Goal: Task Accomplishment & Management: Manage account settings

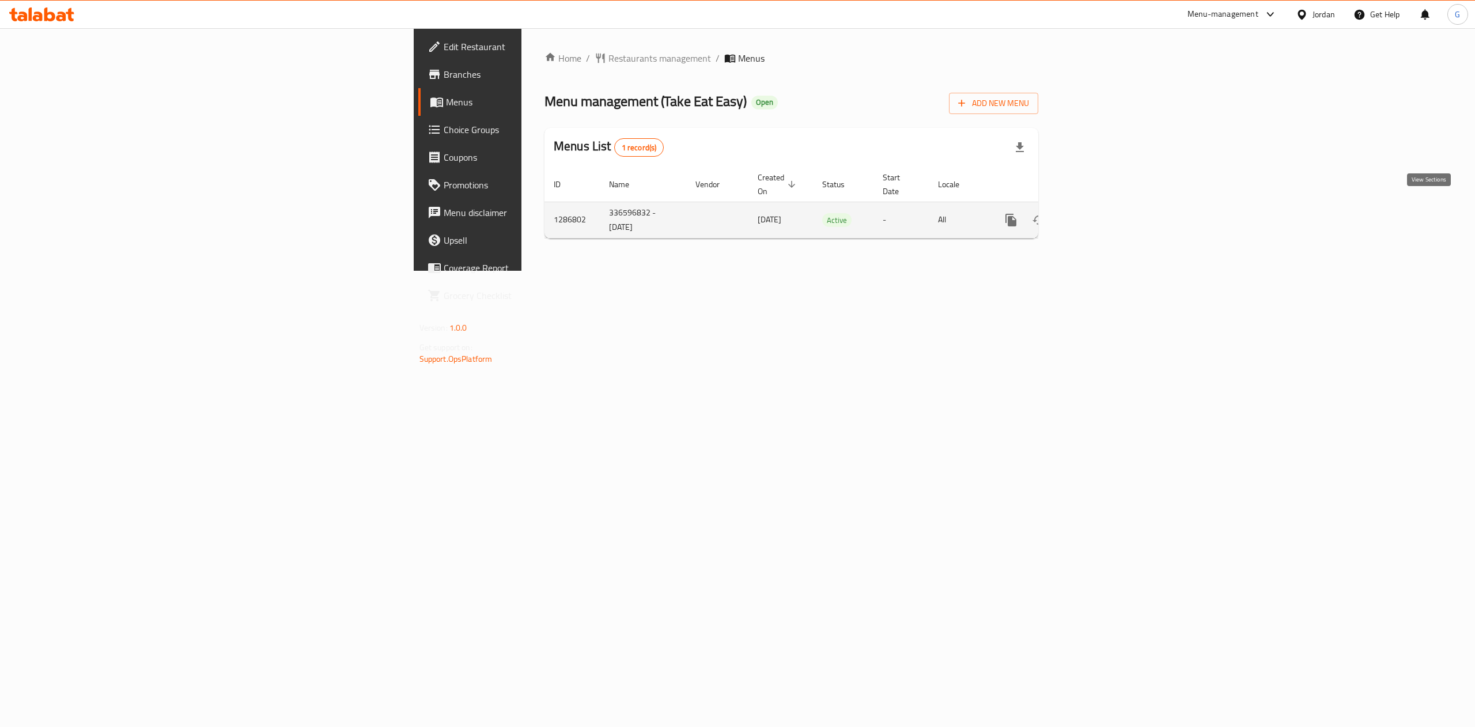
click at [1101, 213] on icon "enhanced table" at bounding box center [1094, 220] width 14 height 14
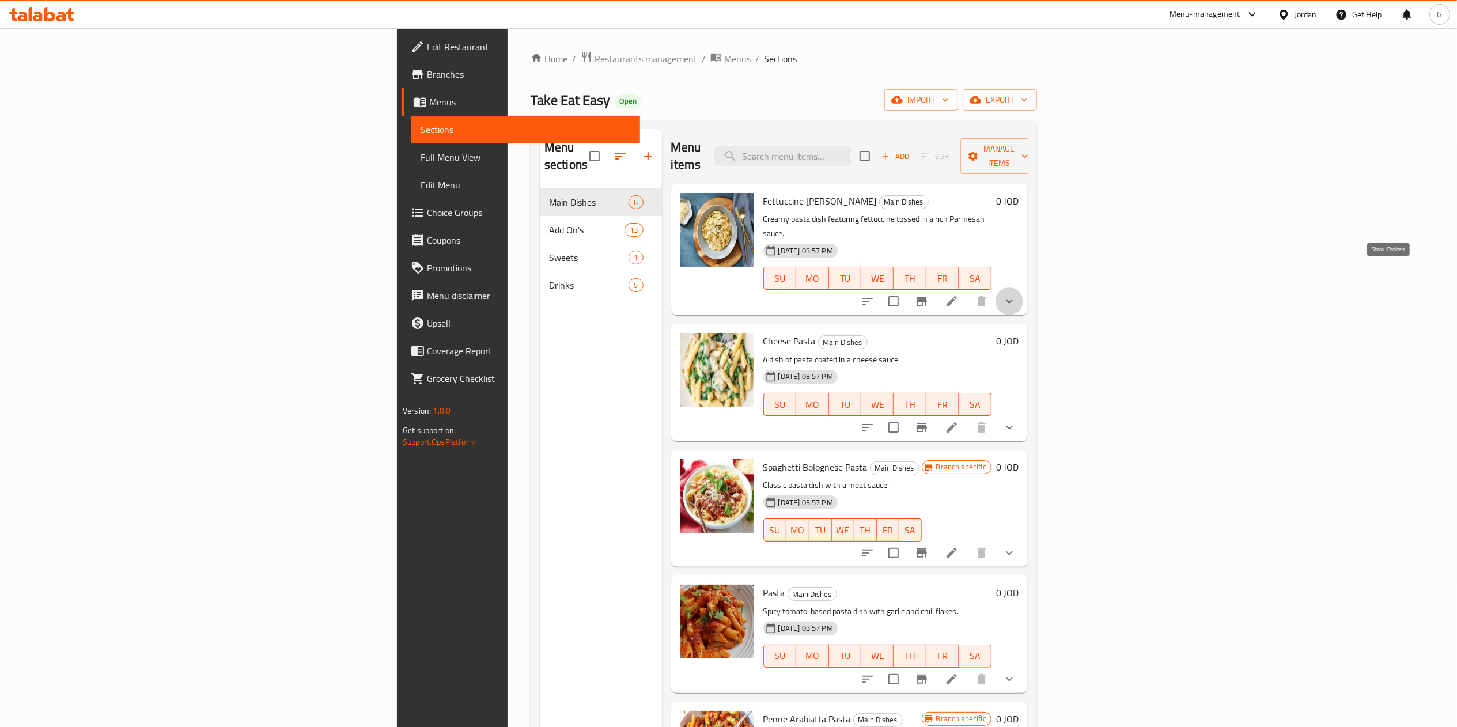
click at [1016, 294] on icon "show more" at bounding box center [1009, 301] width 14 height 14
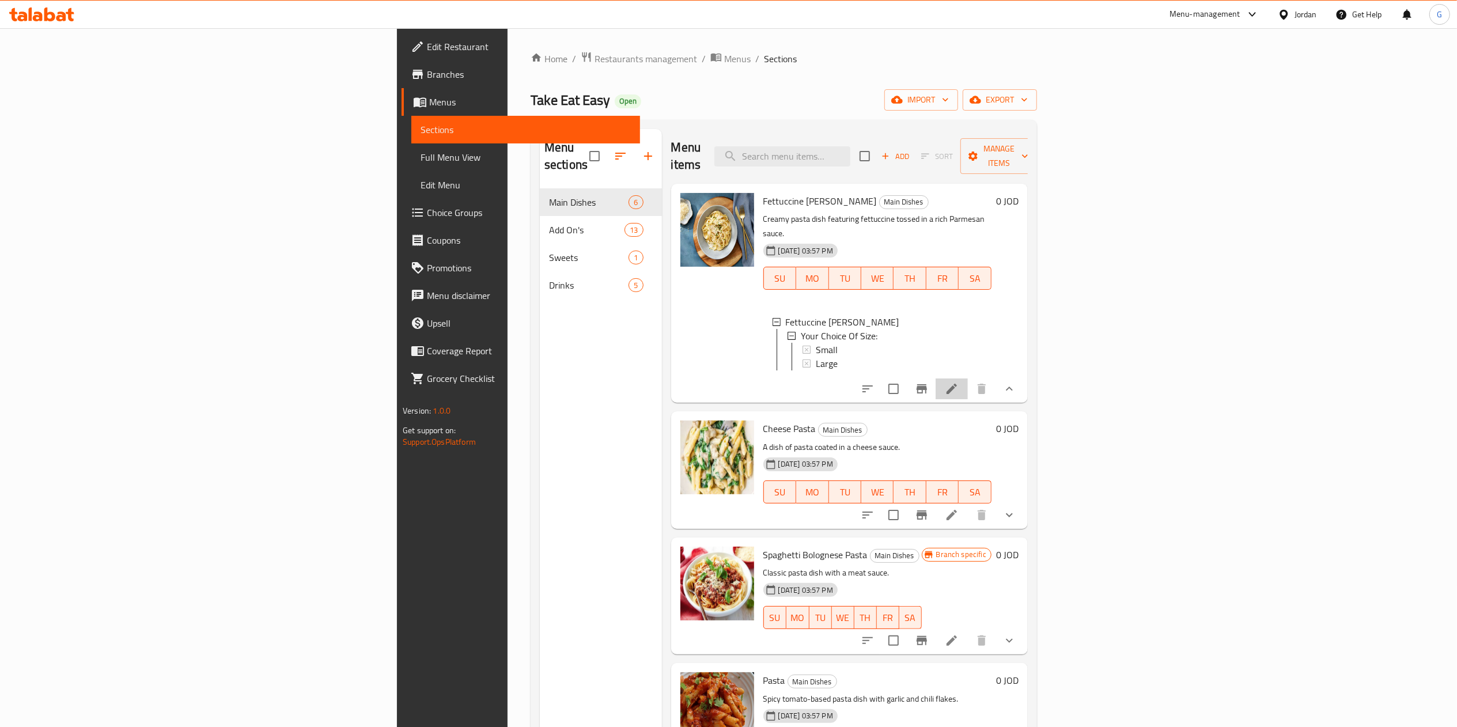
click at [968, 379] on li at bounding box center [952, 388] width 32 height 21
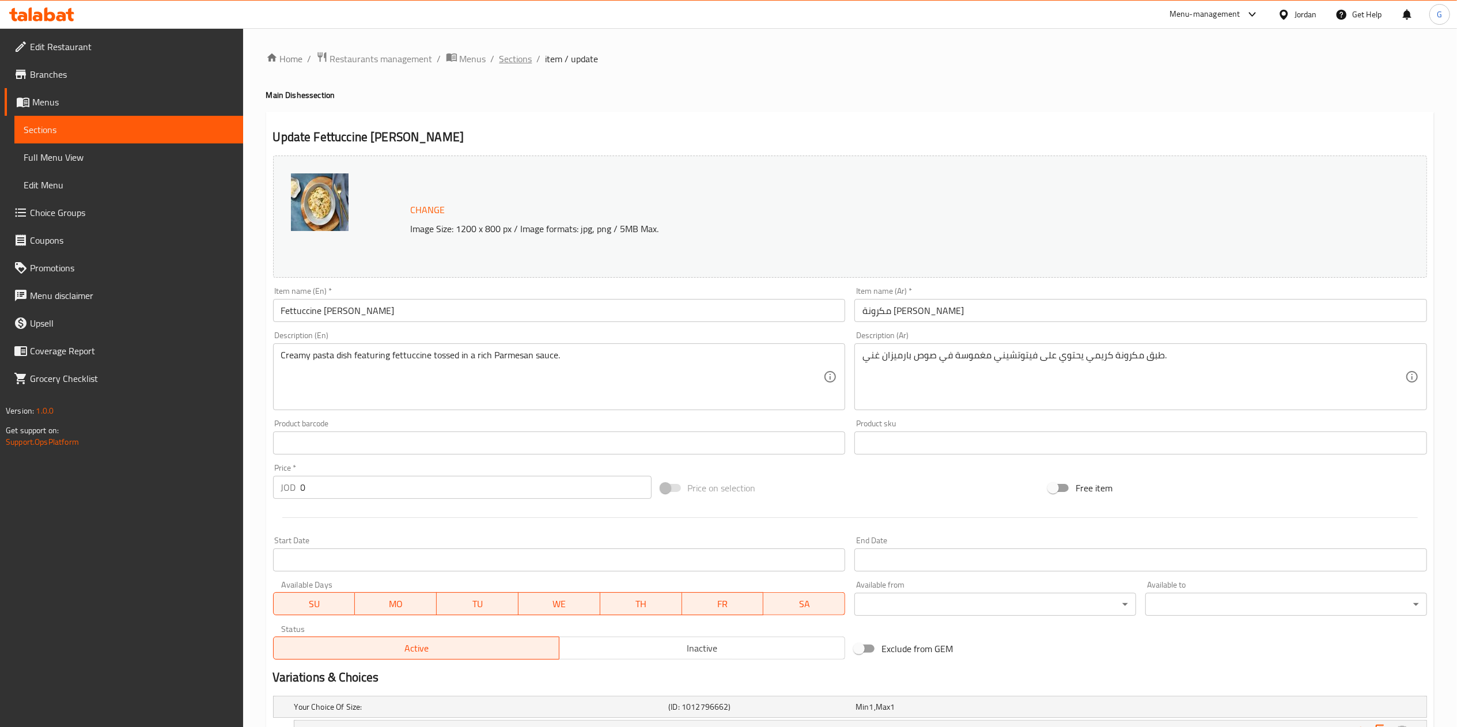
click at [515, 59] on span "Sections" at bounding box center [515, 59] width 33 height 14
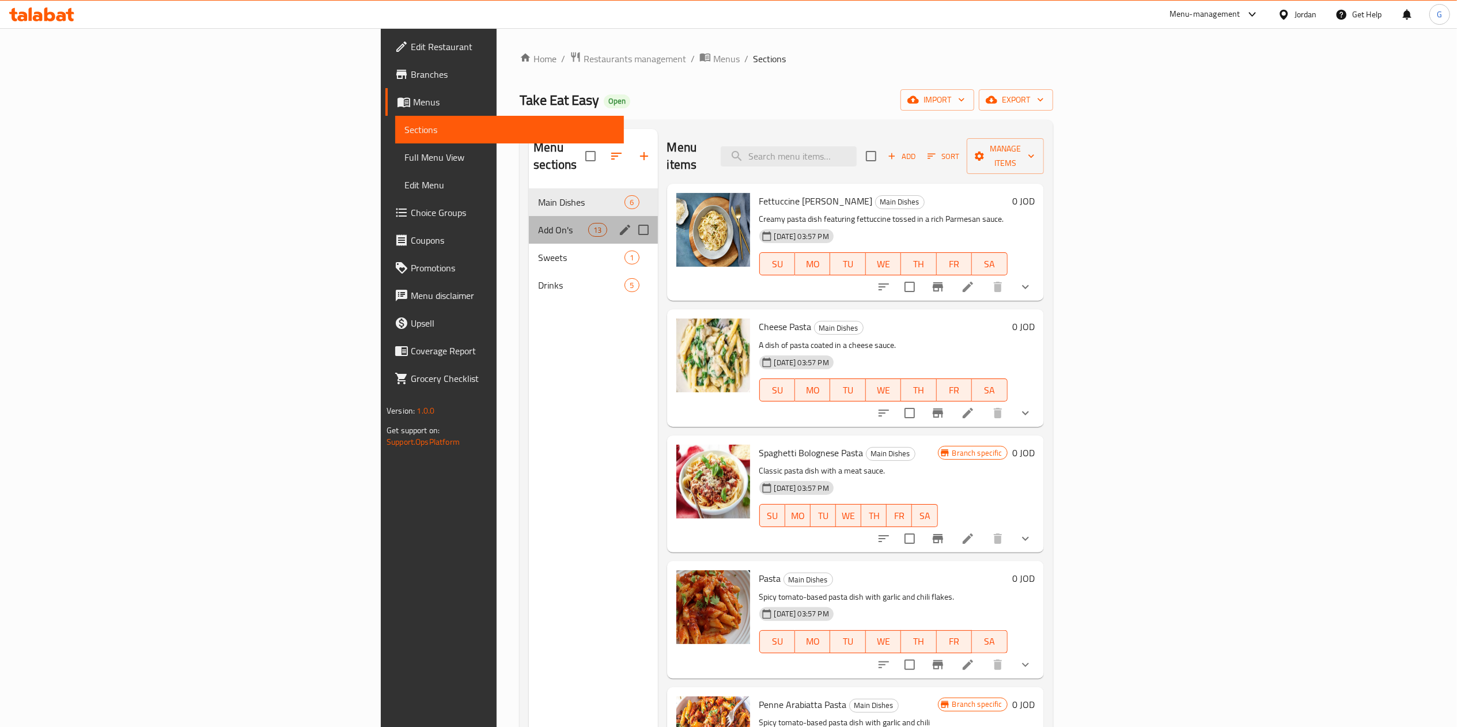
click at [529, 224] on div "Add On's 13" at bounding box center [593, 230] width 128 height 28
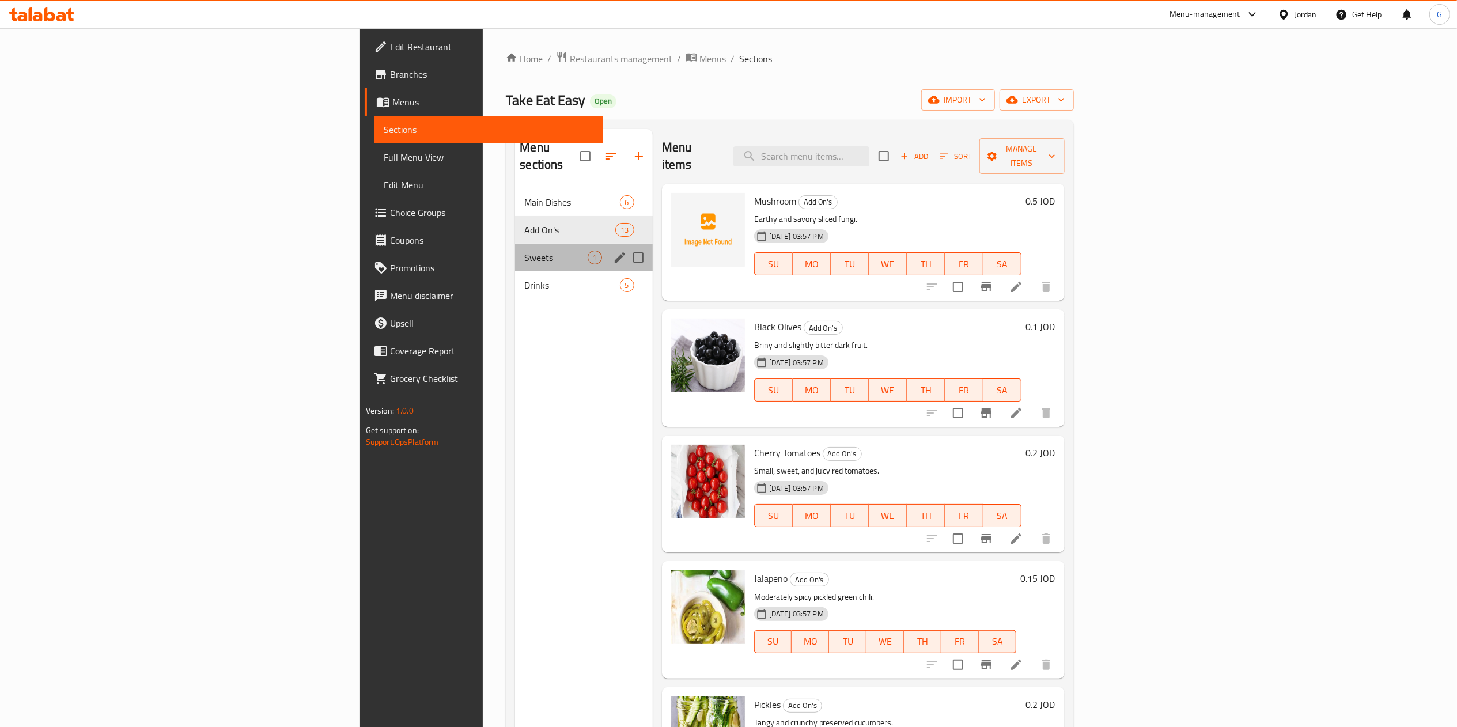
click at [515, 253] on div "Sweets 1" at bounding box center [583, 258] width 137 height 28
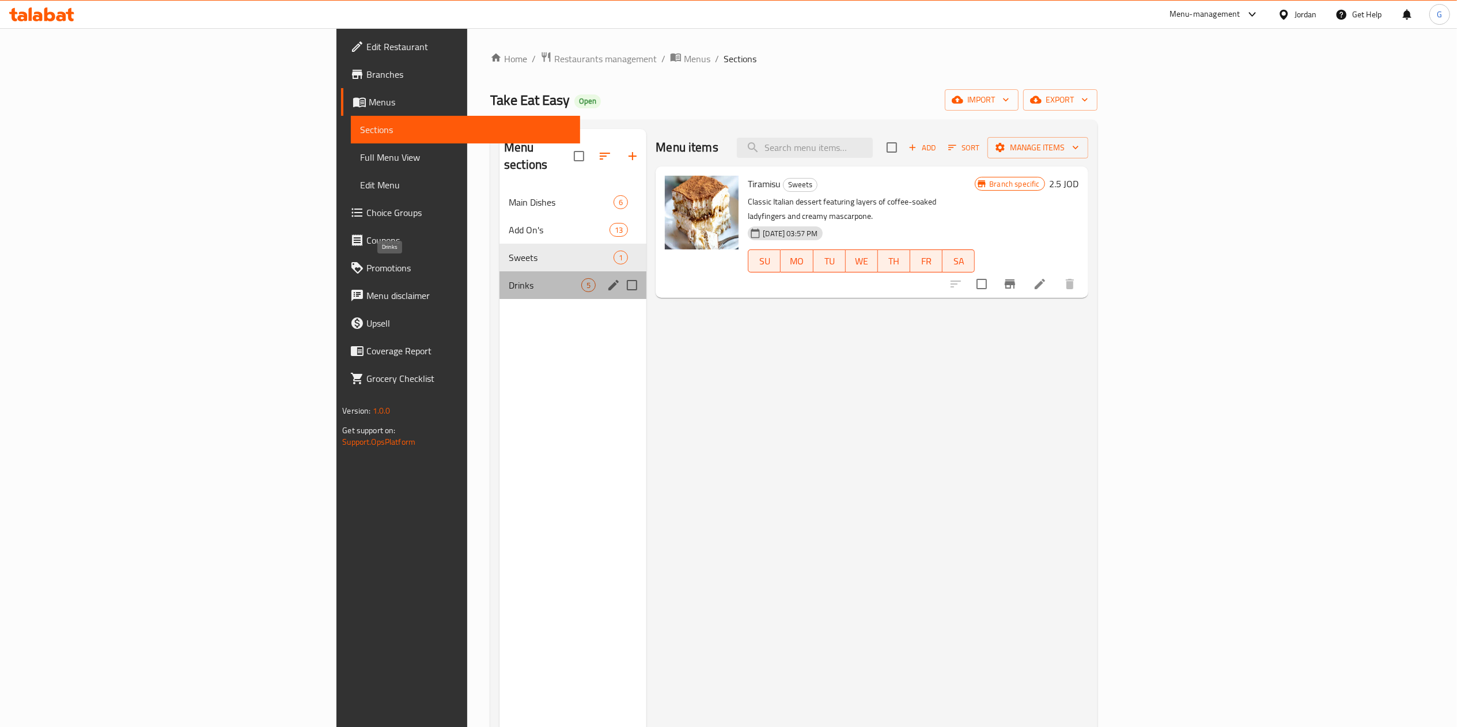
click at [509, 278] on span "Drinks" at bounding box center [545, 285] width 73 height 14
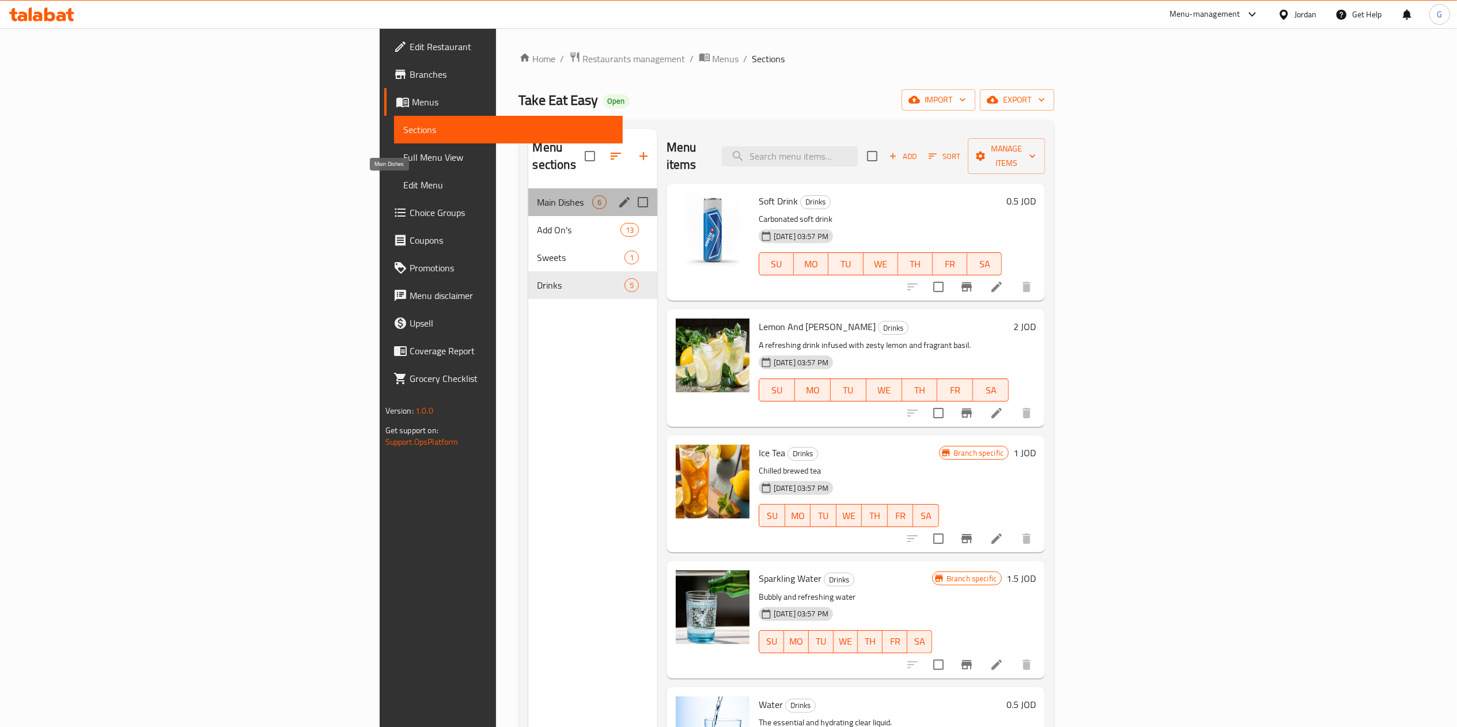
click at [537, 195] on span "Main Dishes" at bounding box center [564, 202] width 55 height 14
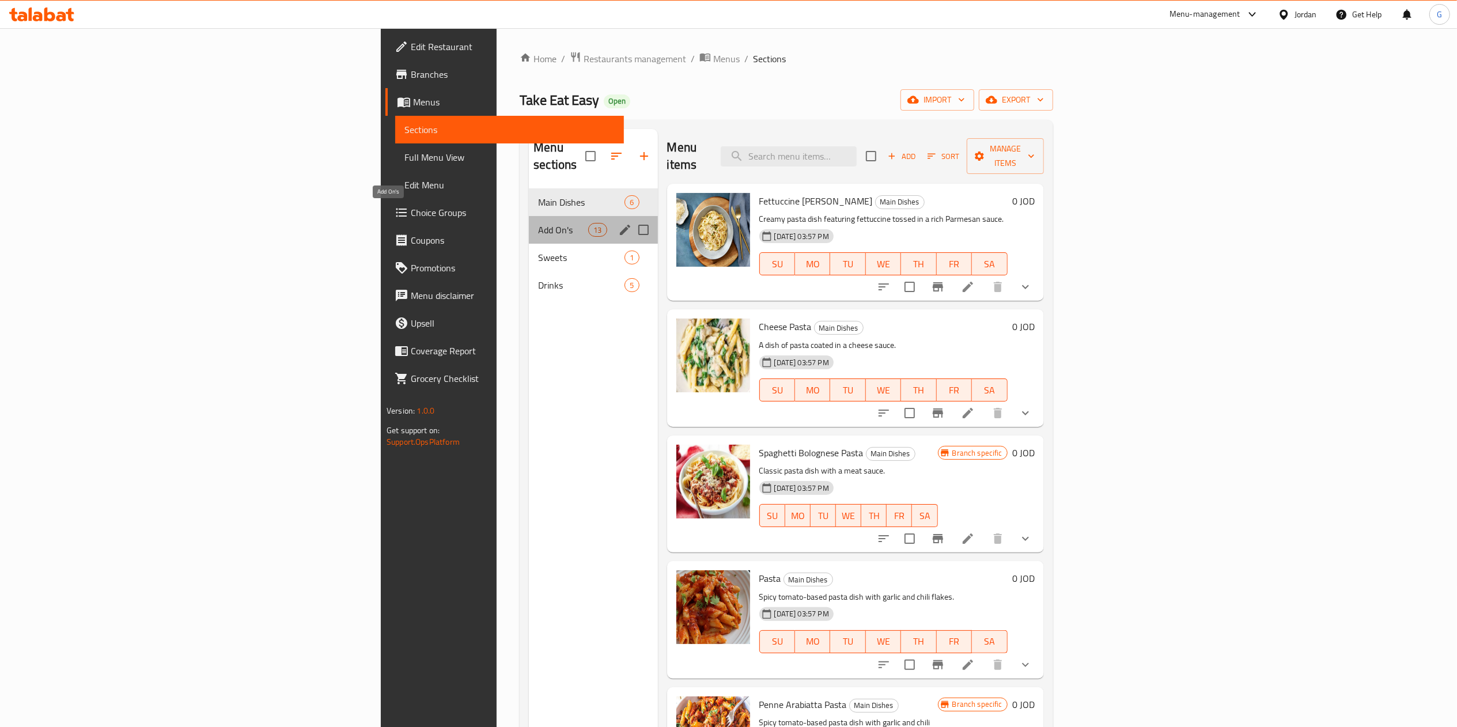
click at [538, 223] on span "Add On's" at bounding box center [563, 230] width 50 height 14
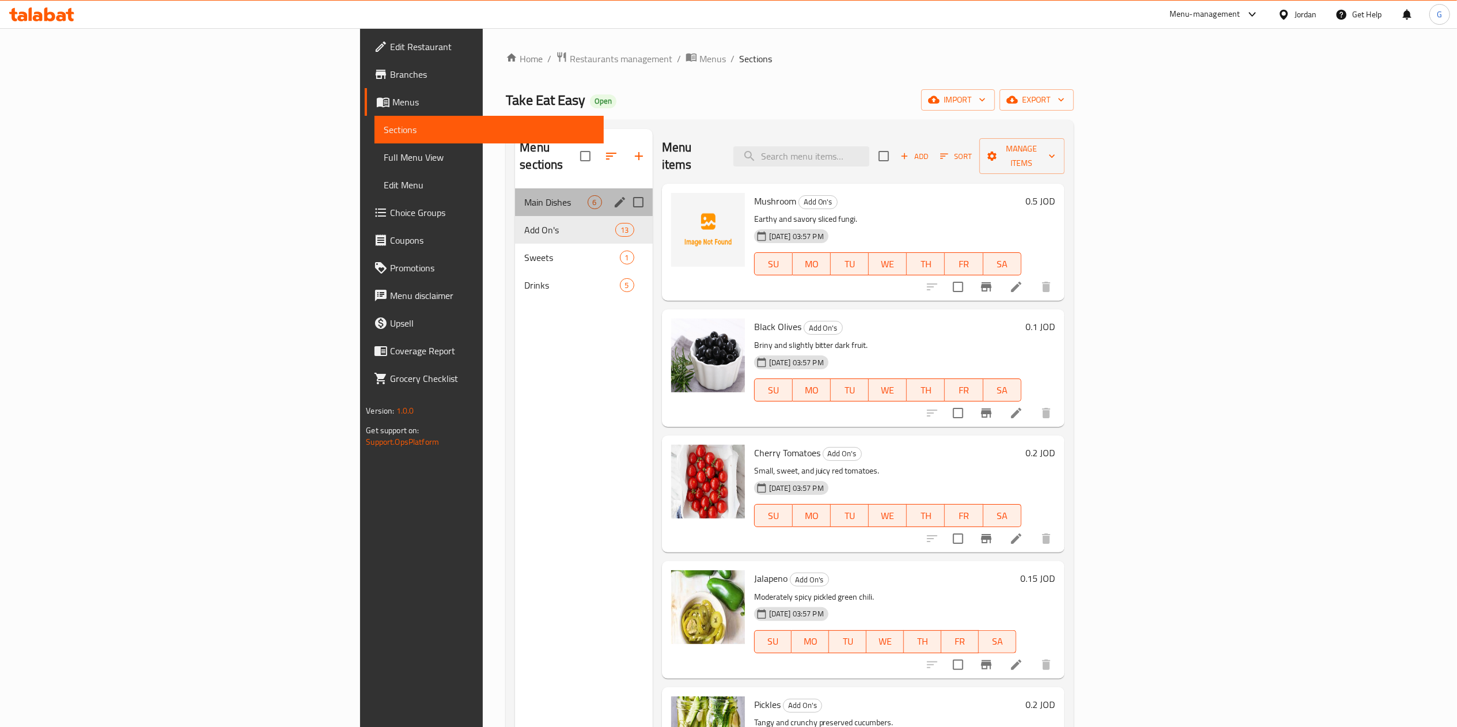
click at [515, 196] on div "Main Dishes 6" at bounding box center [583, 202] width 137 height 28
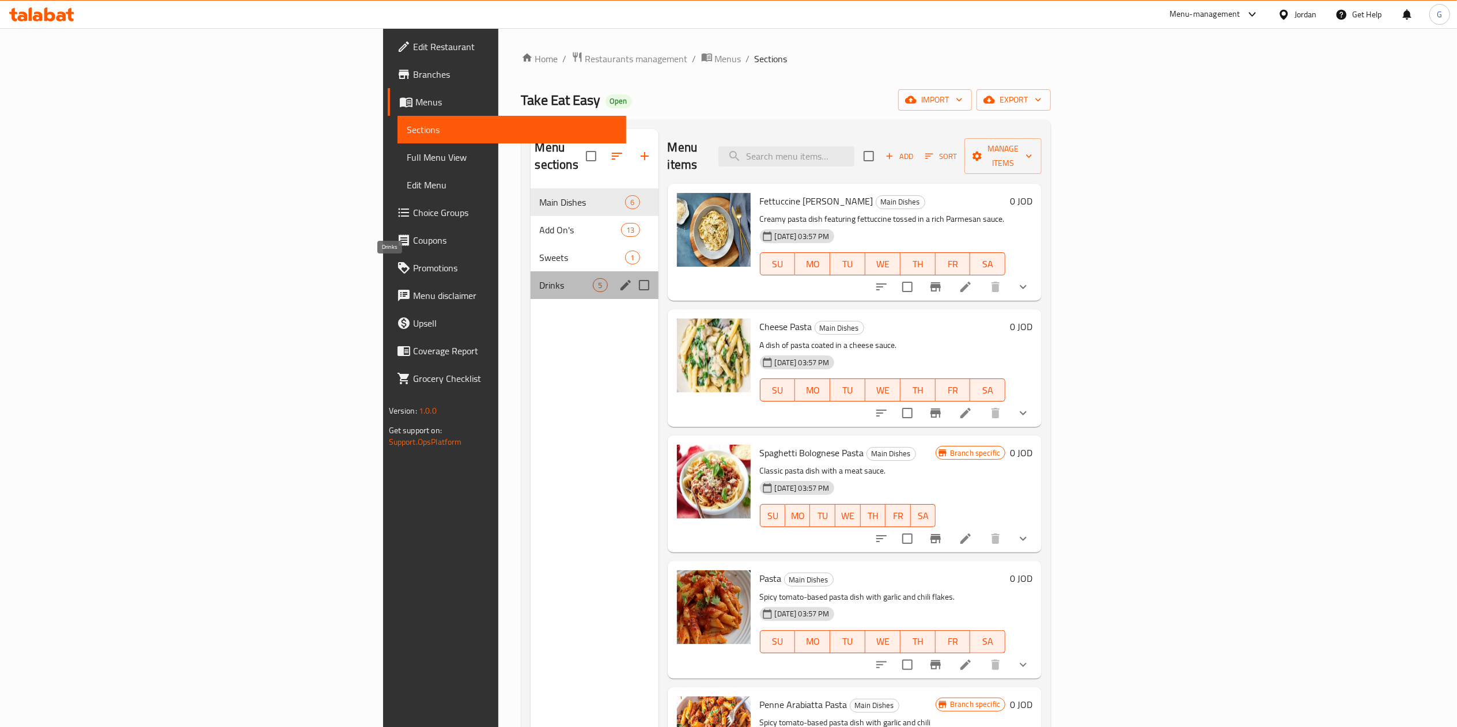
click at [540, 278] on span "Drinks" at bounding box center [567, 285] width 54 height 14
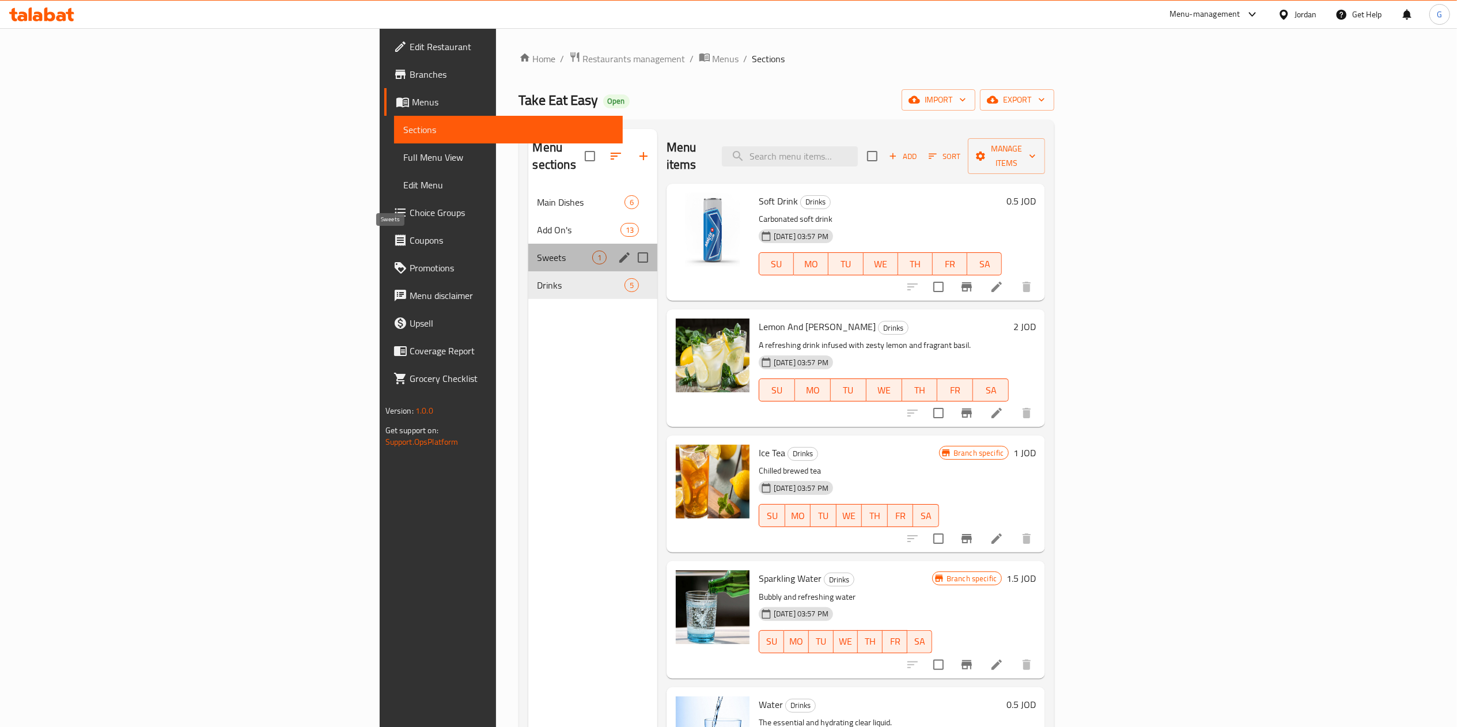
click at [537, 251] on span "Sweets" at bounding box center [564, 258] width 55 height 14
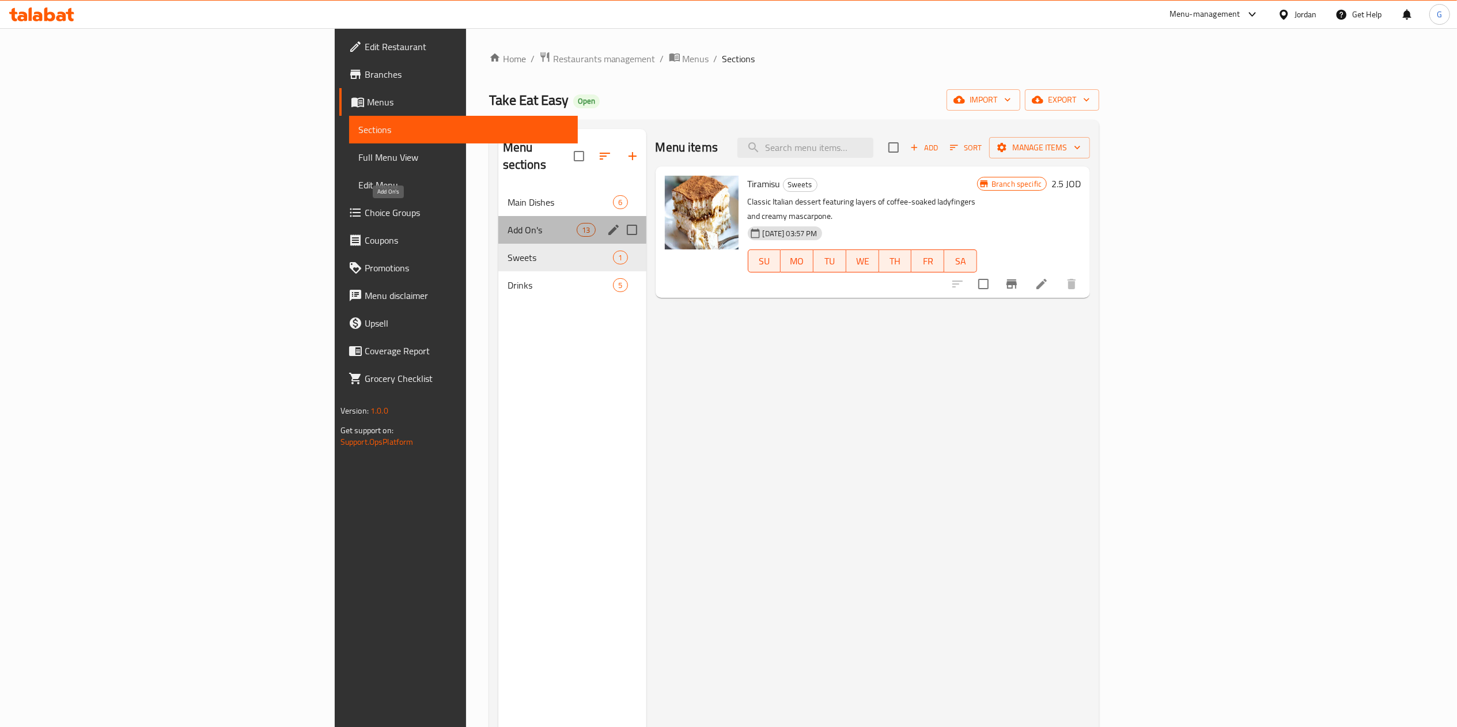
click at [508, 223] on span "Add On's" at bounding box center [543, 230] width 70 height 14
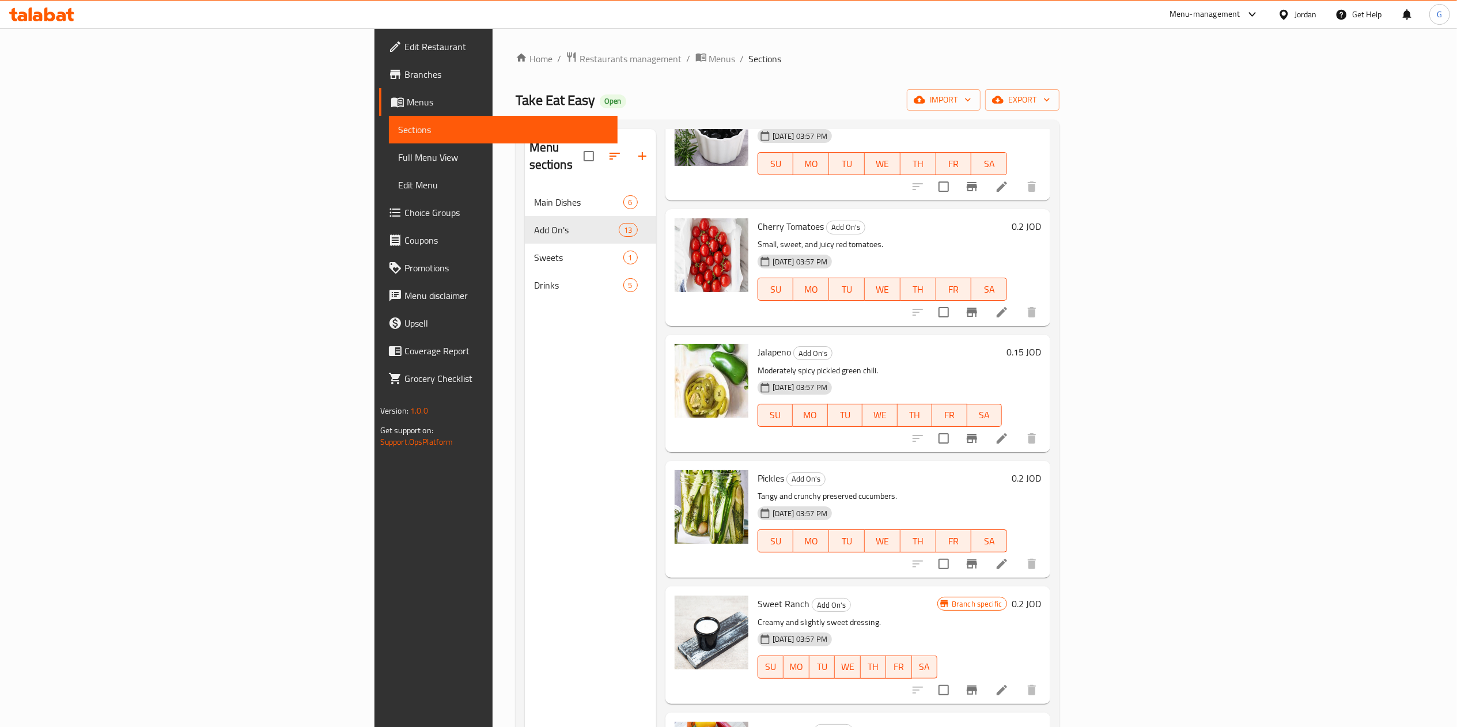
scroll to position [240, 0]
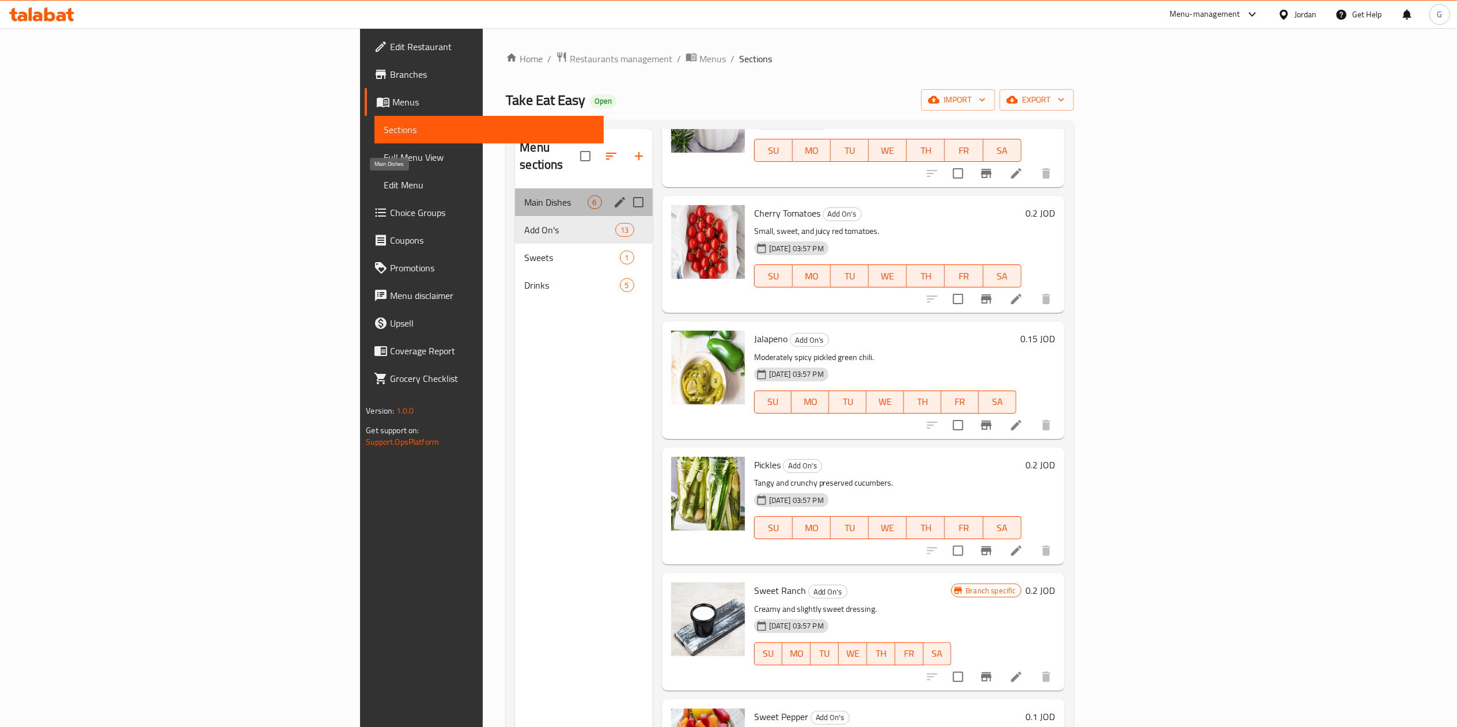
click at [524, 195] on span "Main Dishes" at bounding box center [555, 202] width 63 height 14
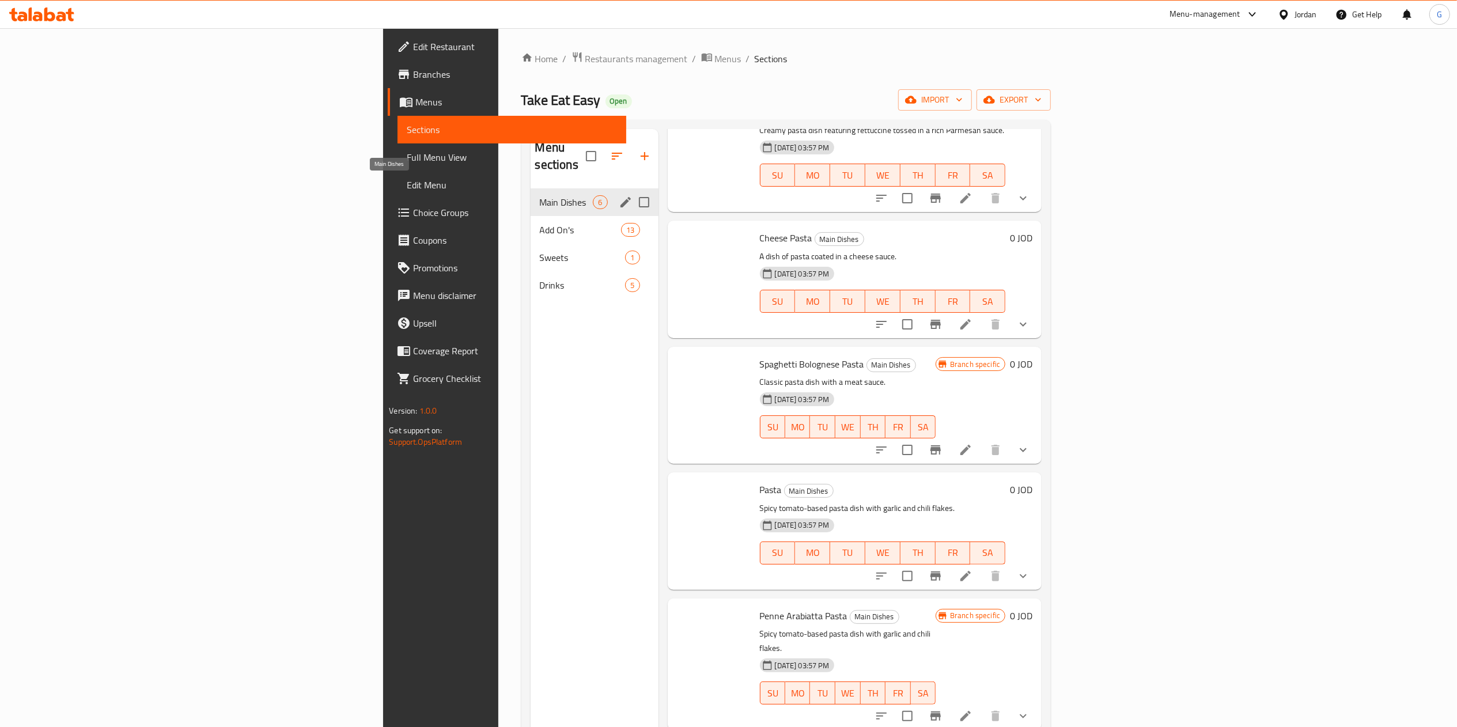
scroll to position [56, 0]
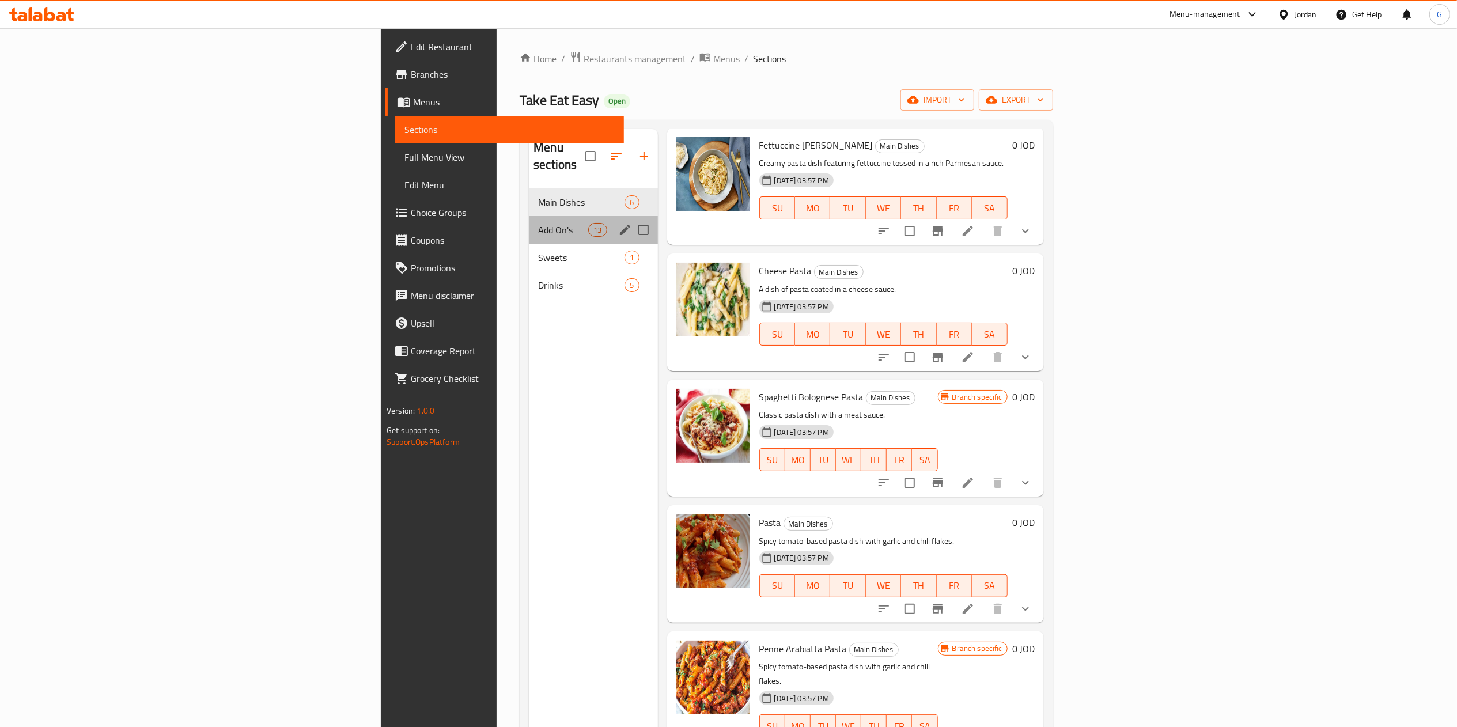
click at [529, 216] on div "Add On's 13" at bounding box center [593, 230] width 128 height 28
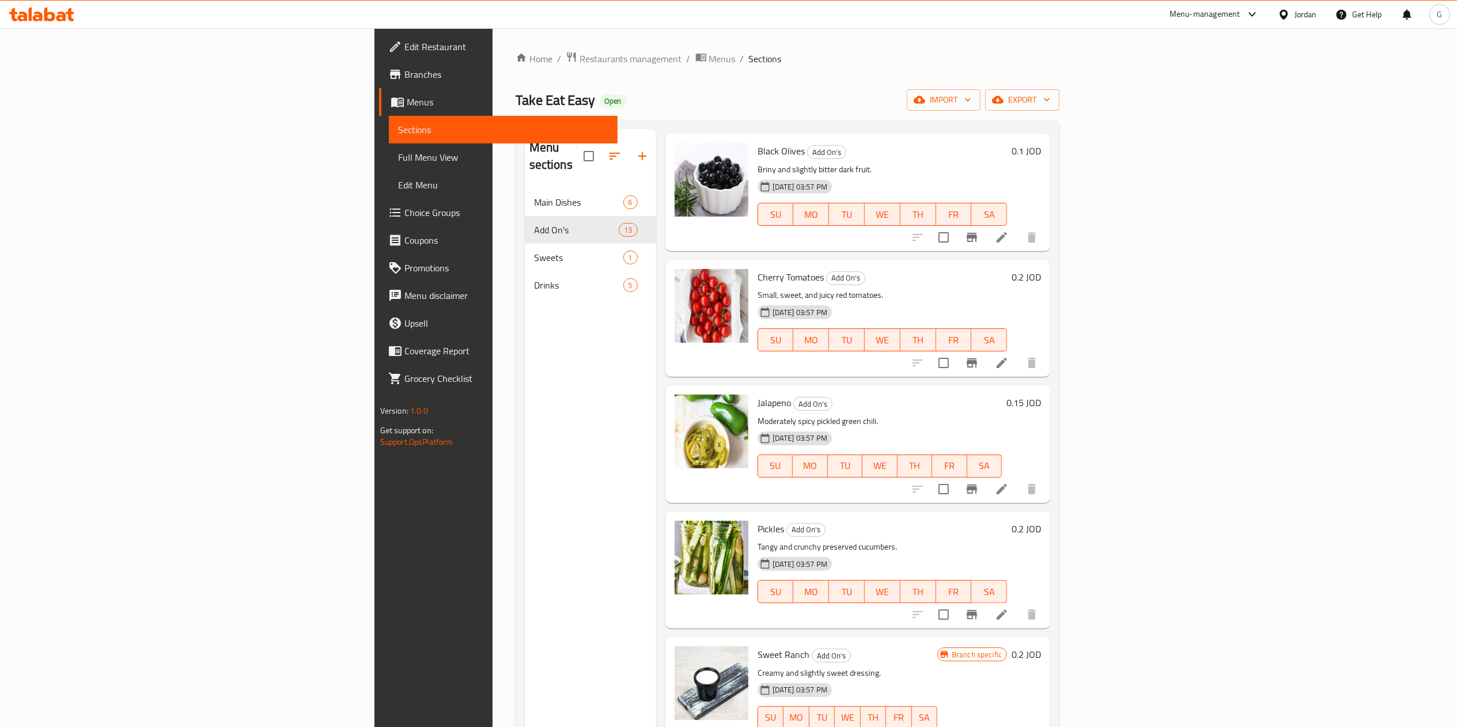
scroll to position [180, 0]
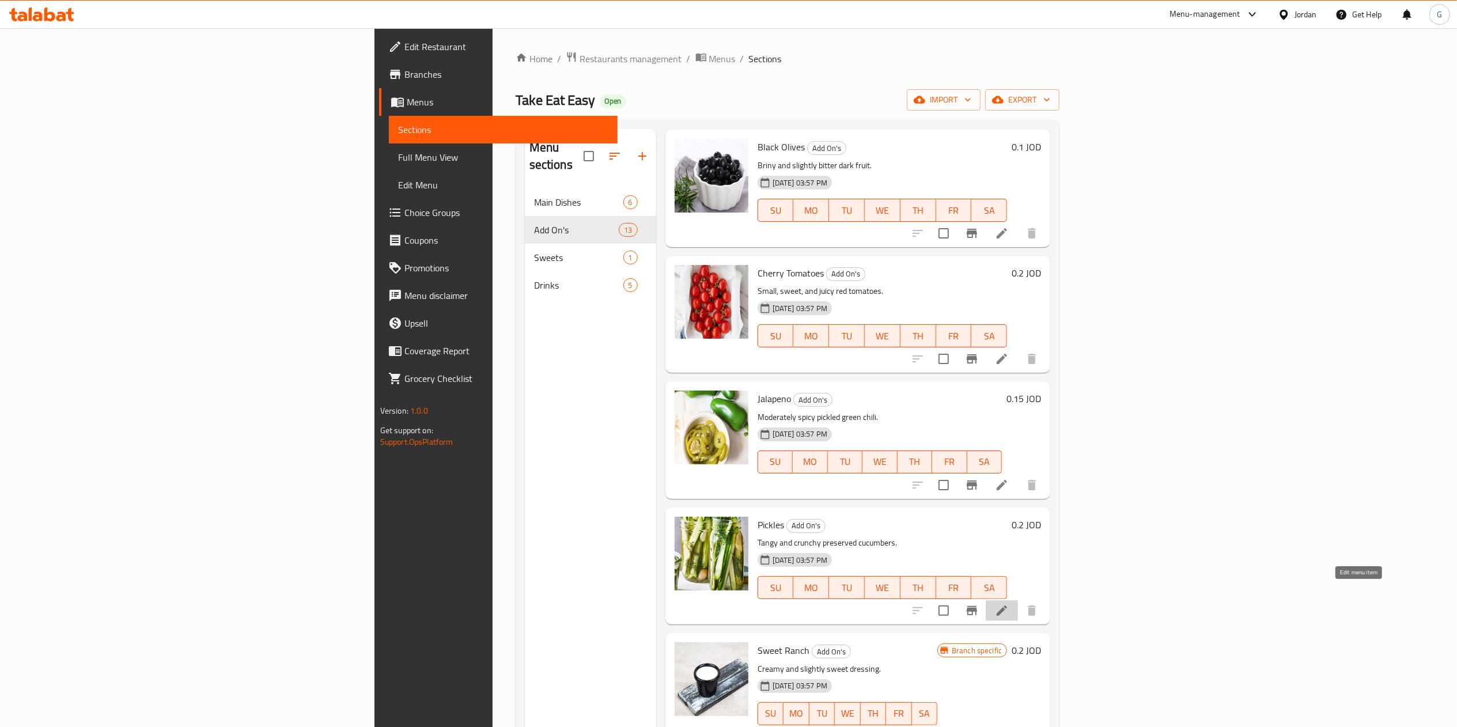
click at [1009, 604] on icon at bounding box center [1002, 611] width 14 height 14
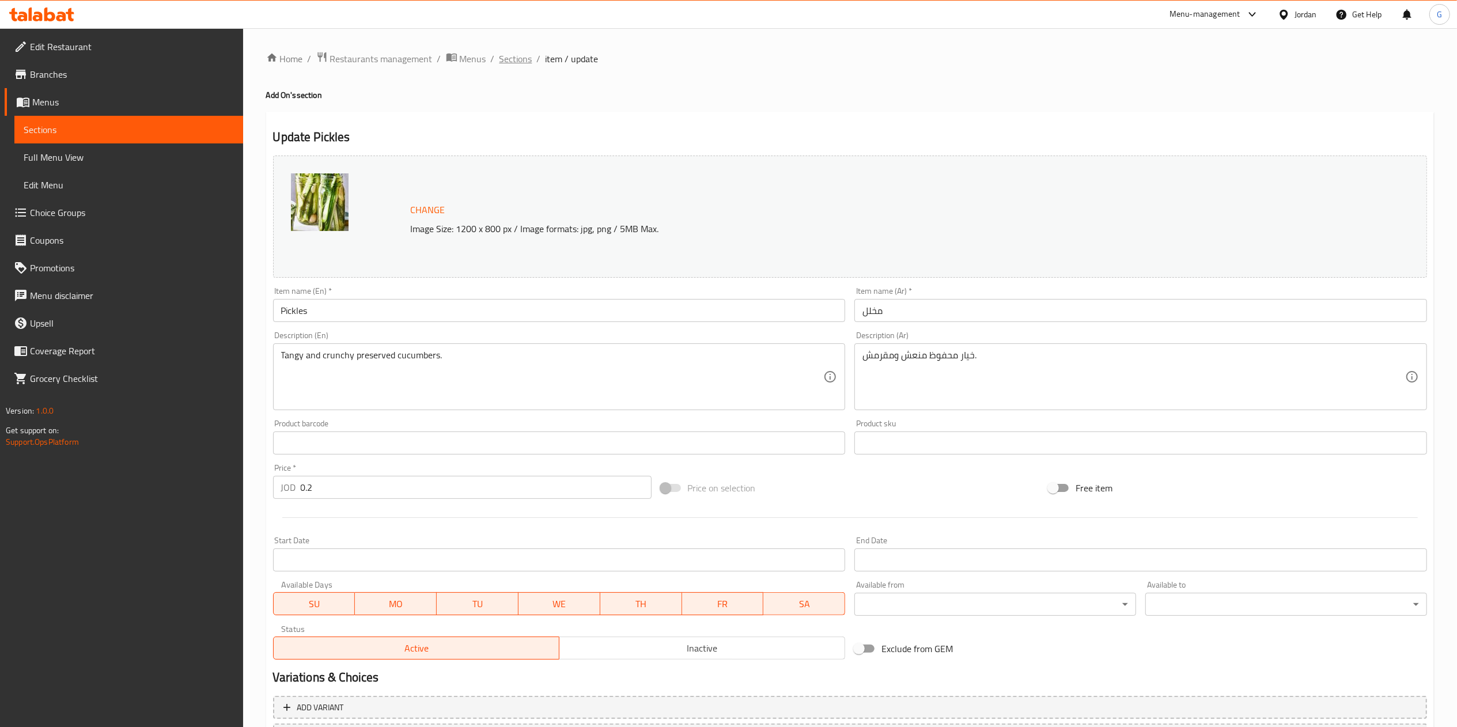
click at [512, 52] on span "Sections" at bounding box center [515, 59] width 33 height 14
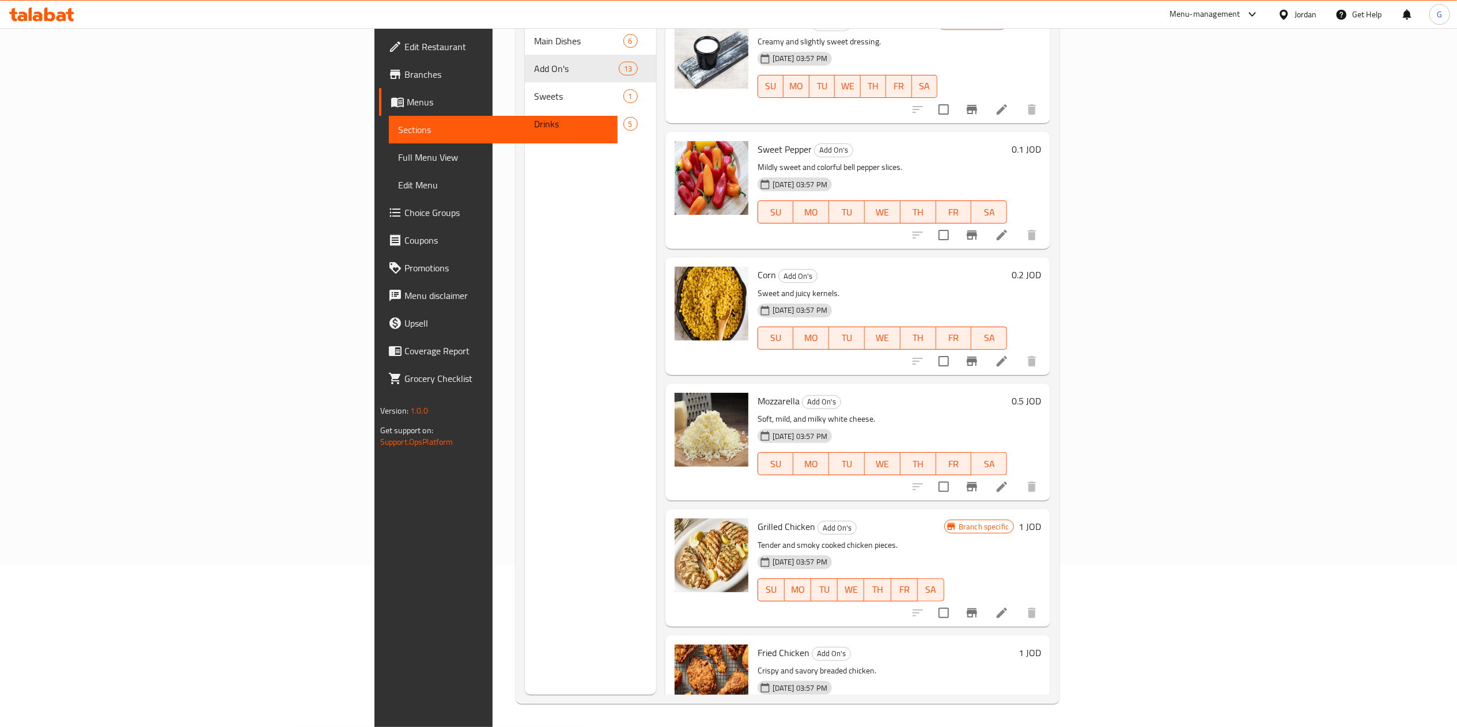
scroll to position [650, 0]
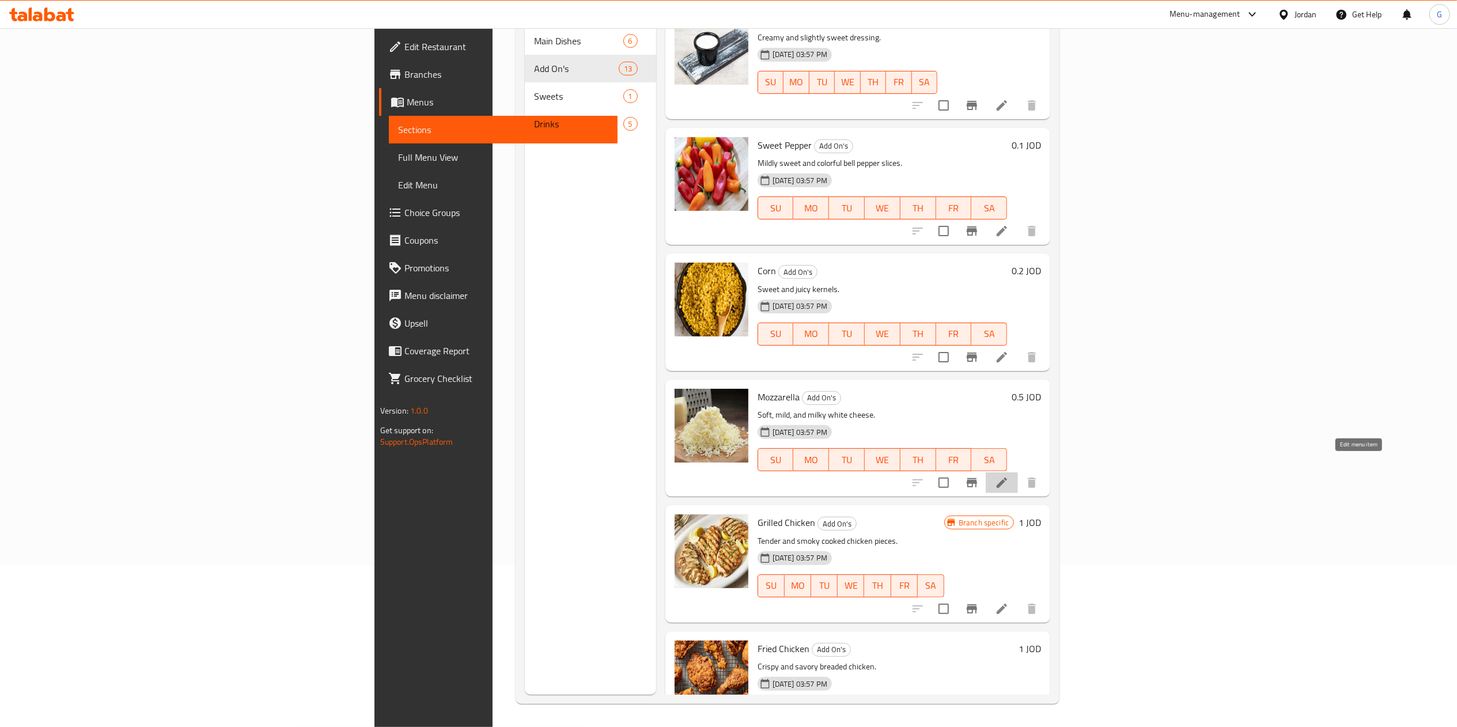
click at [1009, 476] on icon at bounding box center [1002, 483] width 14 height 14
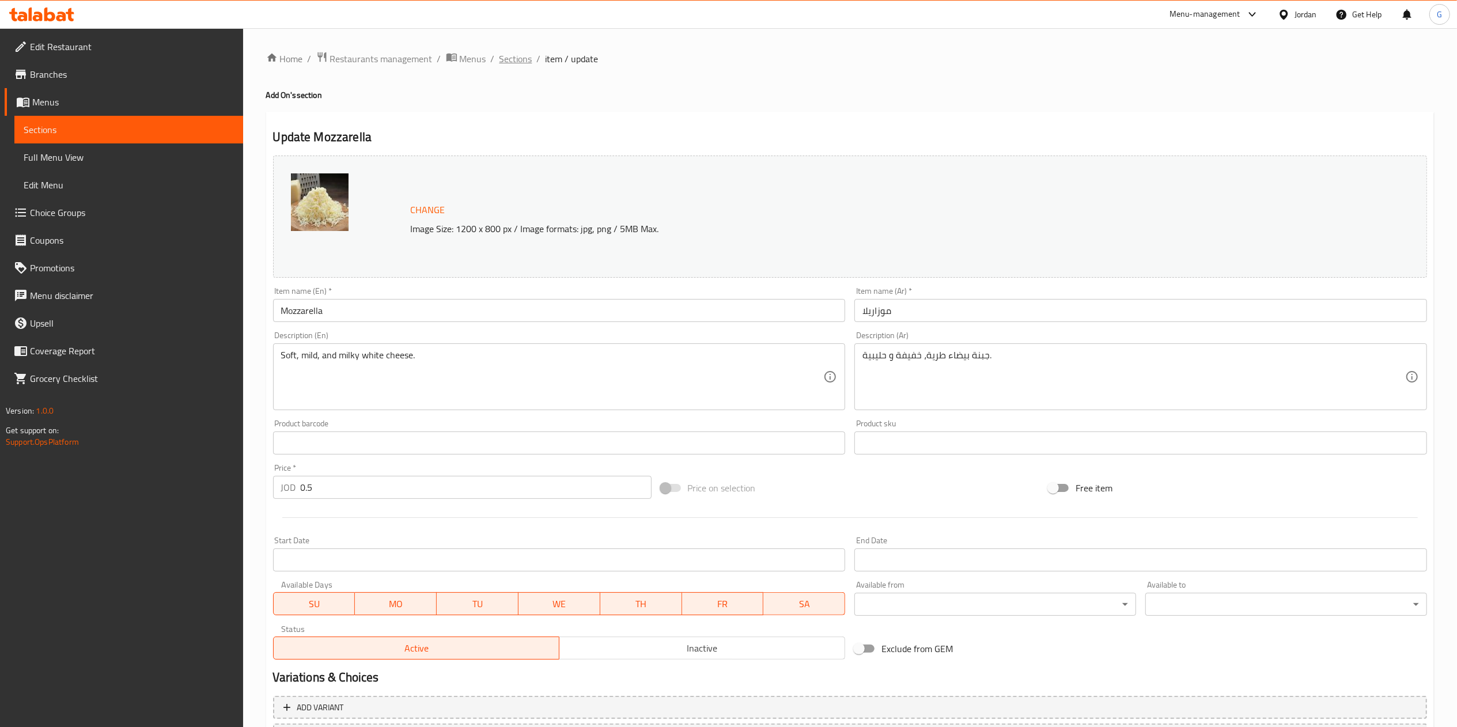
click at [503, 53] on span "Sections" at bounding box center [515, 59] width 33 height 14
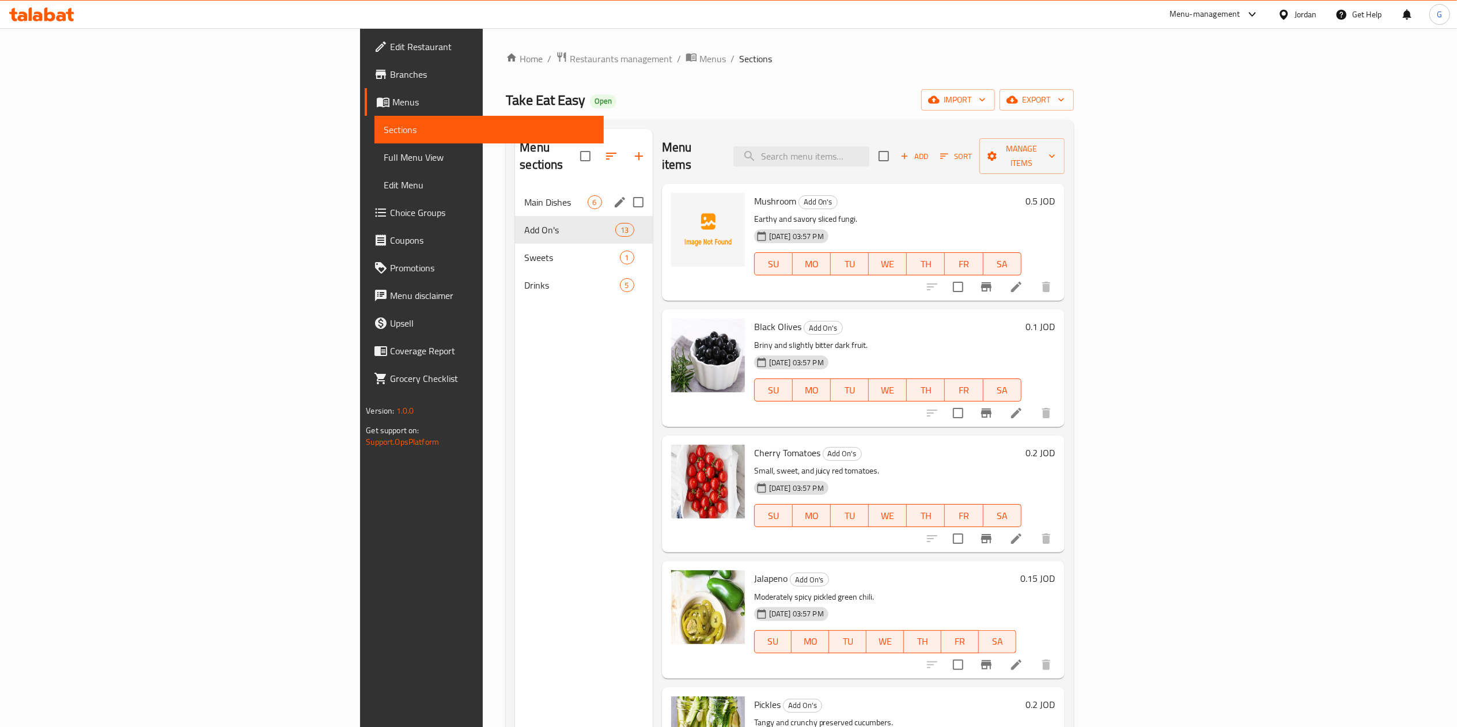
click at [515, 194] on div "Main Dishes 6" at bounding box center [583, 202] width 137 height 28
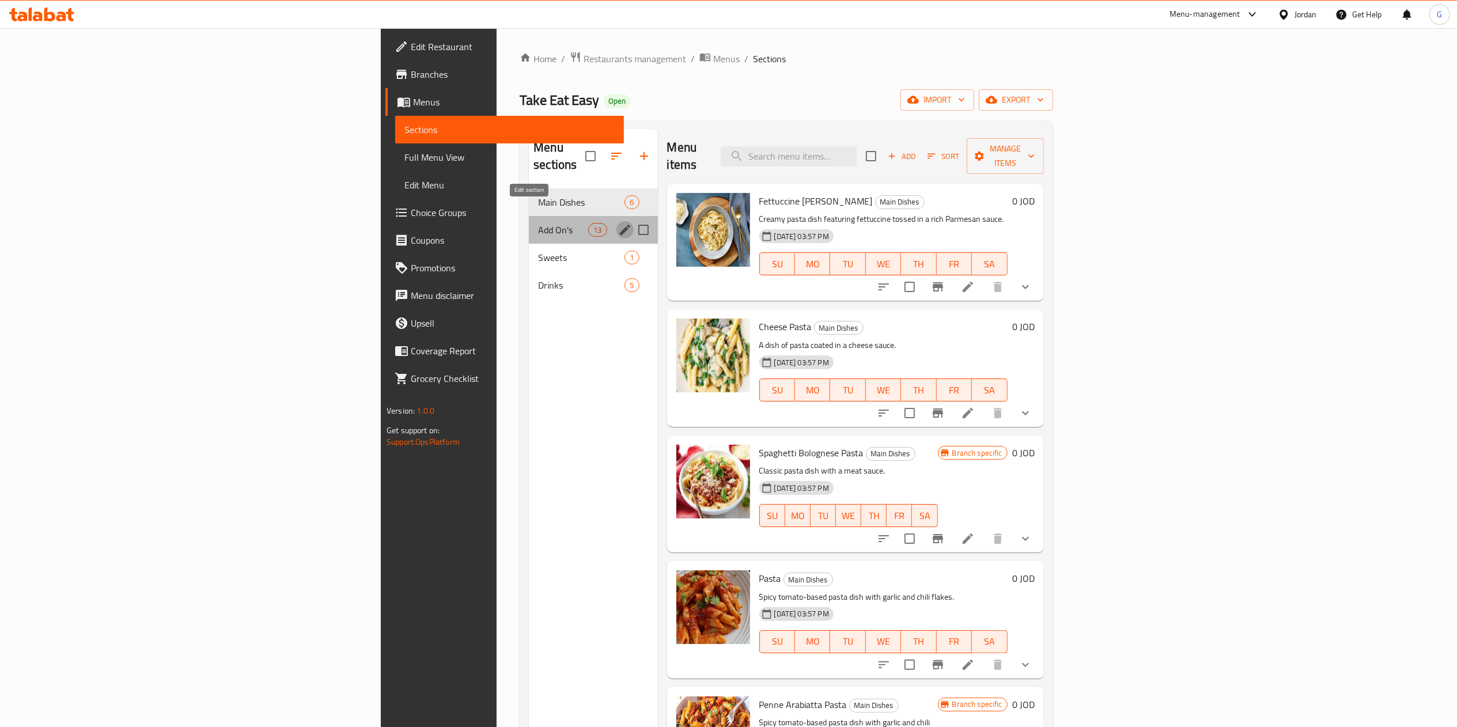
click at [618, 223] on icon "edit" at bounding box center [625, 230] width 14 height 14
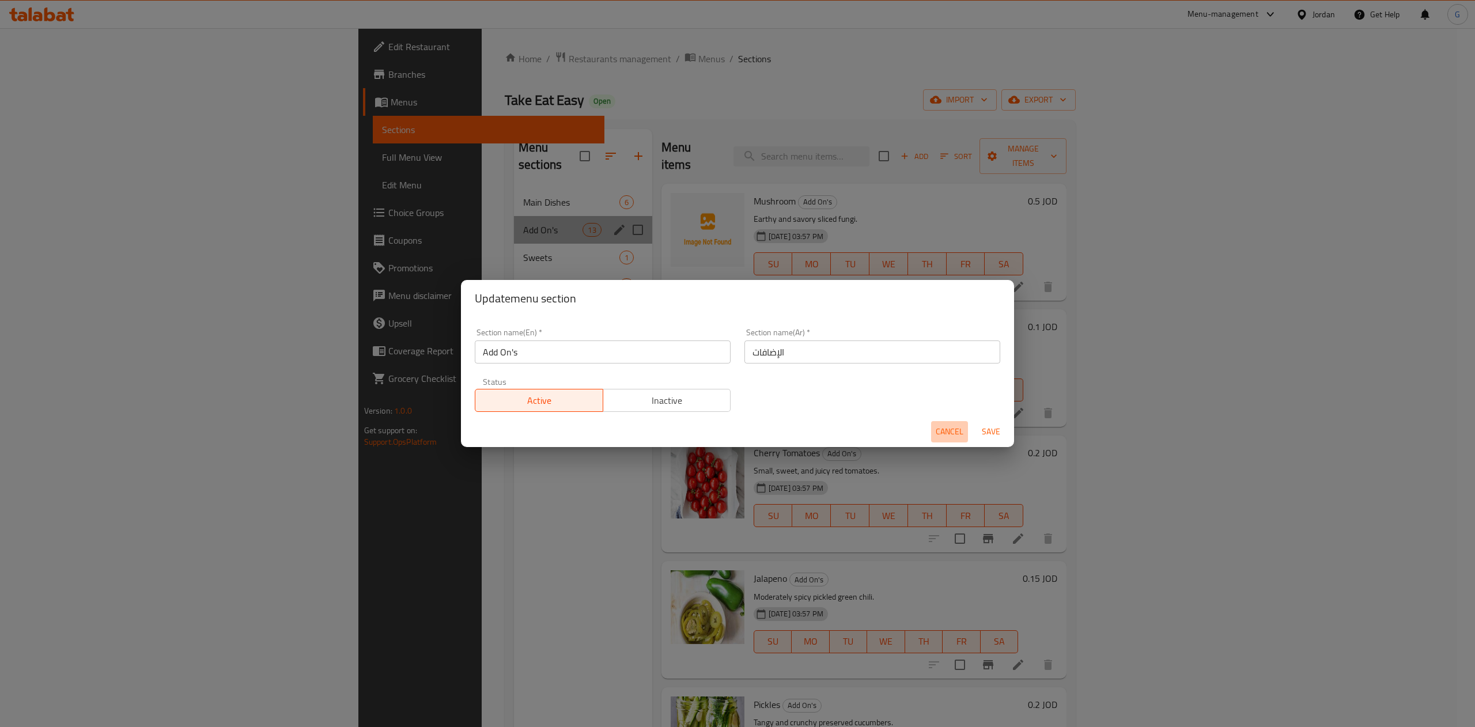
click at [960, 437] on span "Cancel" at bounding box center [950, 432] width 28 height 14
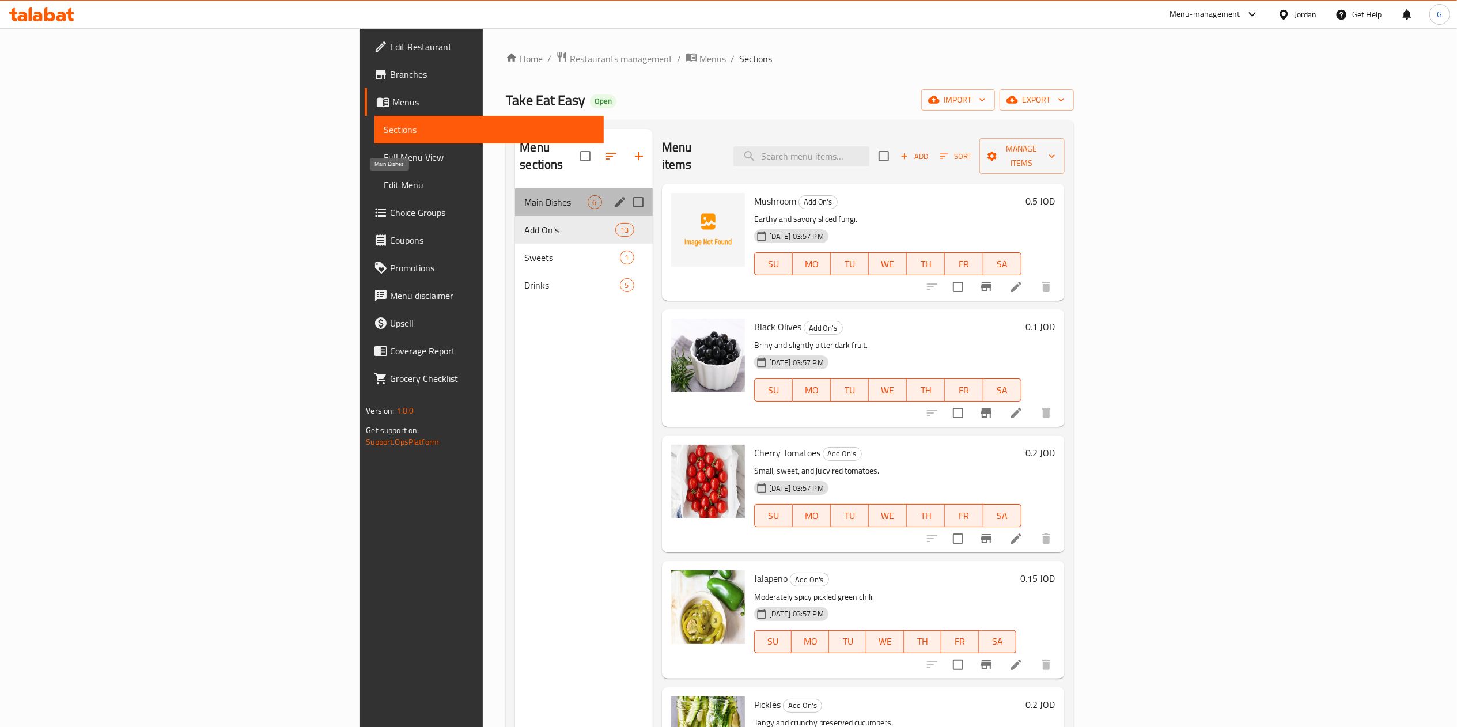
click at [524, 195] on span "Main Dishes" at bounding box center [555, 202] width 63 height 14
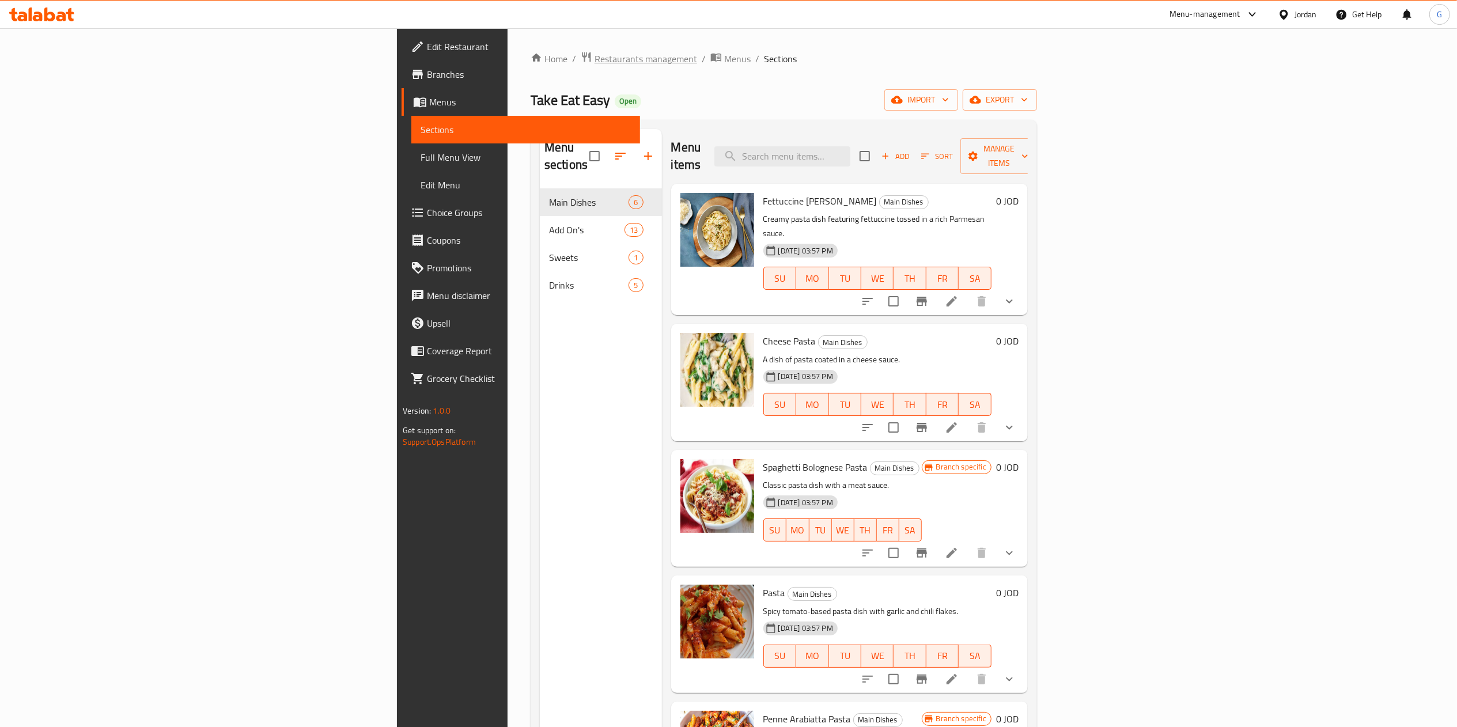
click at [595, 57] on span "Restaurants management" at bounding box center [646, 59] width 103 height 14
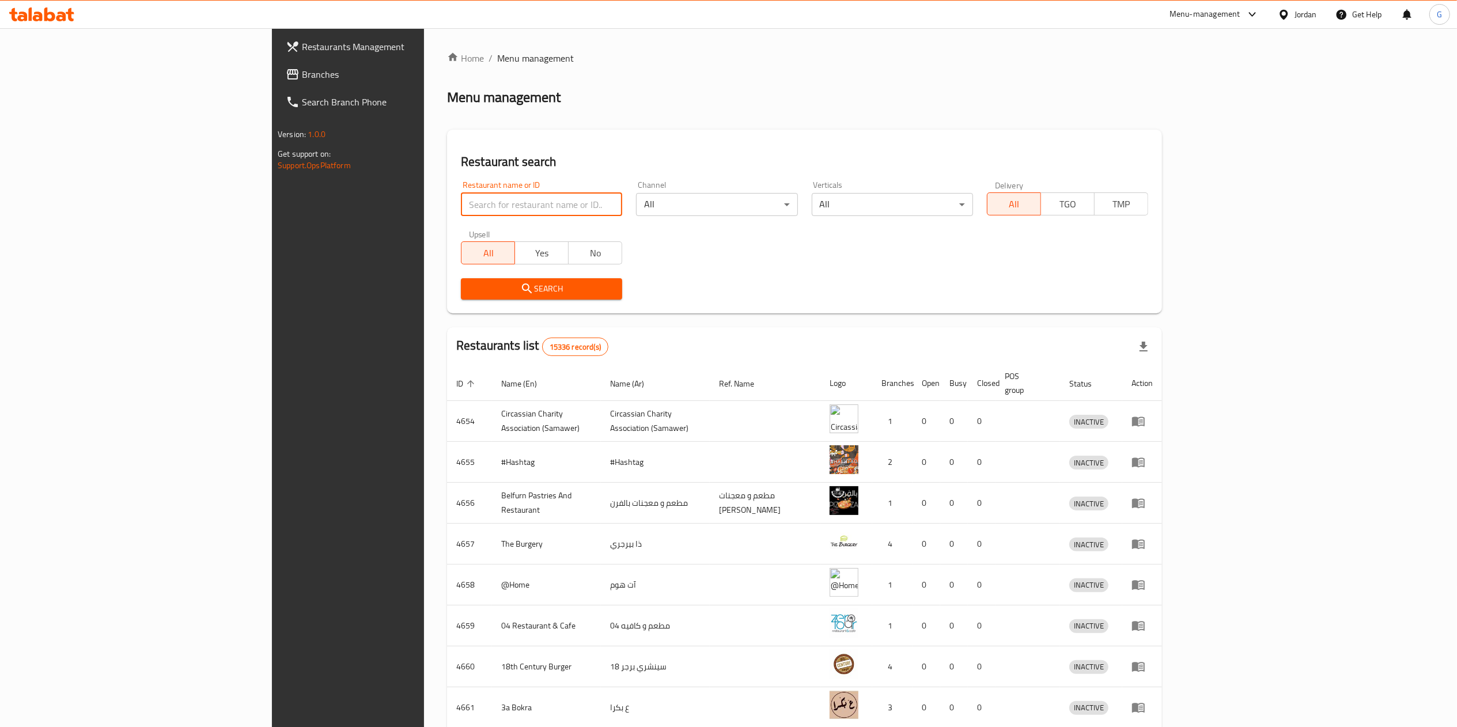
click at [461, 212] on input "search" at bounding box center [541, 204] width 161 height 23
type input "حكايا جنينتنا"
click at [470, 283] on span "Search" at bounding box center [541, 289] width 143 height 14
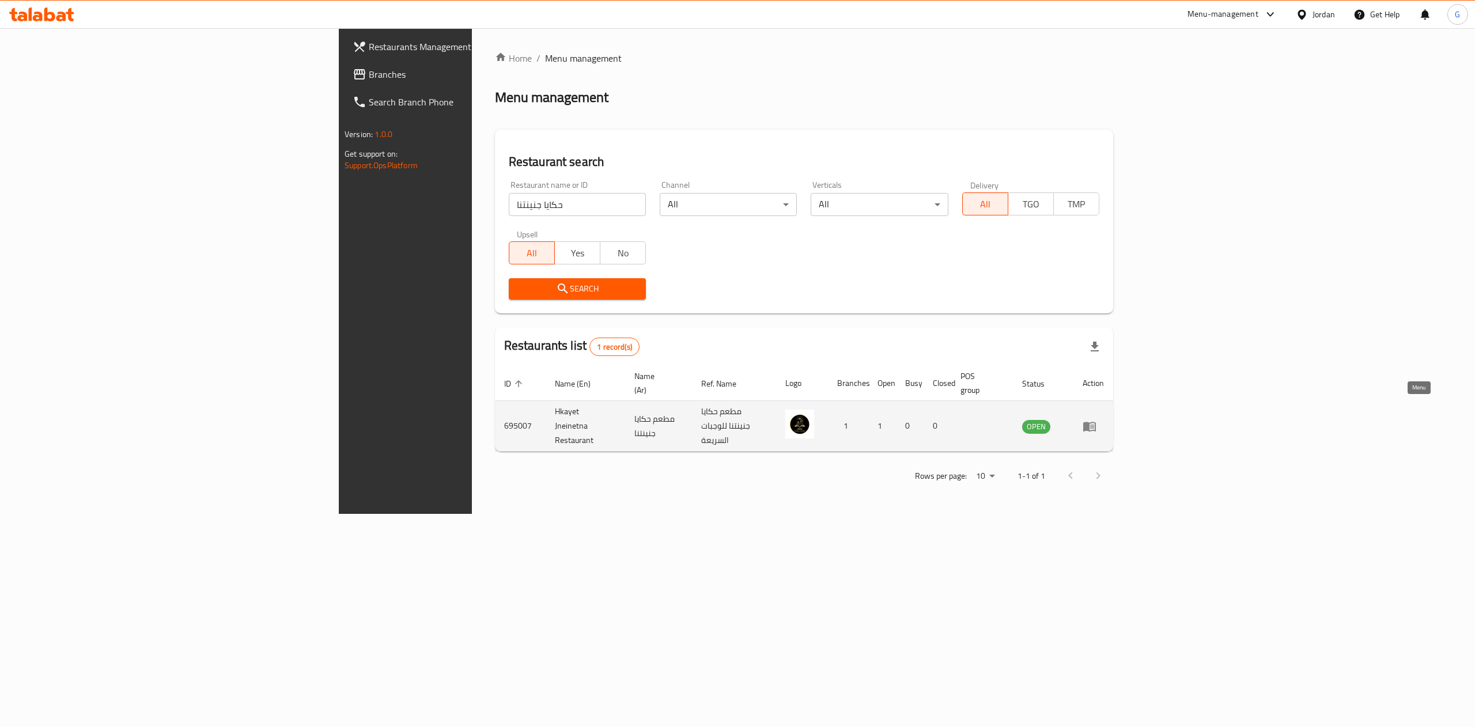
click at [1096, 419] on icon "enhanced table" at bounding box center [1089, 426] width 14 height 14
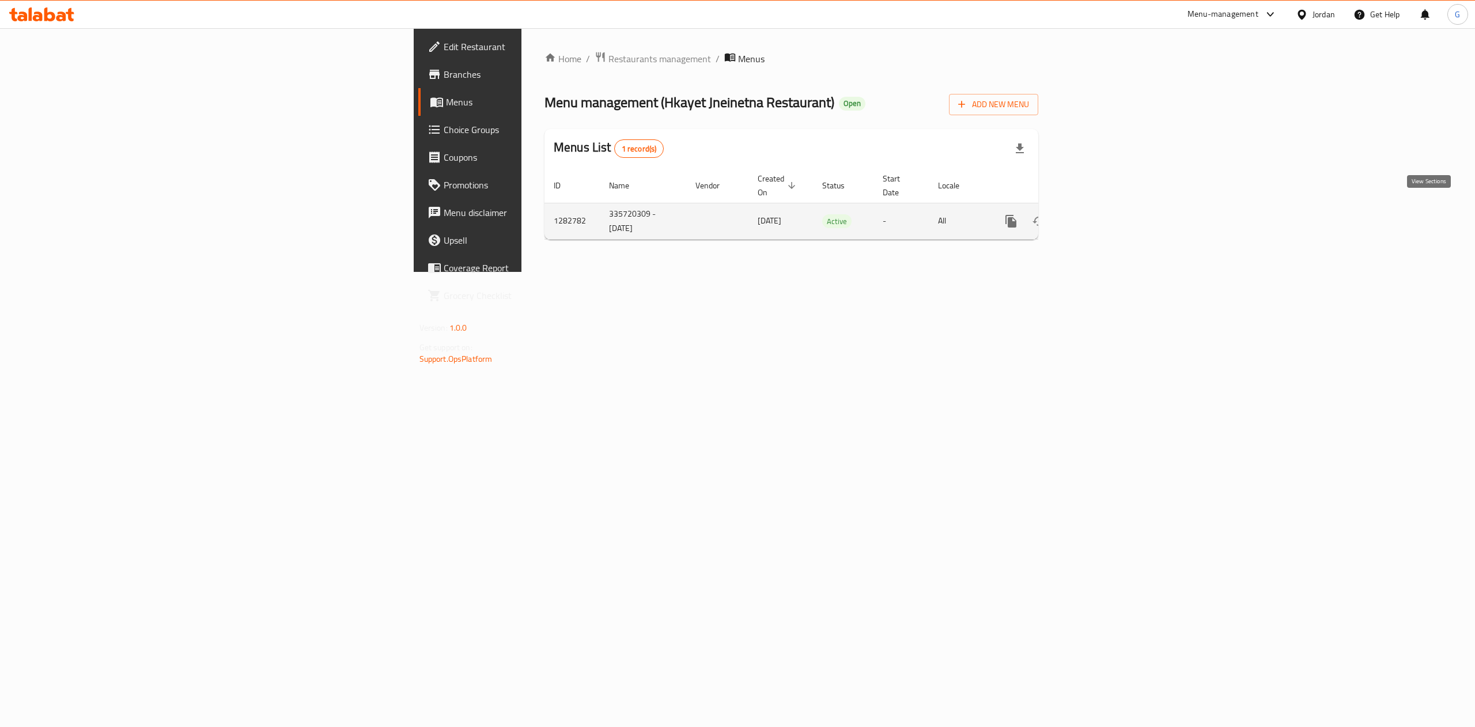
click at [1108, 221] on link "enhanced table" at bounding box center [1094, 221] width 28 height 28
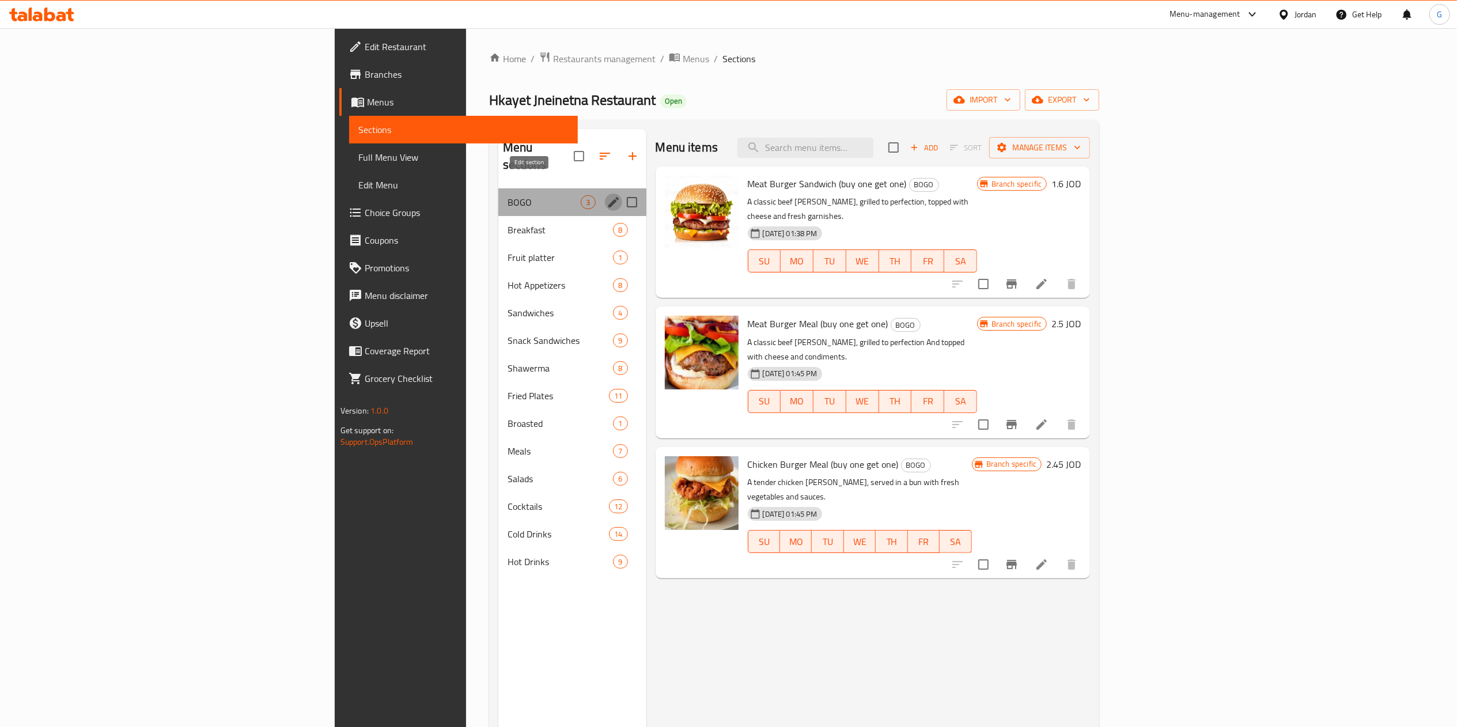
click at [608, 197] on icon "edit" at bounding box center [613, 202] width 10 height 10
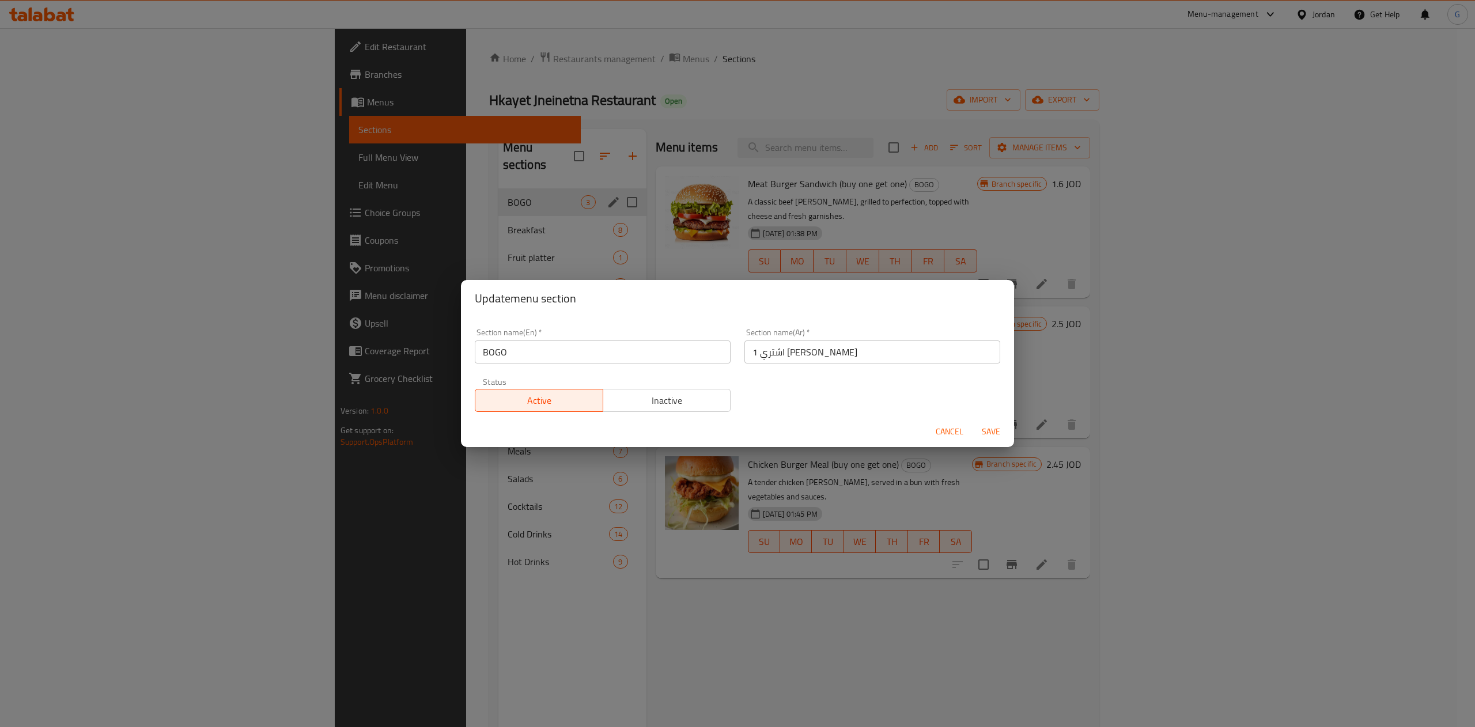
click at [641, 400] on span "Inactive" at bounding box center [667, 400] width 119 height 17
click at [957, 433] on span "Cancel" at bounding box center [950, 432] width 28 height 14
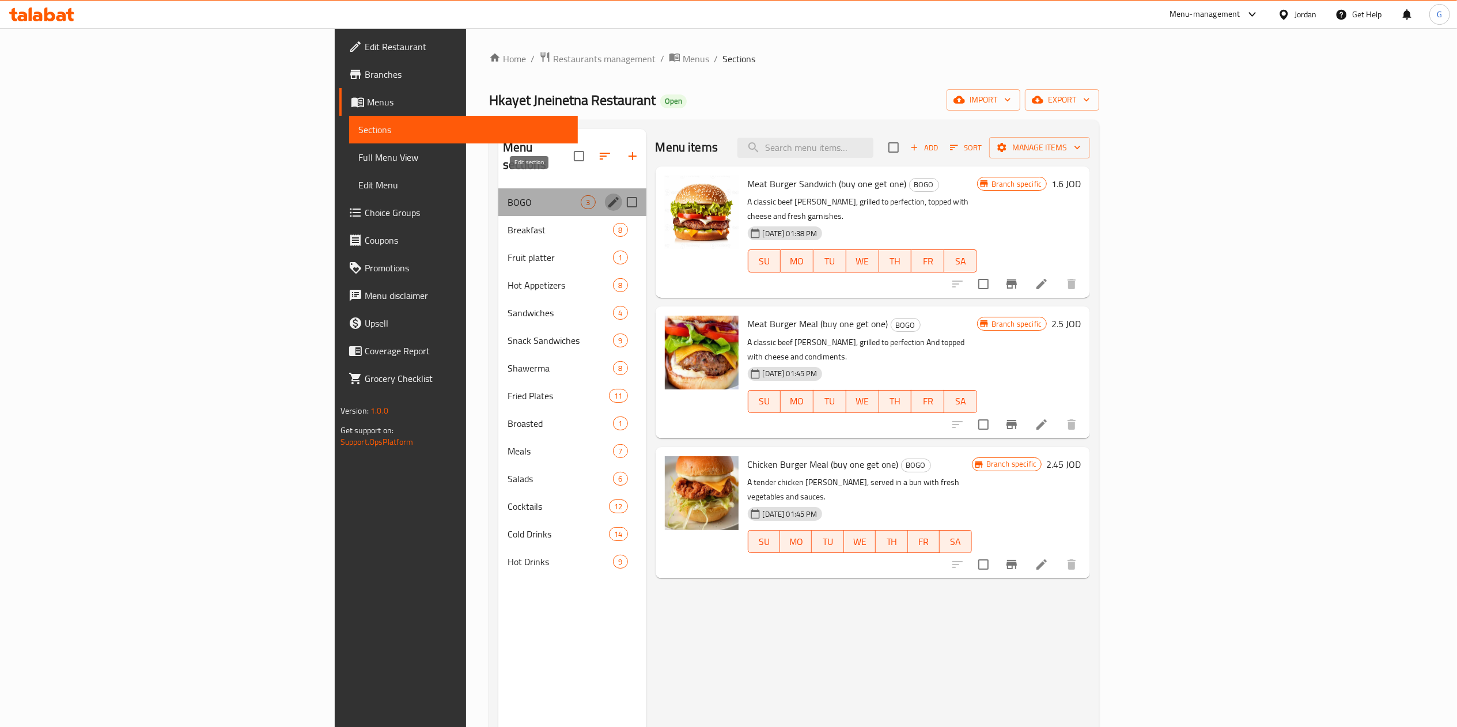
click at [607, 195] on icon "edit" at bounding box center [614, 202] width 14 height 14
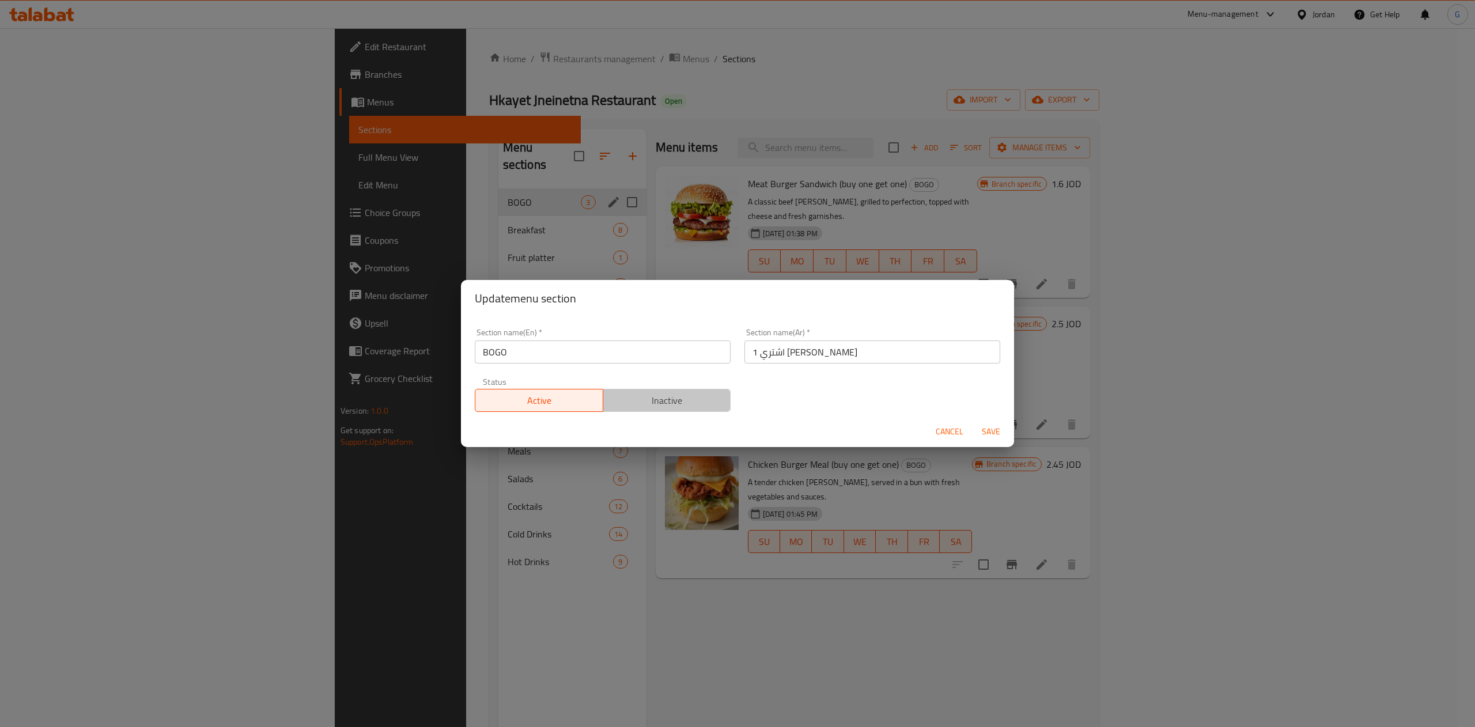
click at [676, 400] on span "Inactive" at bounding box center [667, 400] width 119 height 17
click at [989, 437] on span "Save" at bounding box center [991, 432] width 28 height 14
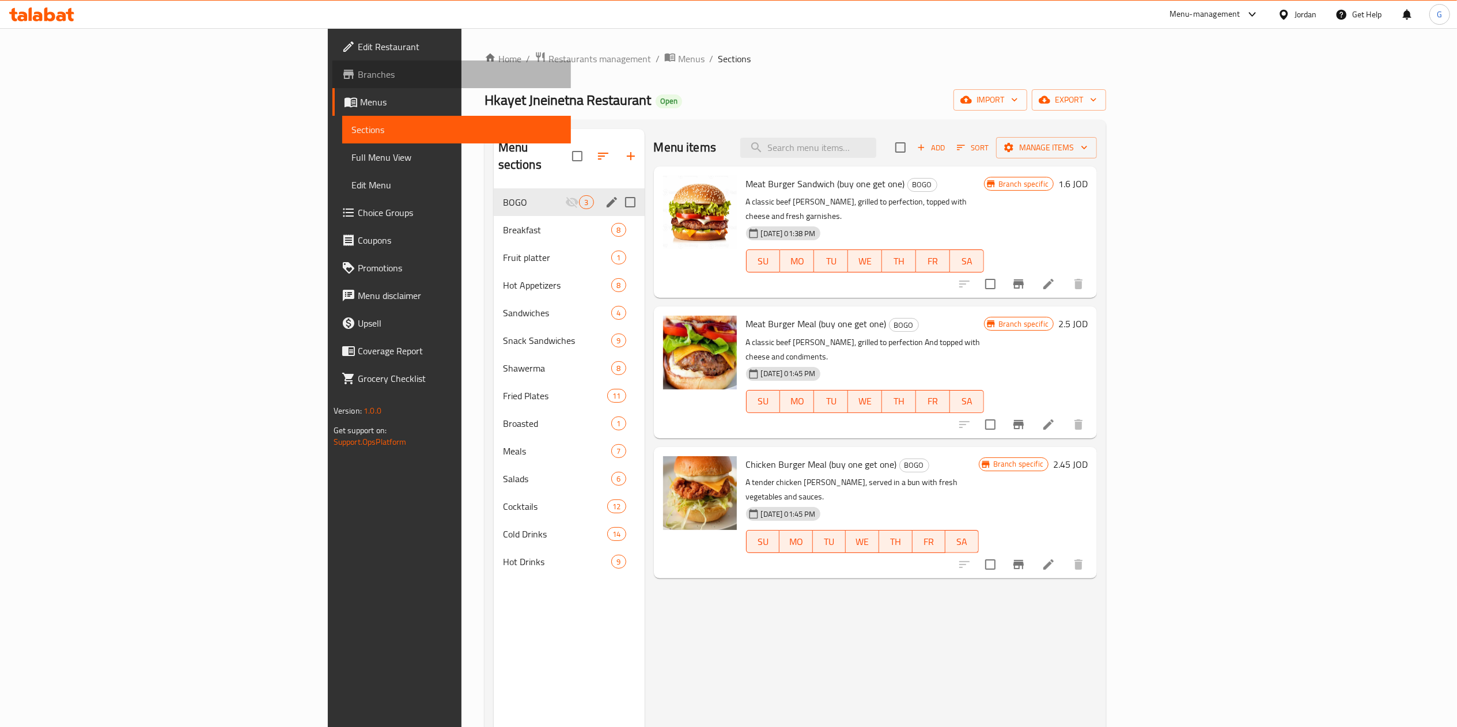
click at [358, 73] on span "Branches" at bounding box center [460, 74] width 204 height 14
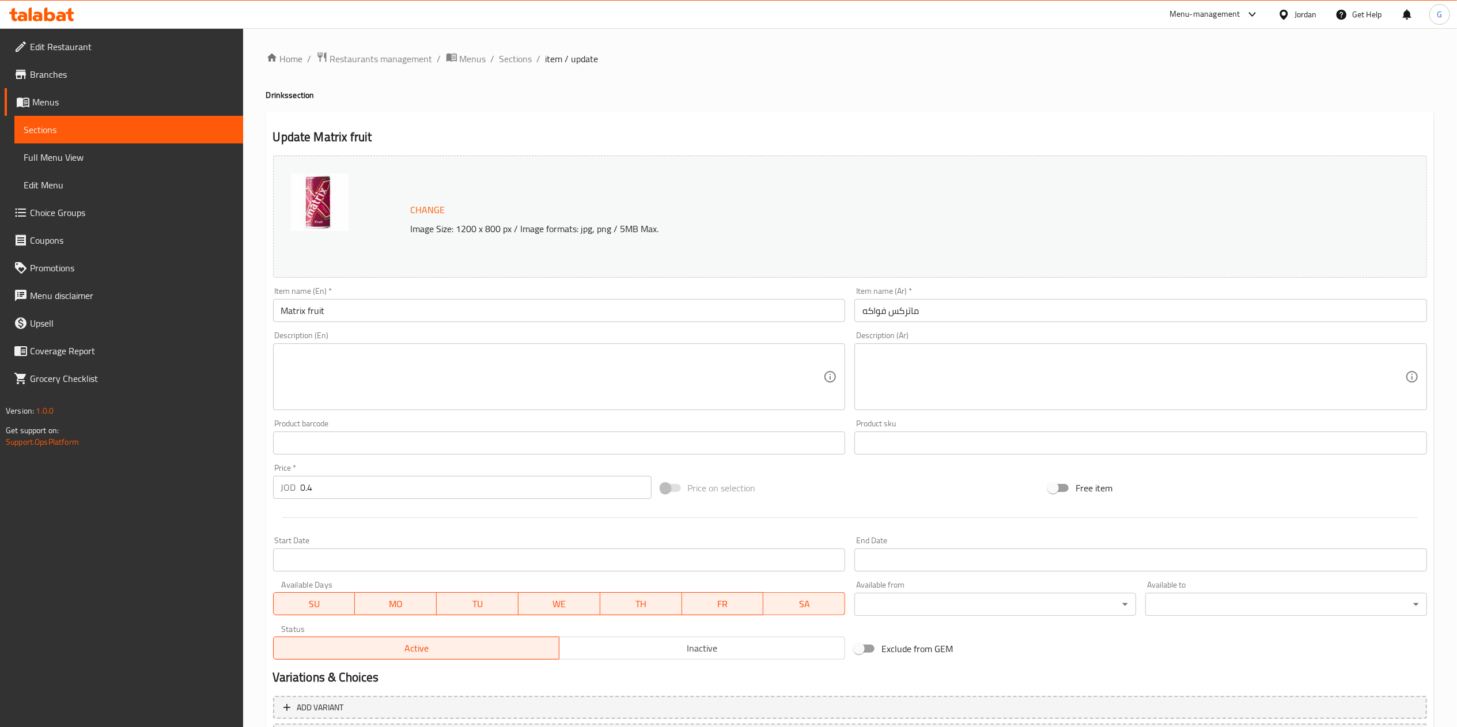
drag, startPoint x: 52, startPoint y: 25, endPoint x: 45, endPoint y: 16, distance: 11.1
click at [45, 16] on div at bounding box center [42, 14] width 84 height 23
click at [45, 16] on icon at bounding box center [49, 14] width 11 height 14
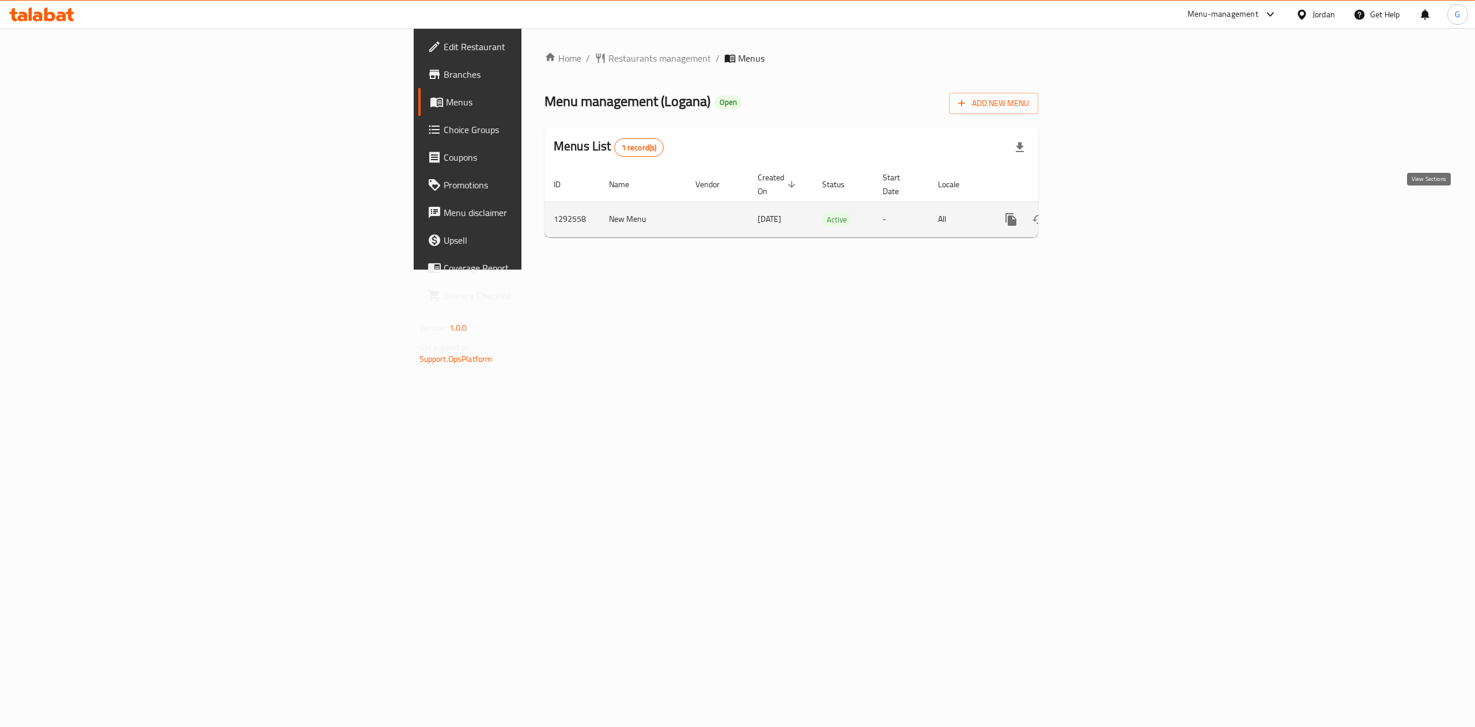
click at [1108, 206] on link "enhanced table" at bounding box center [1094, 220] width 28 height 28
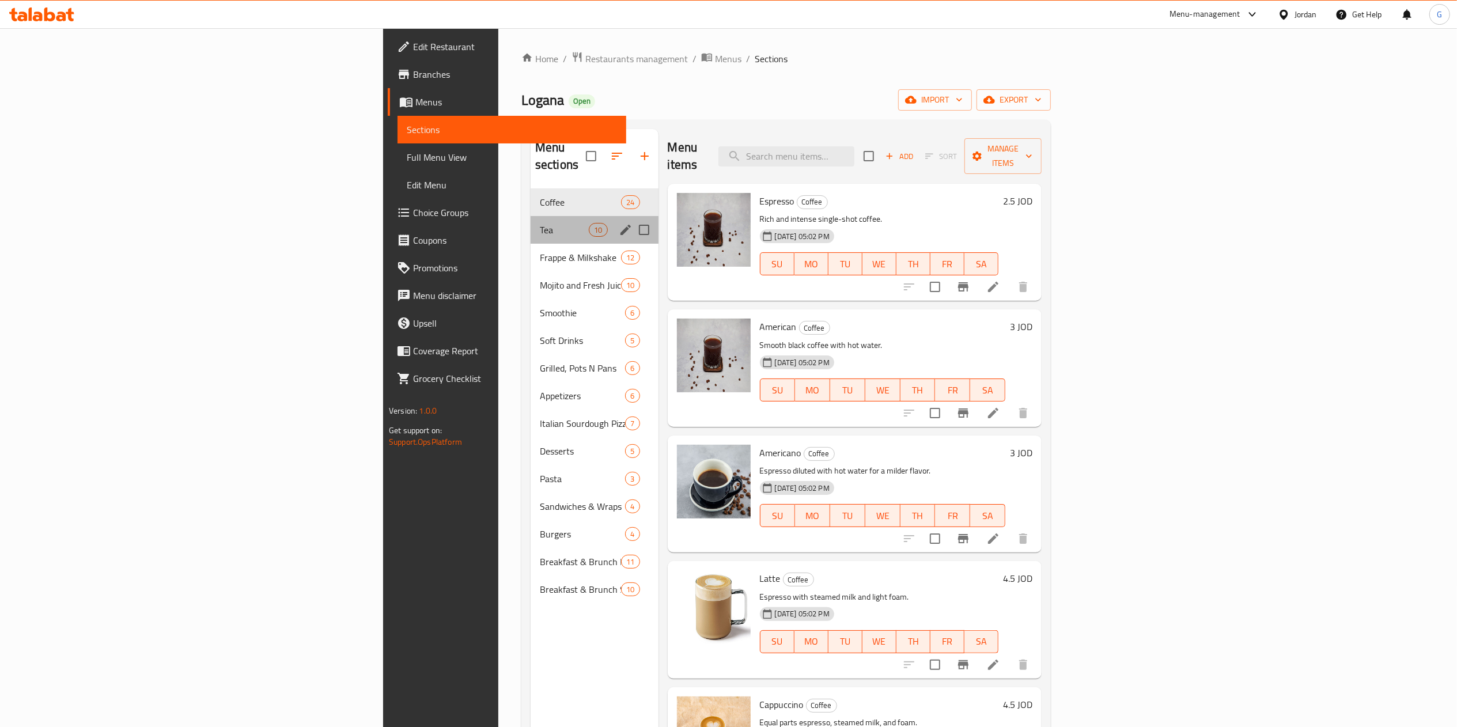
click at [531, 216] on div "Tea 10" at bounding box center [595, 230] width 128 height 28
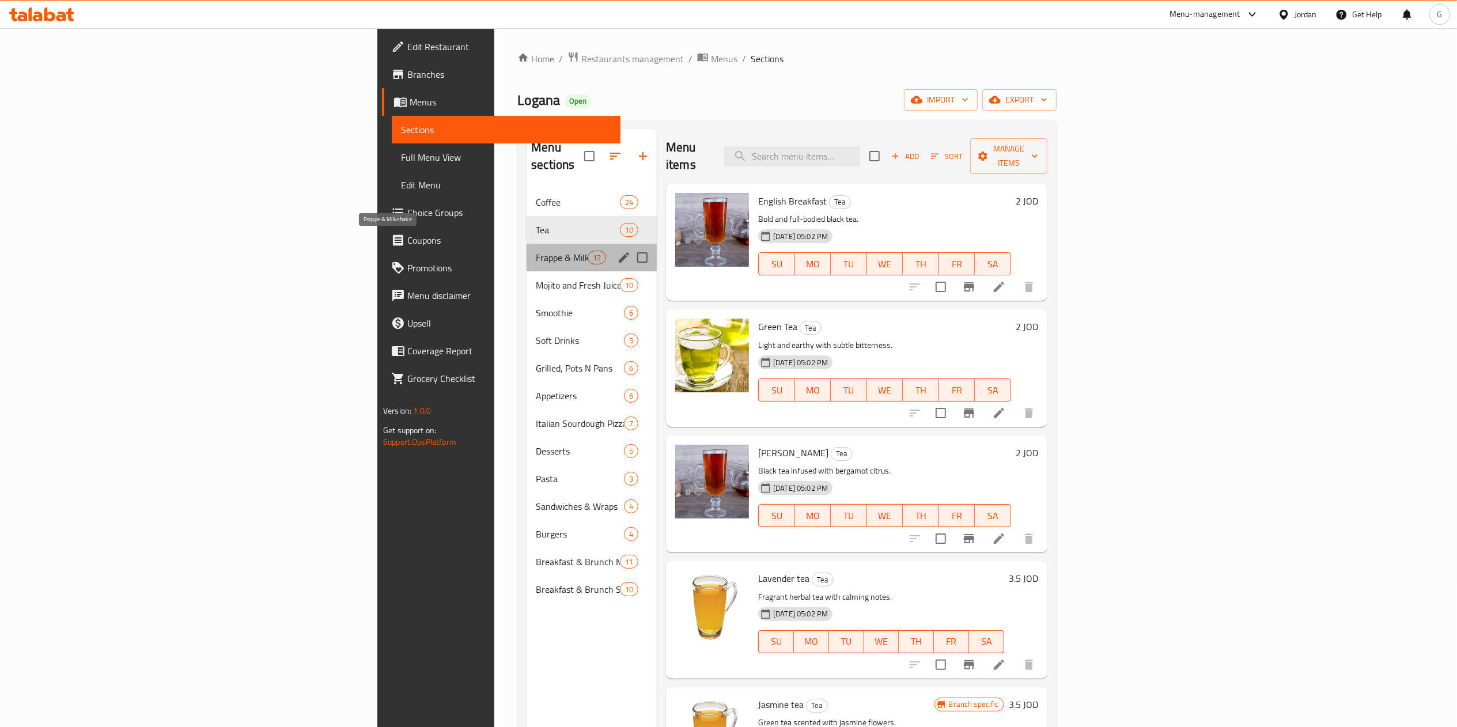
click at [536, 251] on span "Frappe & Milkshake" at bounding box center [562, 258] width 52 height 14
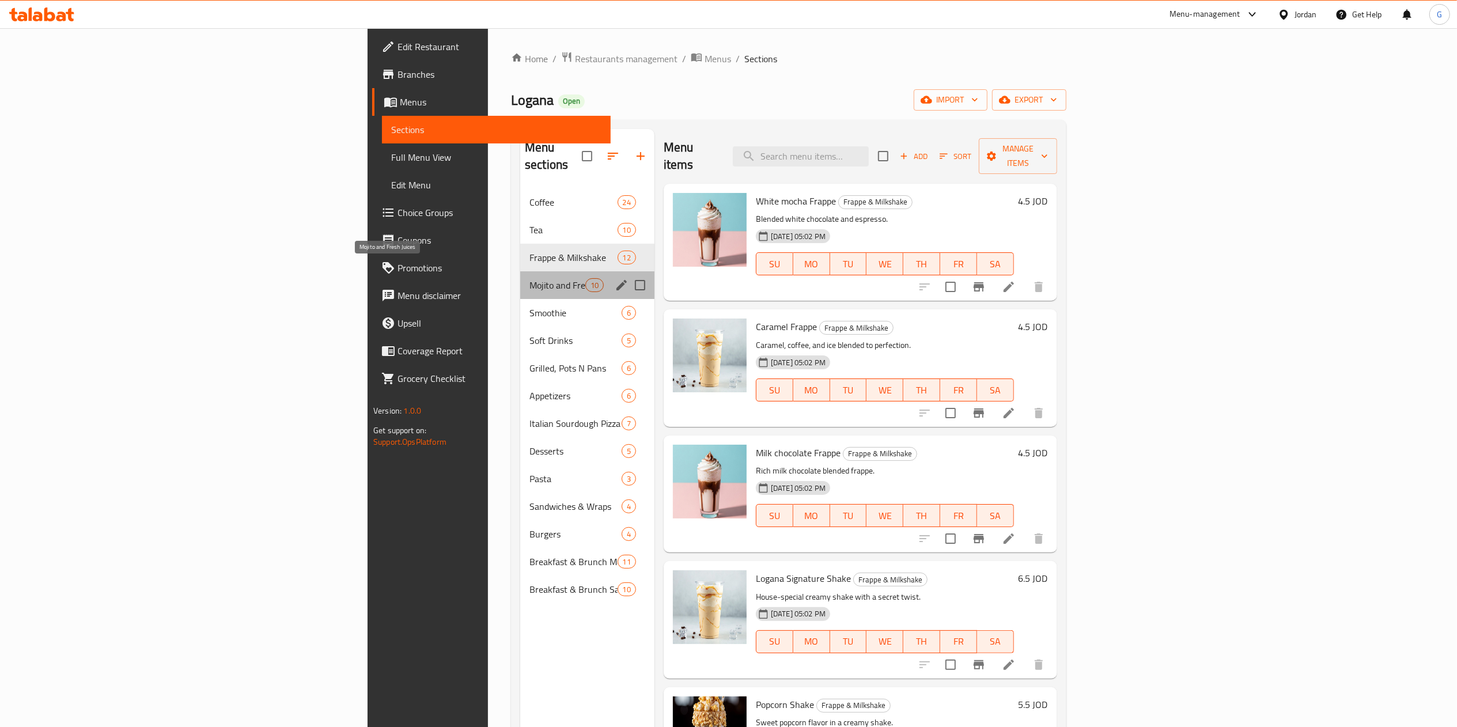
click at [529, 278] on span "Mojito and Fresh Juices" at bounding box center [557, 285] width 56 height 14
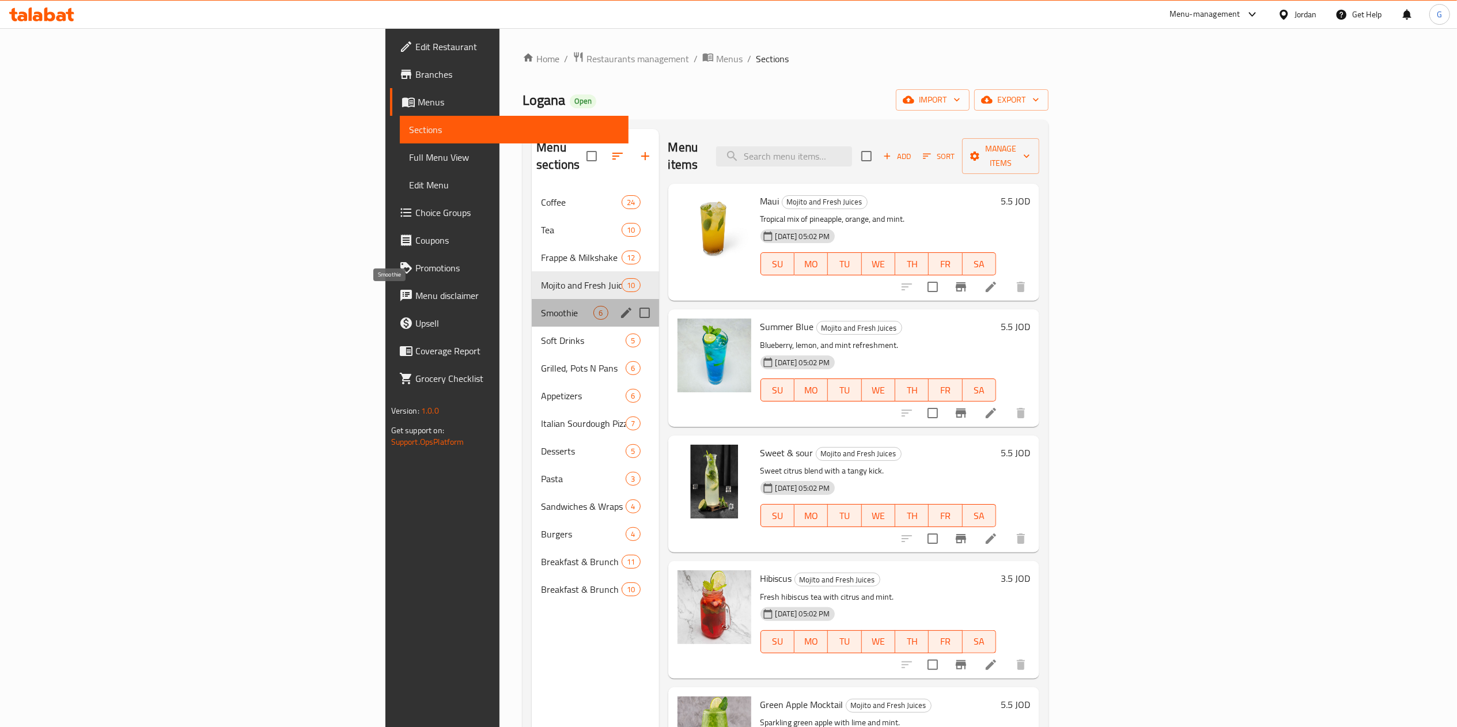
click at [541, 306] on span "Smoothie" at bounding box center [567, 313] width 52 height 14
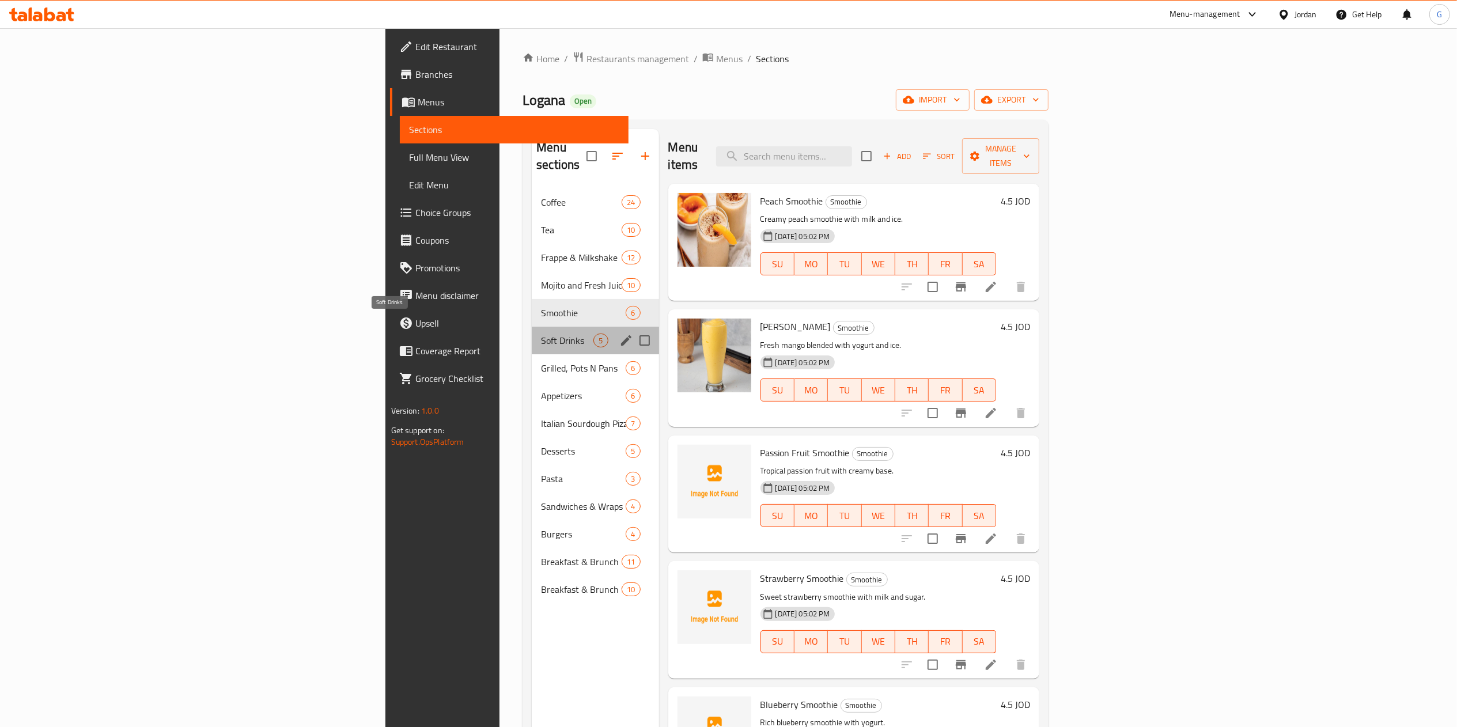
click at [541, 334] on span "Soft Drinks" at bounding box center [567, 341] width 52 height 14
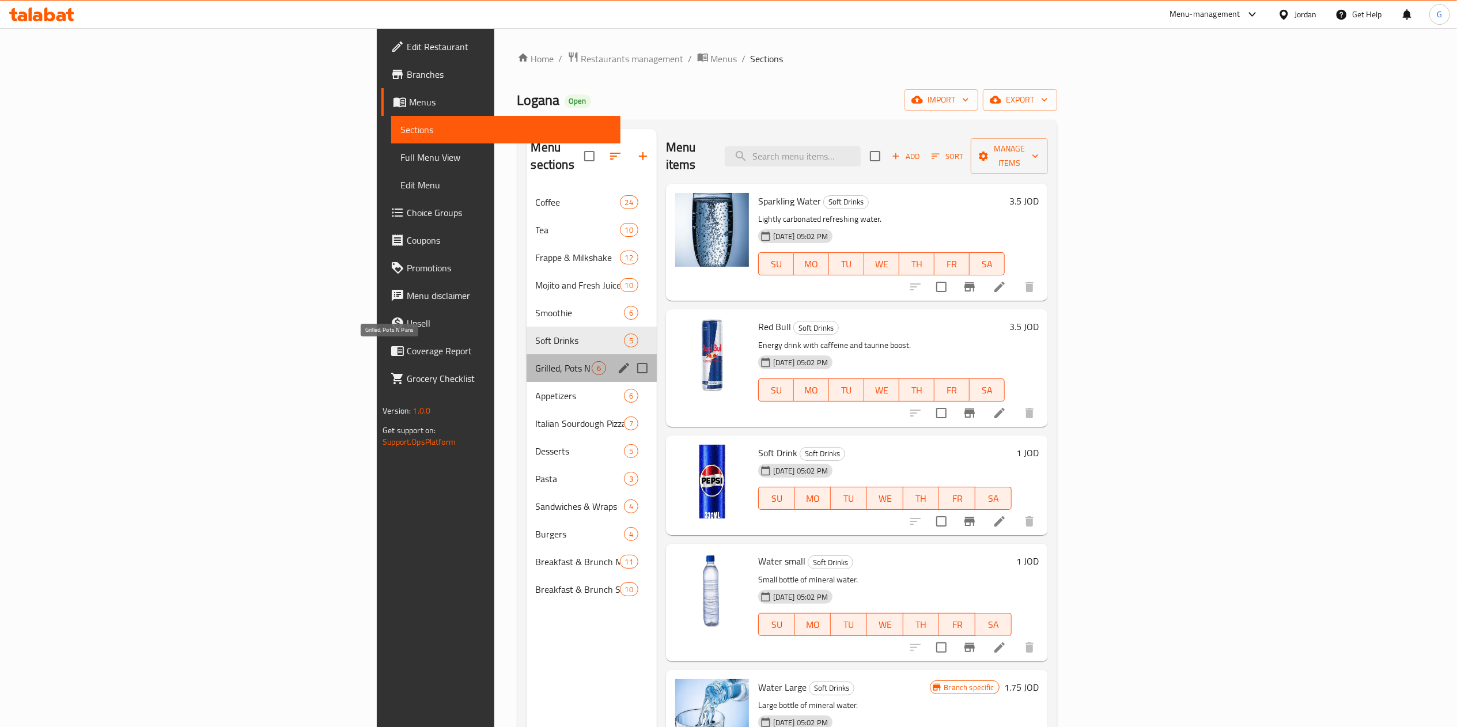
click at [536, 361] on span "Grilled, Pots N Pans" at bounding box center [564, 368] width 56 height 14
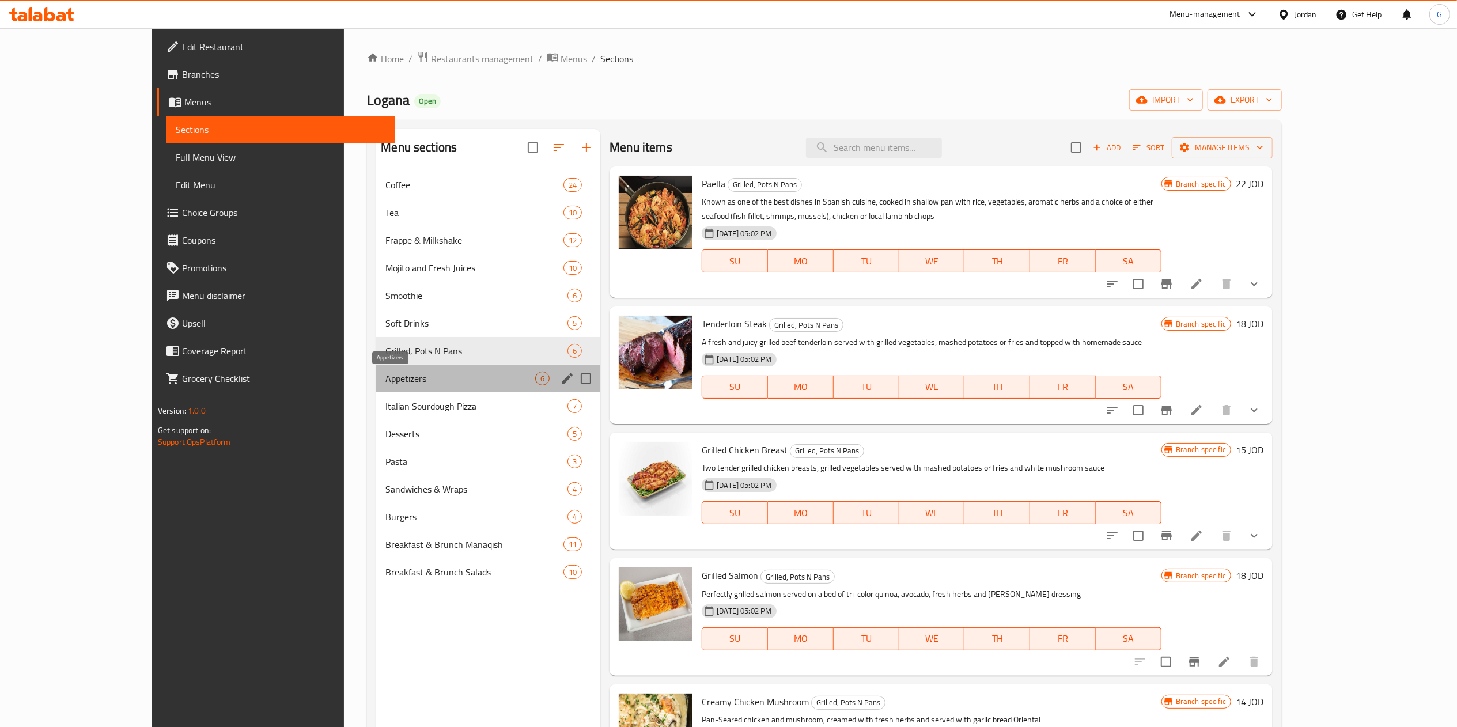
click at [385, 380] on span "Appetizers" at bounding box center [460, 379] width 150 height 14
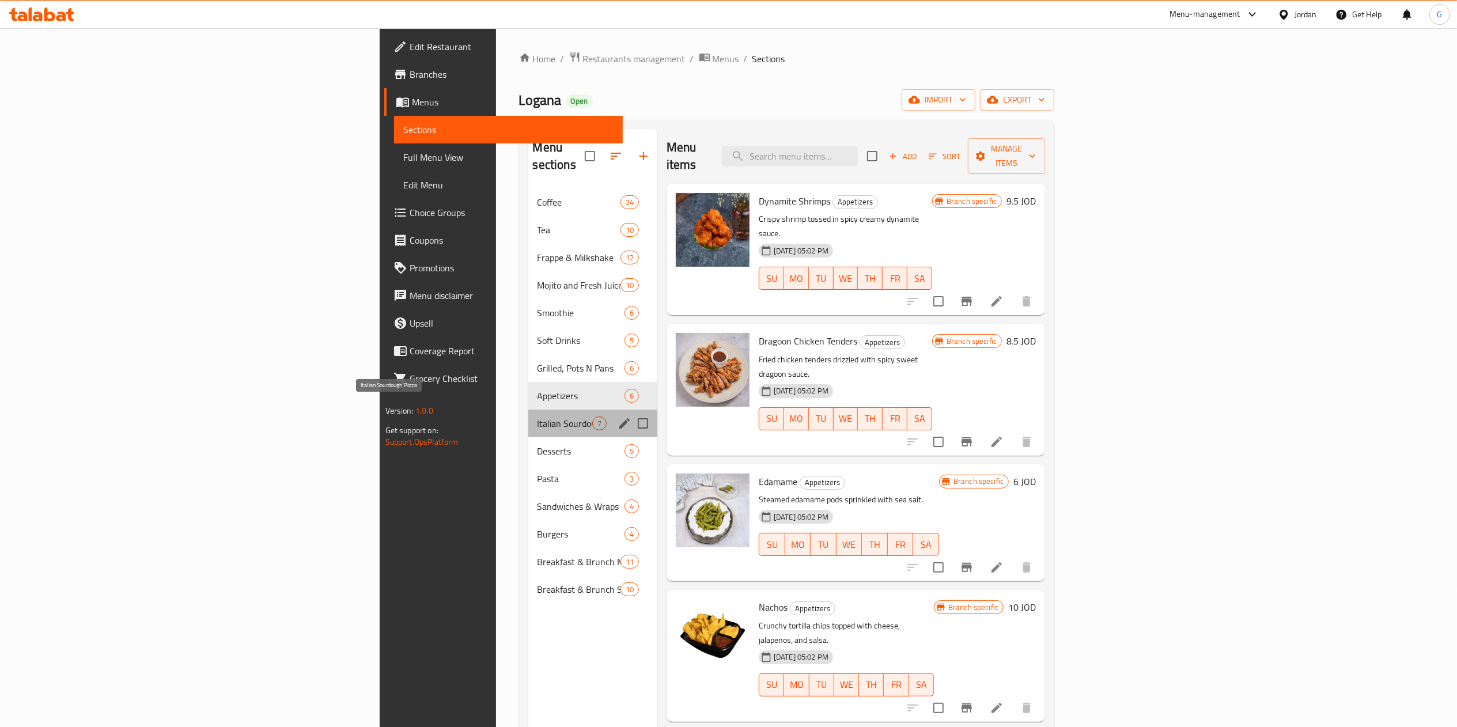
click at [537, 416] on span "Italian Sourdough Pizza" at bounding box center [564, 423] width 55 height 14
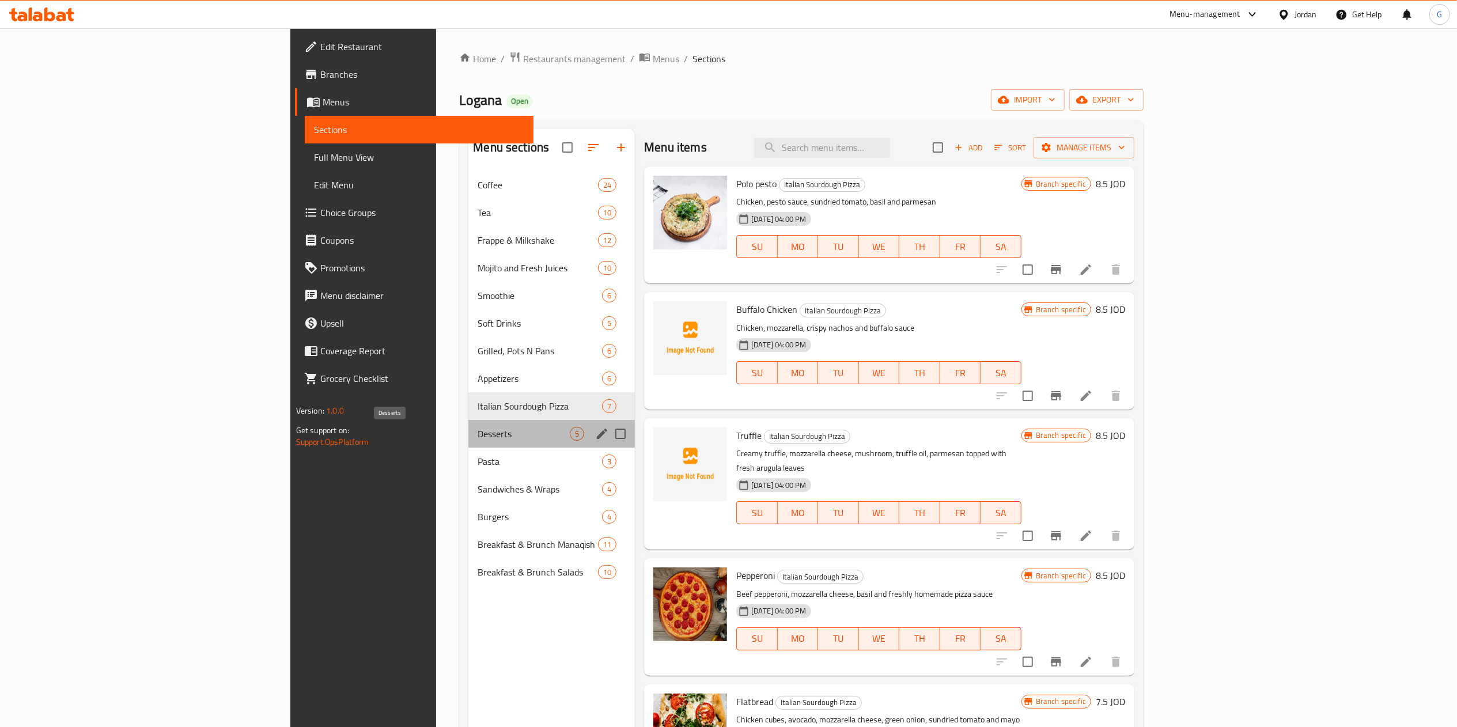
click at [478, 430] on span "Desserts" at bounding box center [524, 434] width 92 height 14
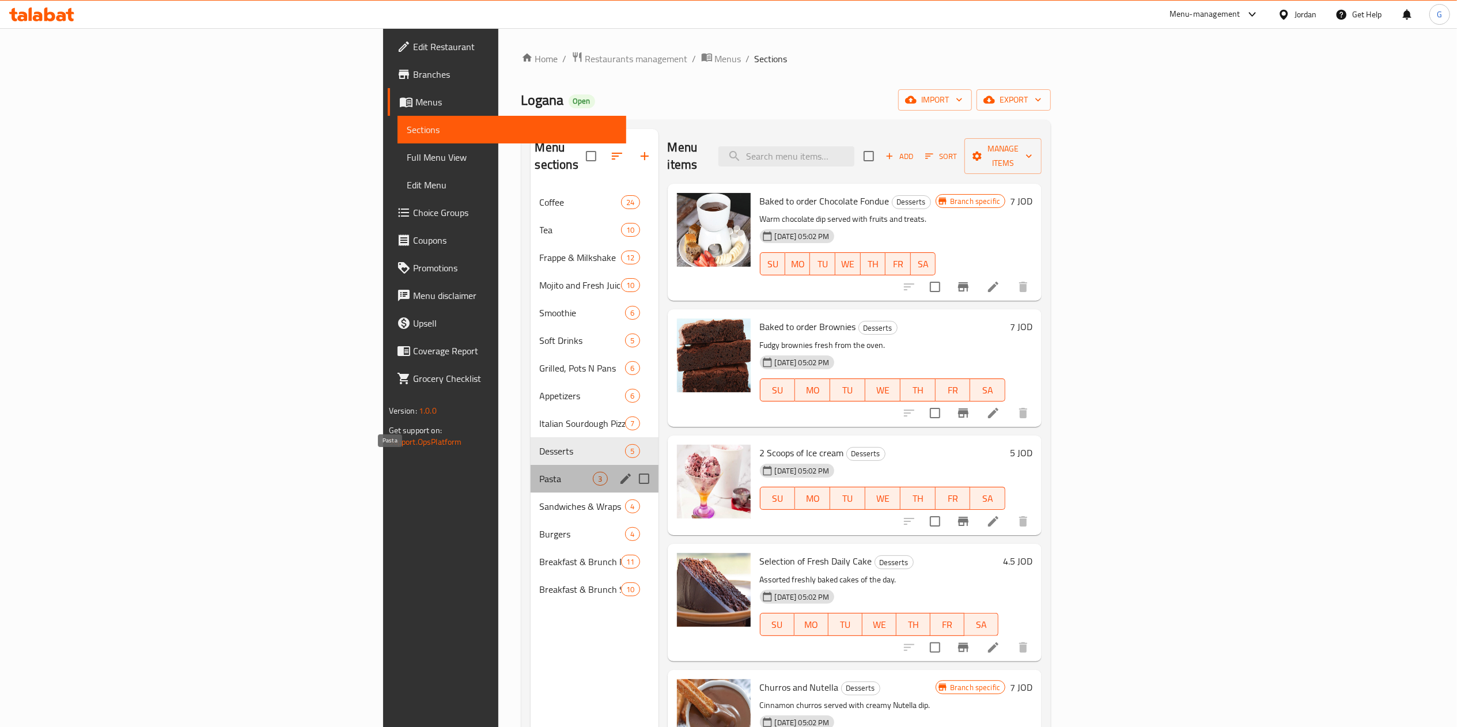
click at [540, 472] on span "Pasta" at bounding box center [567, 479] width 54 height 14
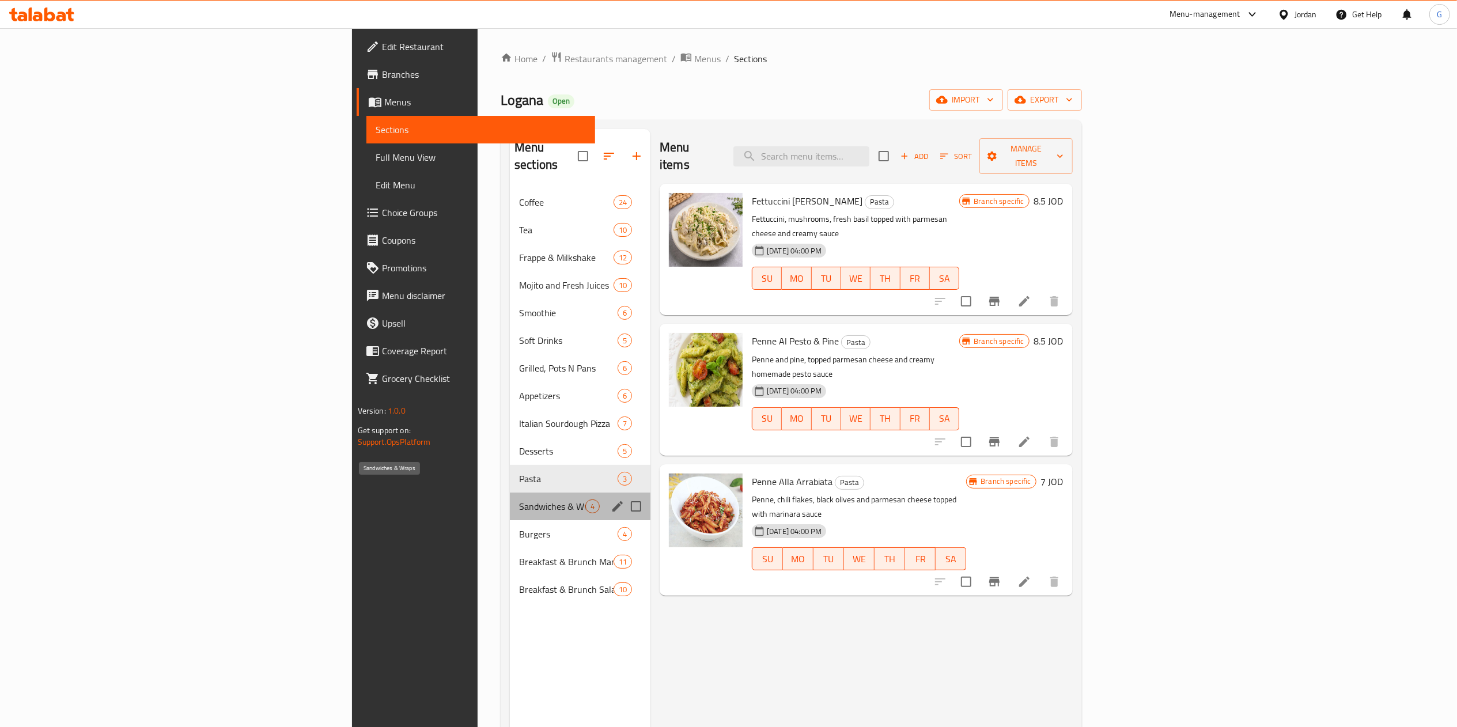
click at [519, 499] on span "Sandwiches & Wraps" at bounding box center [552, 506] width 66 height 14
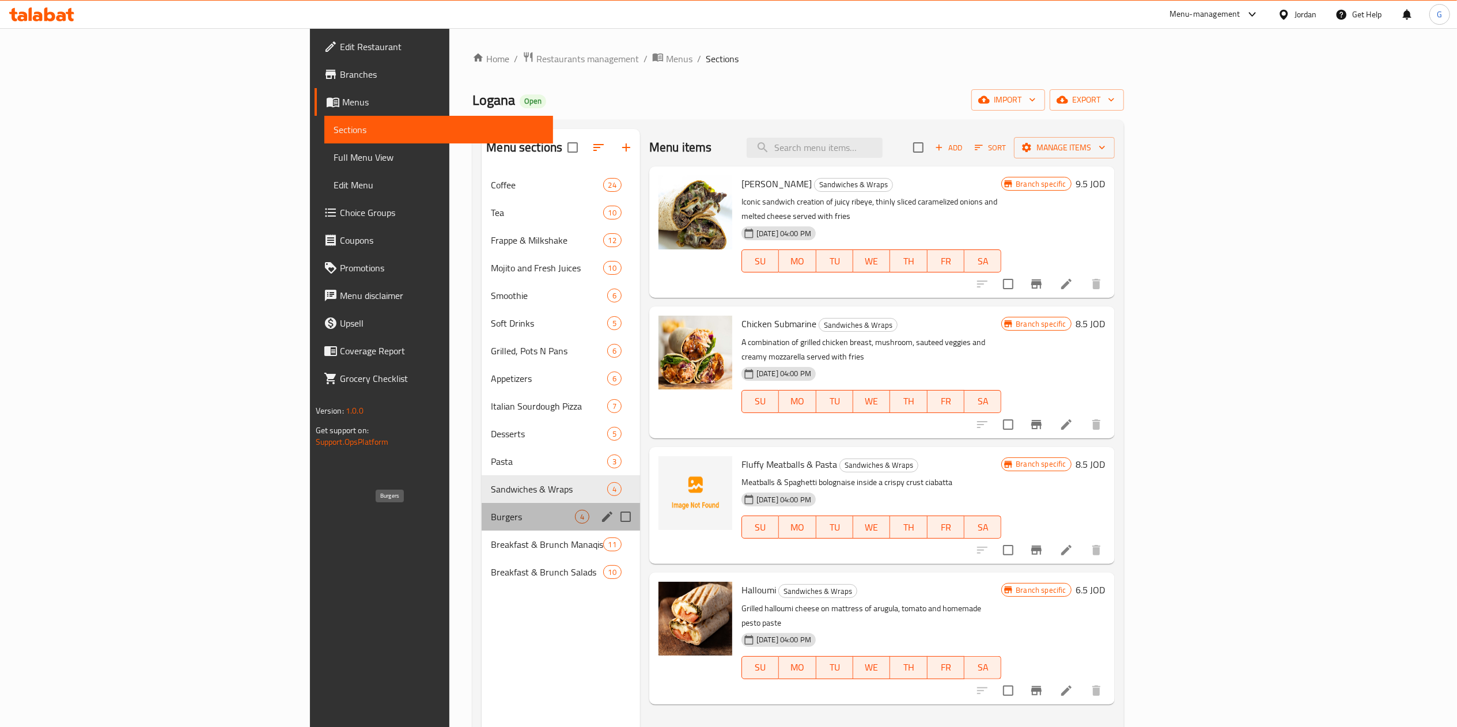
click at [491, 517] on span "Burgers" at bounding box center [533, 517] width 84 height 14
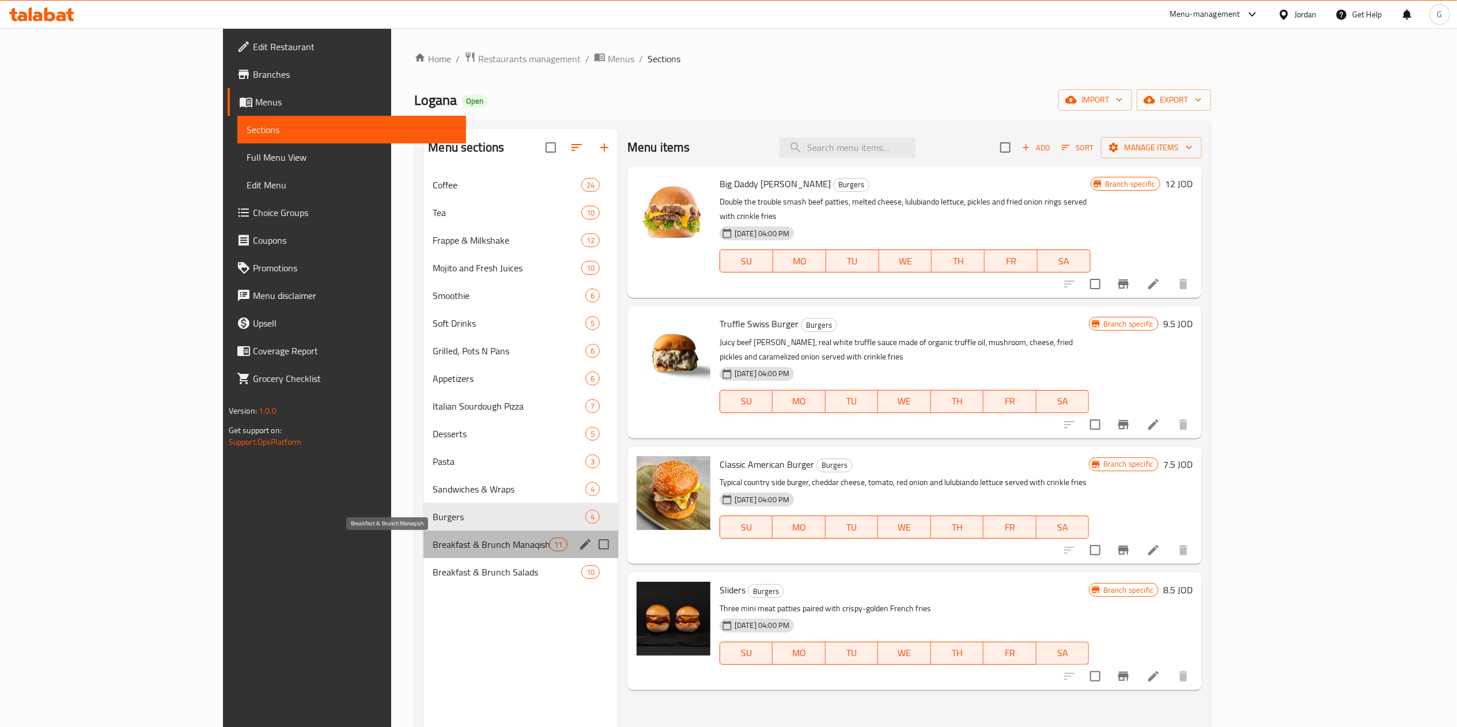
click at [433, 544] on span "Breakfast & Brunch Manaqish" at bounding box center [491, 544] width 116 height 14
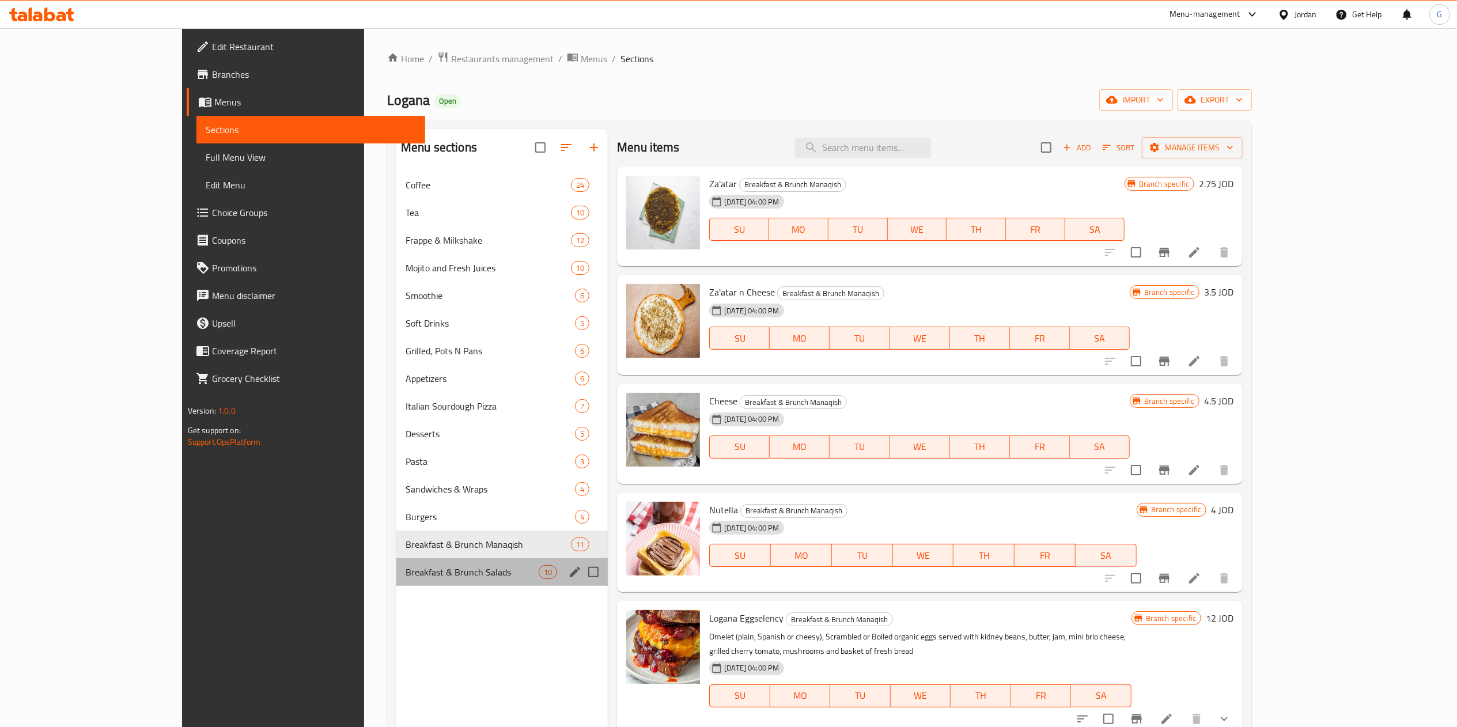
click at [396, 559] on div "Breakfast & Brunch Salads 10" at bounding box center [501, 572] width 211 height 28
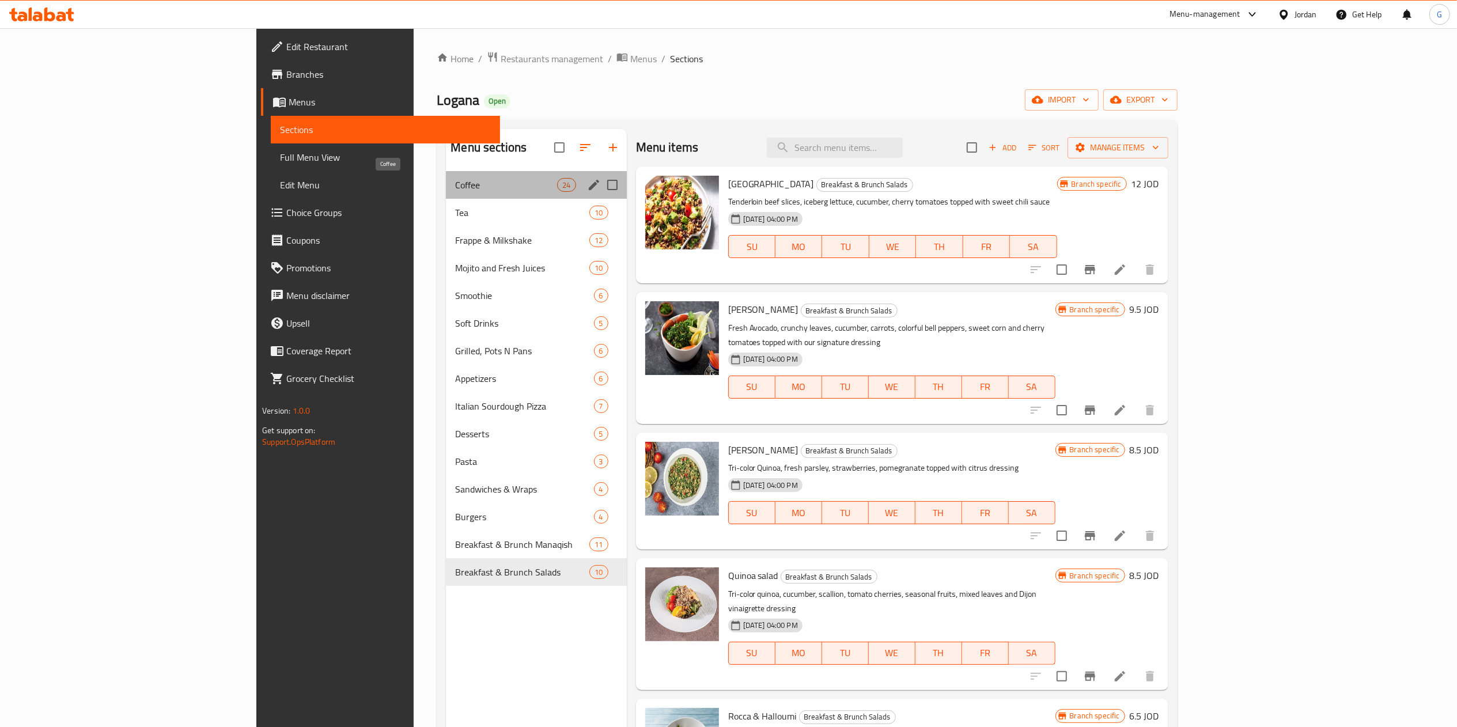
click at [455, 181] on span "Coffee" at bounding box center [506, 185] width 102 height 14
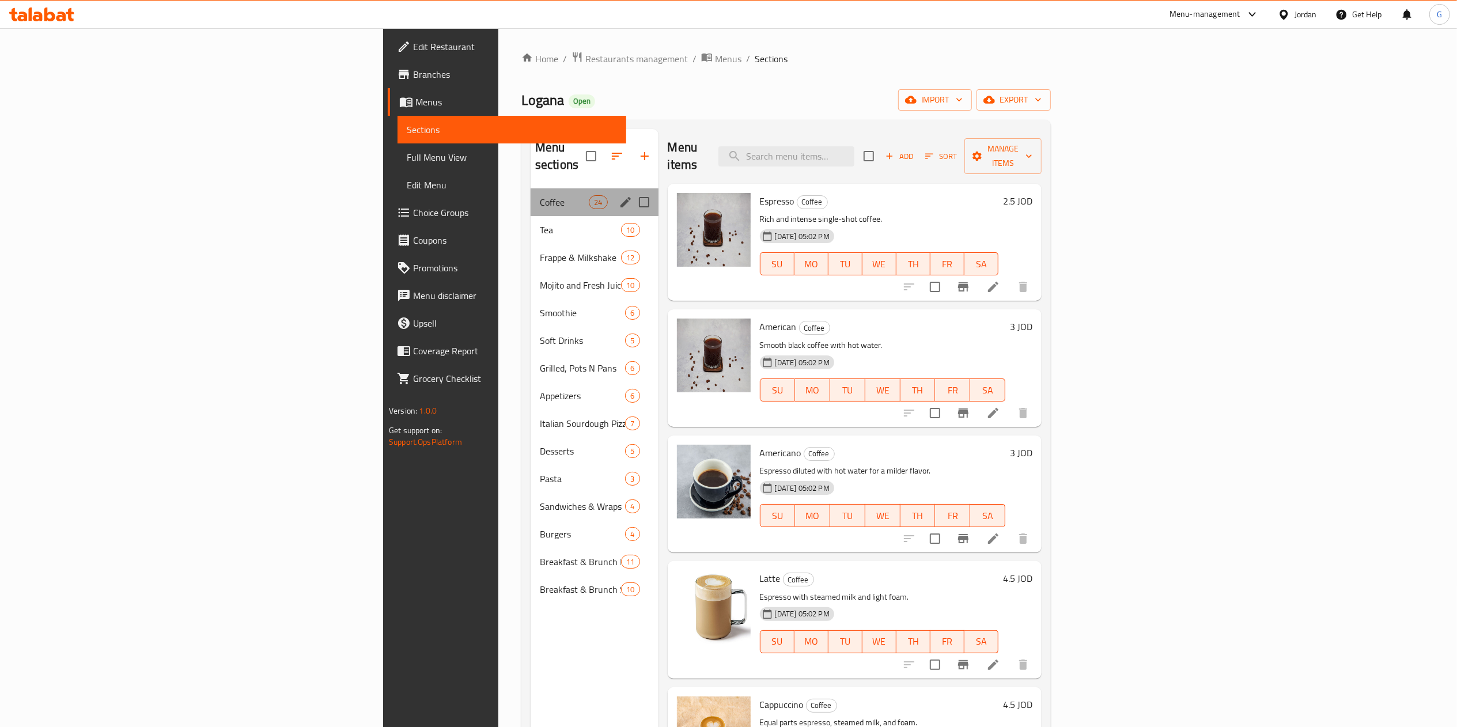
click at [531, 198] on div "Coffee 24" at bounding box center [595, 202] width 128 height 28
click at [531, 216] on div "Tea 10" at bounding box center [595, 230] width 128 height 28
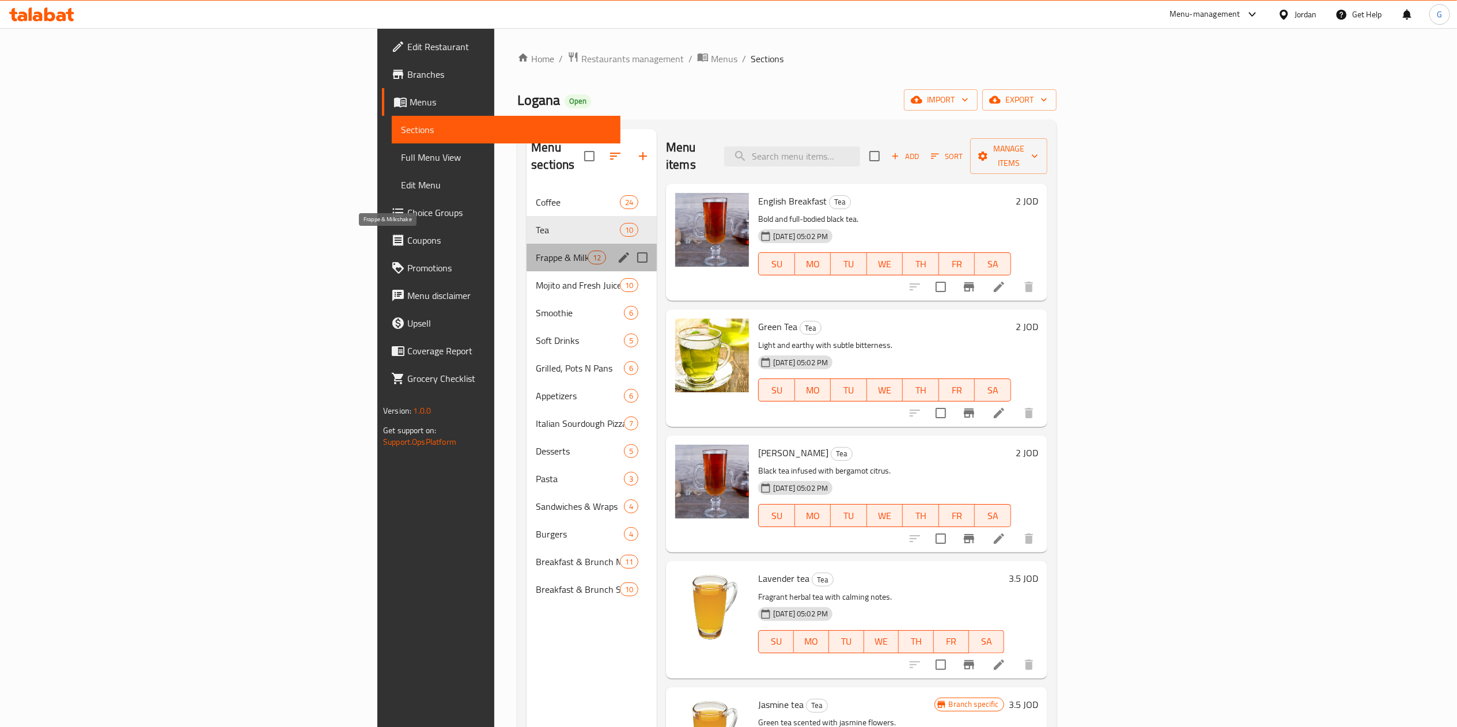
click at [536, 251] on span "Frappe & Milkshake" at bounding box center [562, 258] width 52 height 14
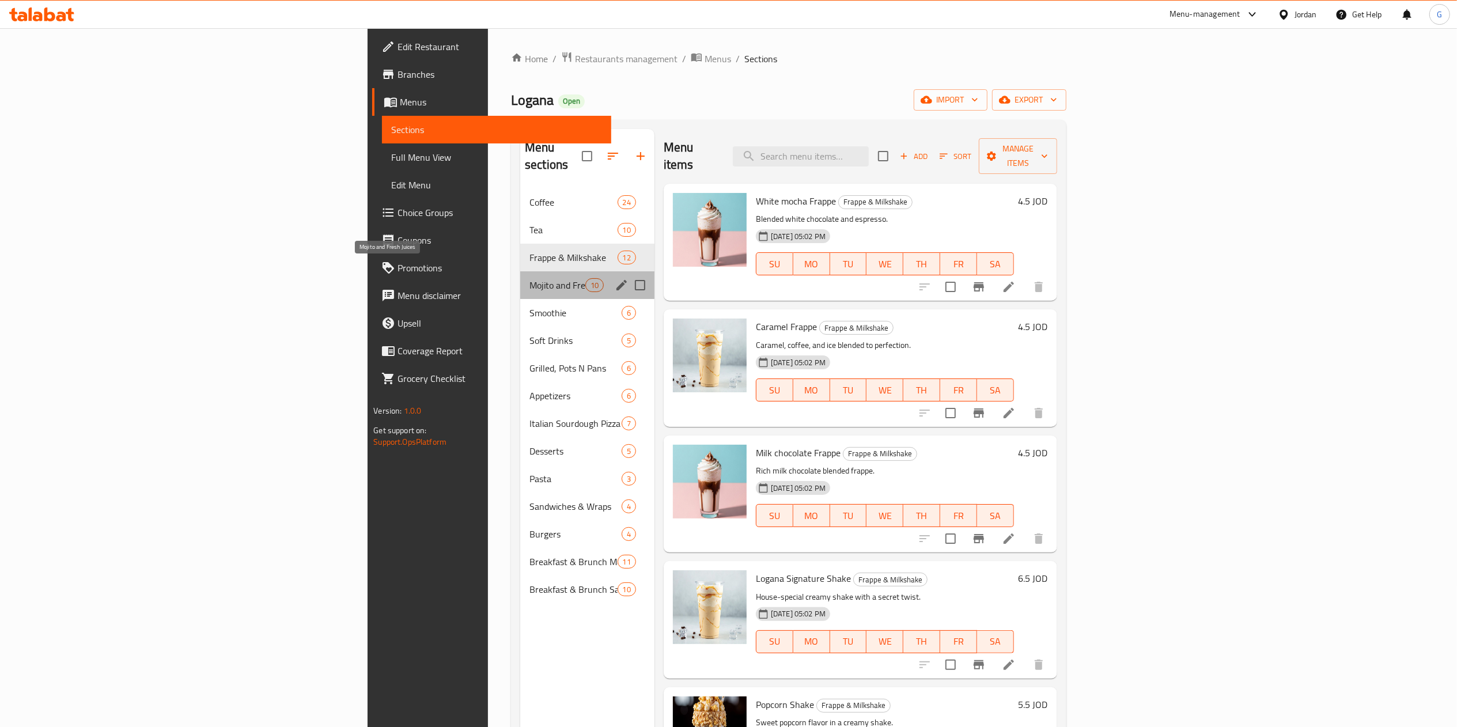
click at [529, 278] on span "Mojito and Fresh Juices" at bounding box center [557, 285] width 56 height 14
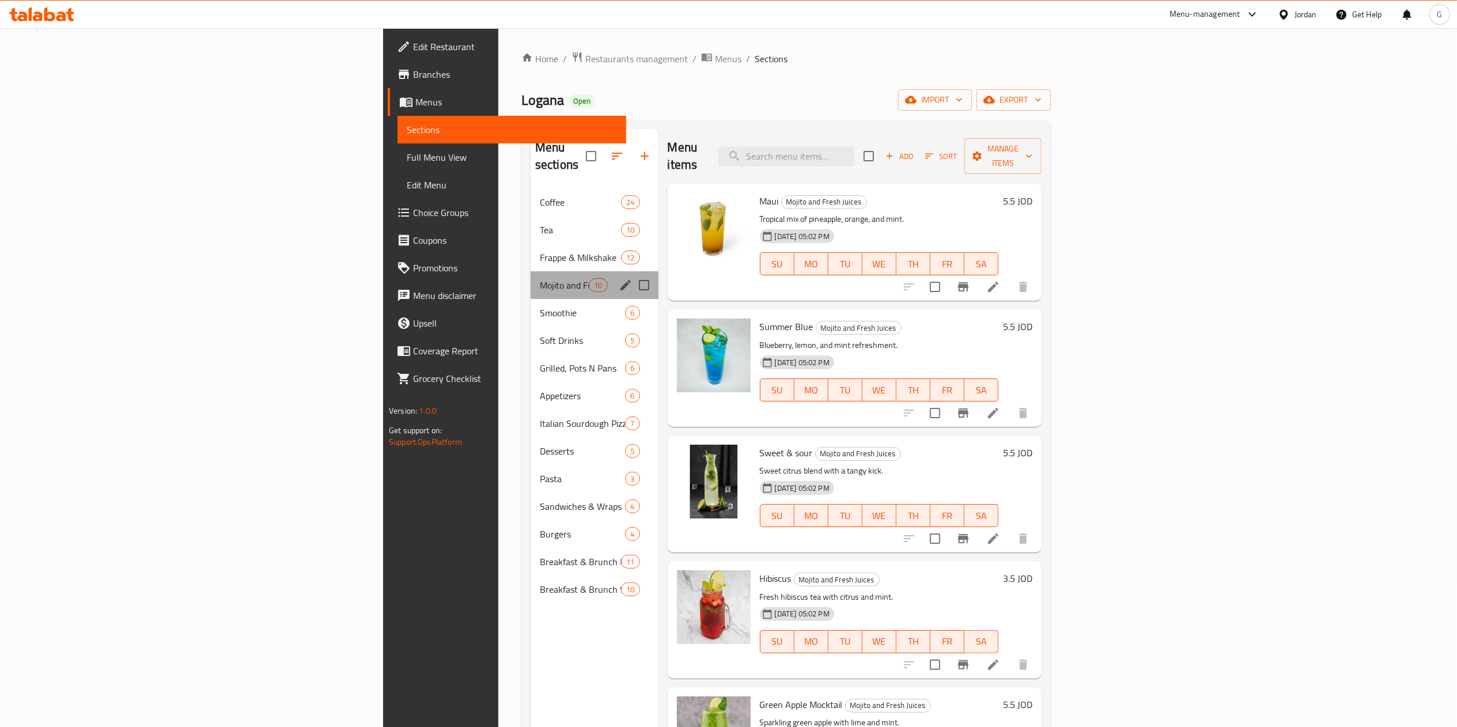
click at [531, 279] on div "Mojito and Fresh Juices 10" at bounding box center [595, 285] width 128 height 28
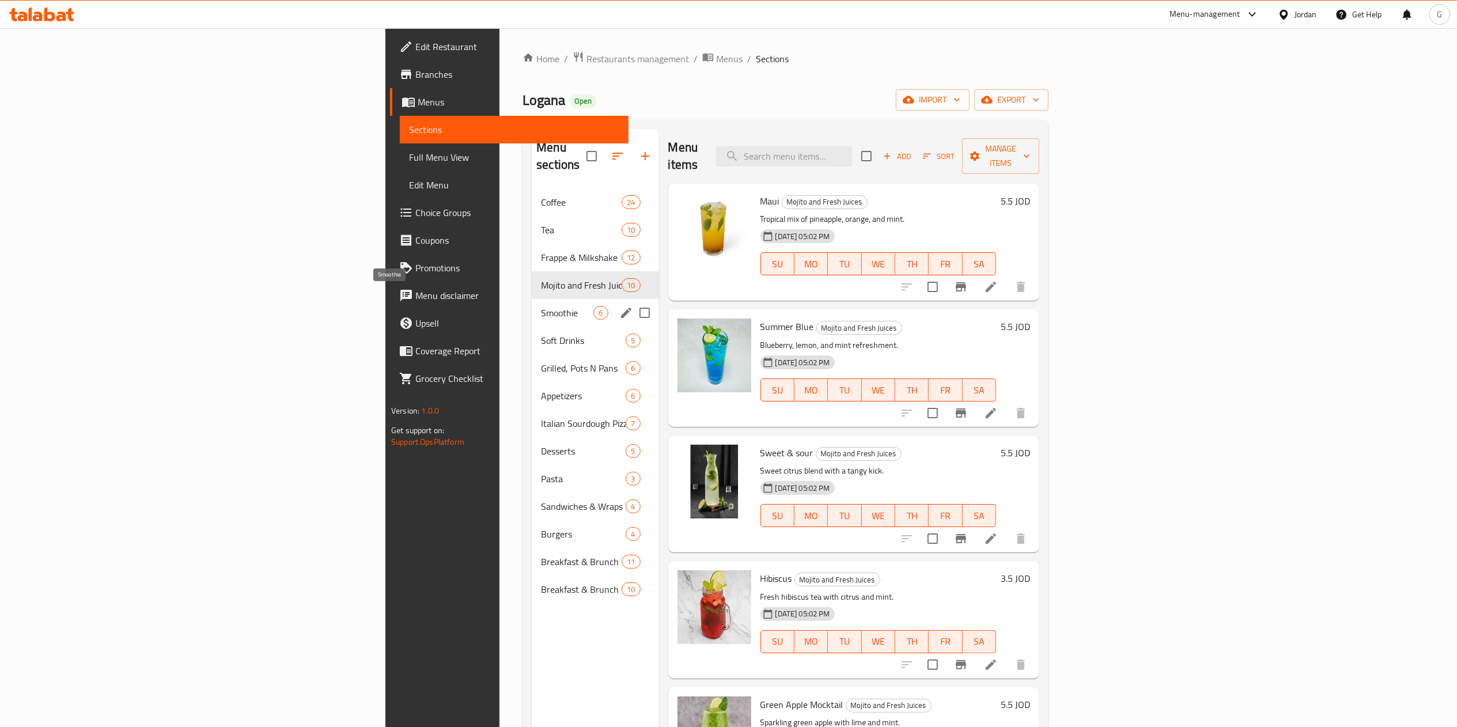
click at [541, 306] on span "Smoothie" at bounding box center [567, 313] width 52 height 14
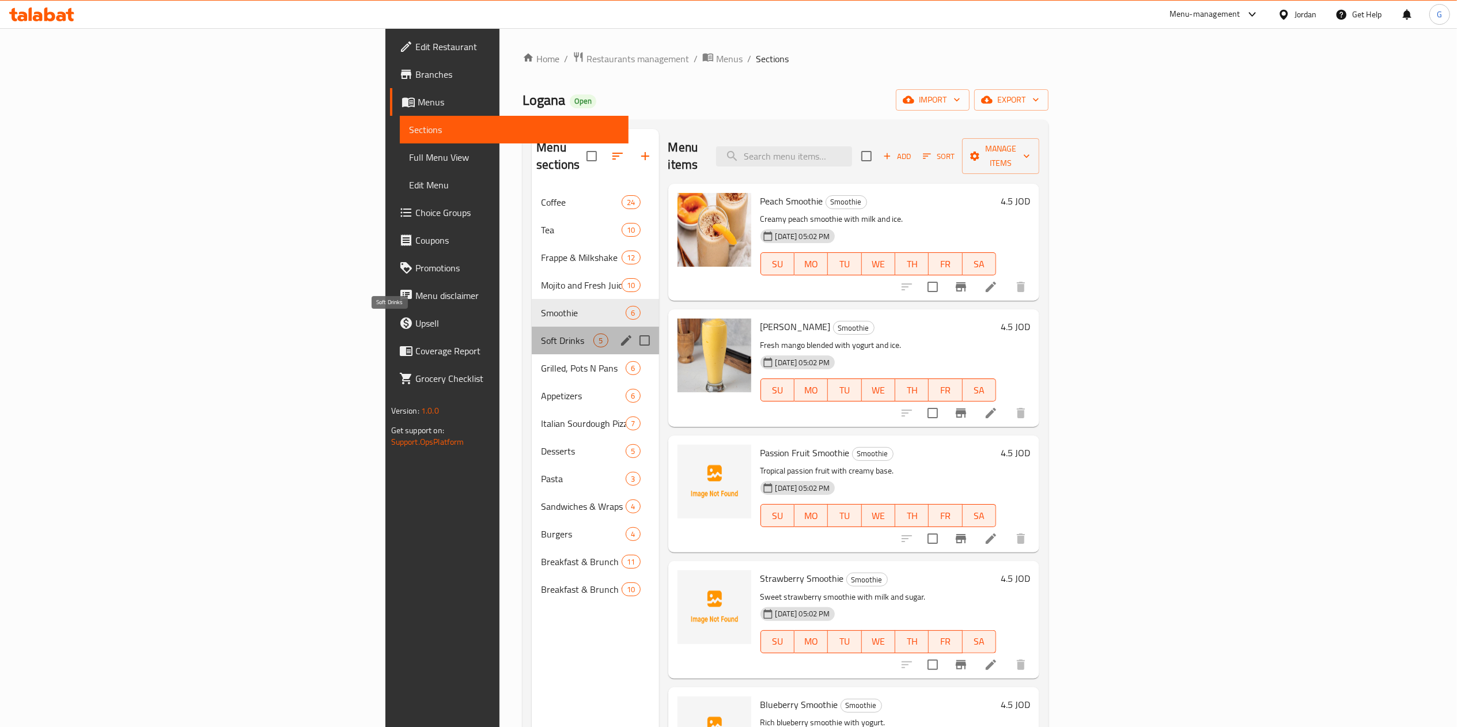
click at [541, 334] on span "Soft Drinks" at bounding box center [567, 341] width 52 height 14
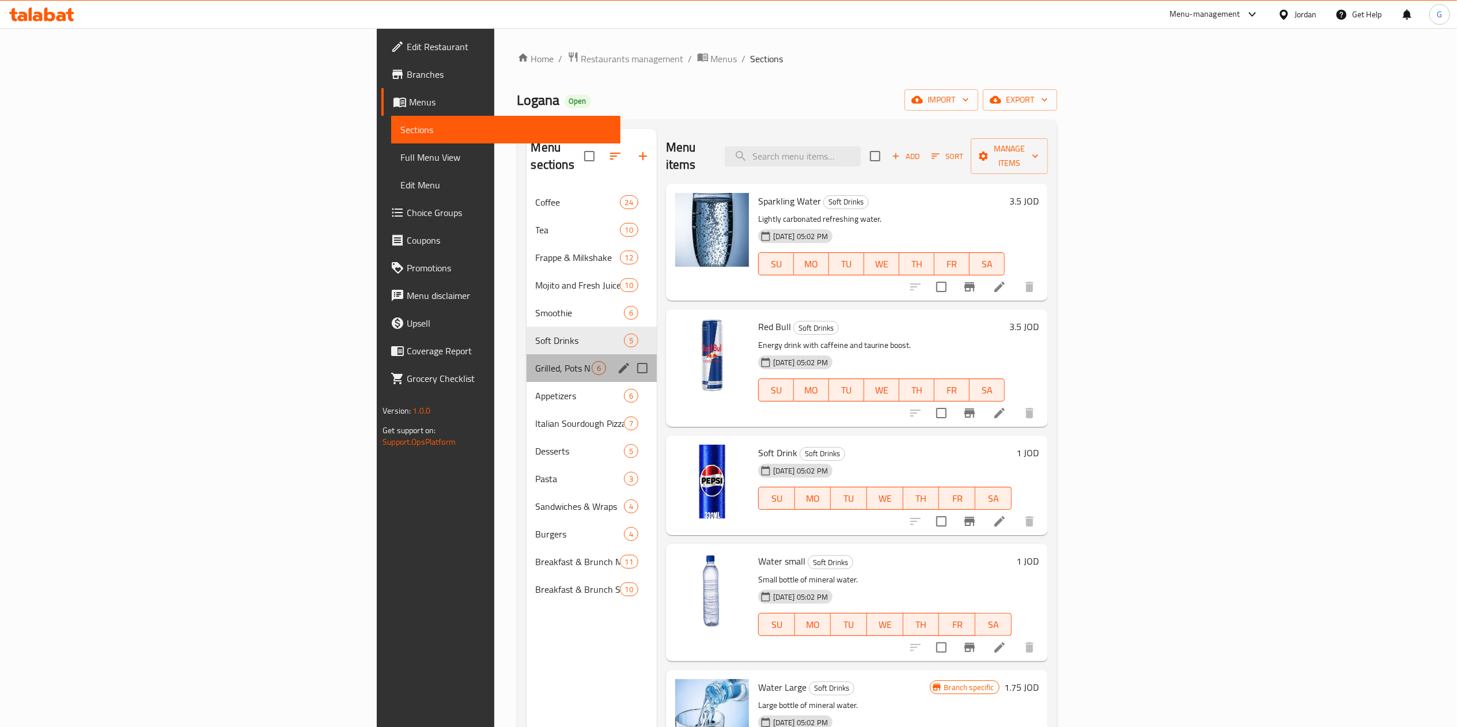
click at [527, 354] on div "Grilled, Pots N Pans 6" at bounding box center [592, 368] width 130 height 28
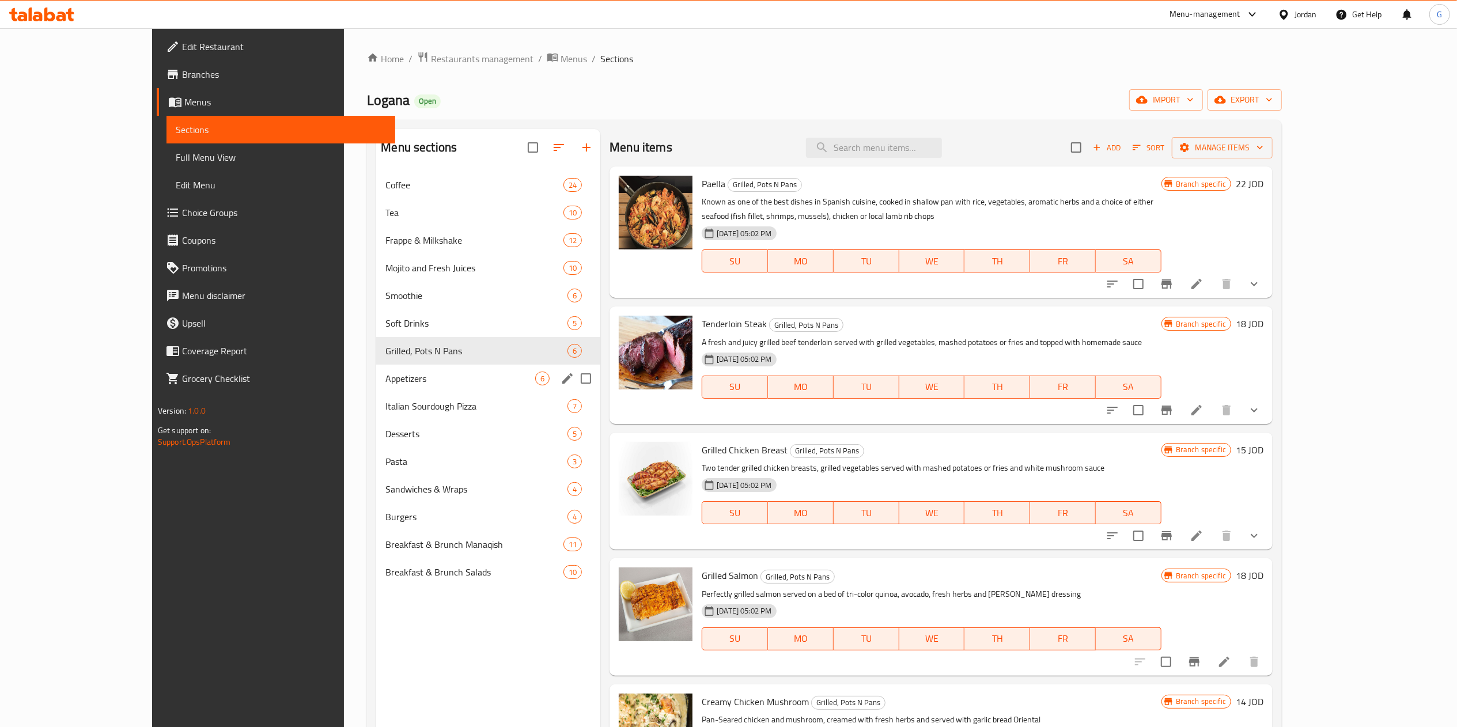
click at [376, 368] on div "Appetizers 6" at bounding box center [488, 379] width 224 height 28
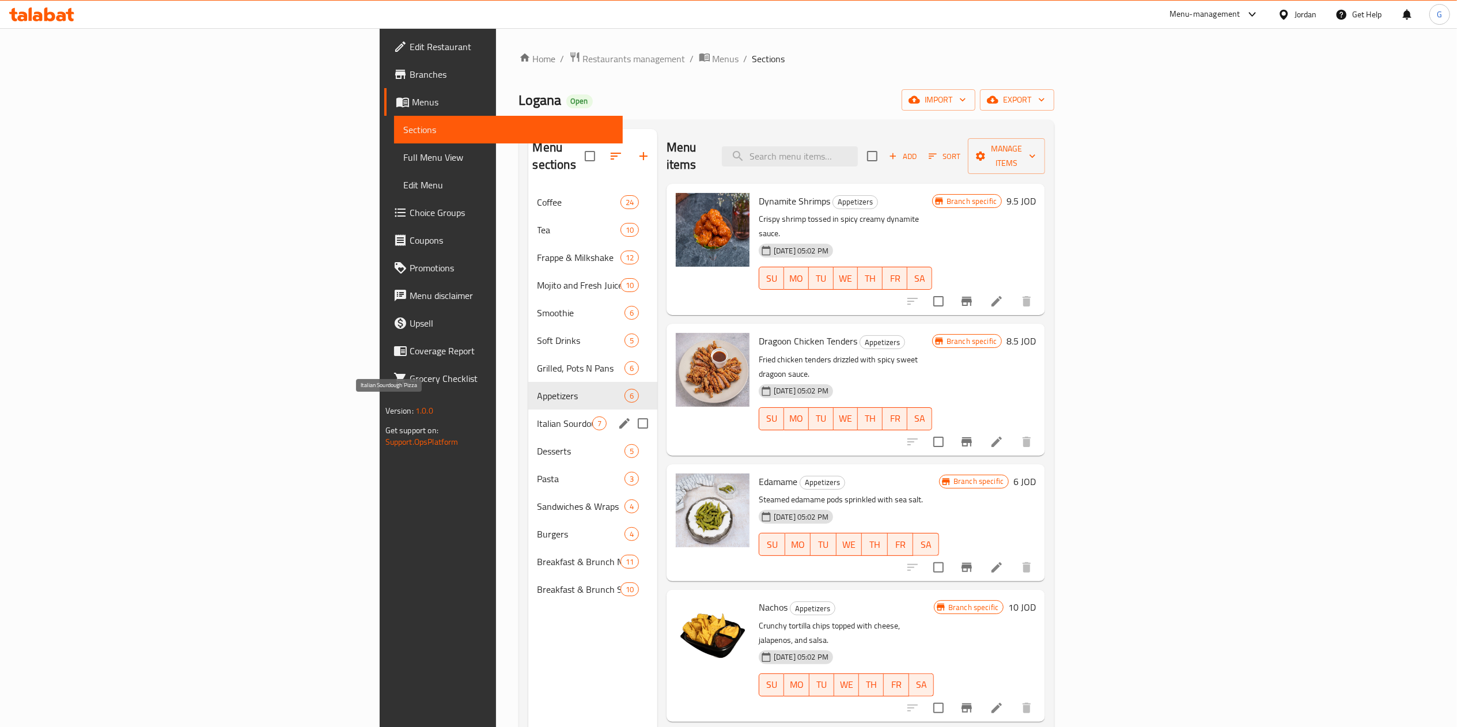
click at [537, 416] on span "Italian Sourdough Pizza" at bounding box center [564, 423] width 55 height 14
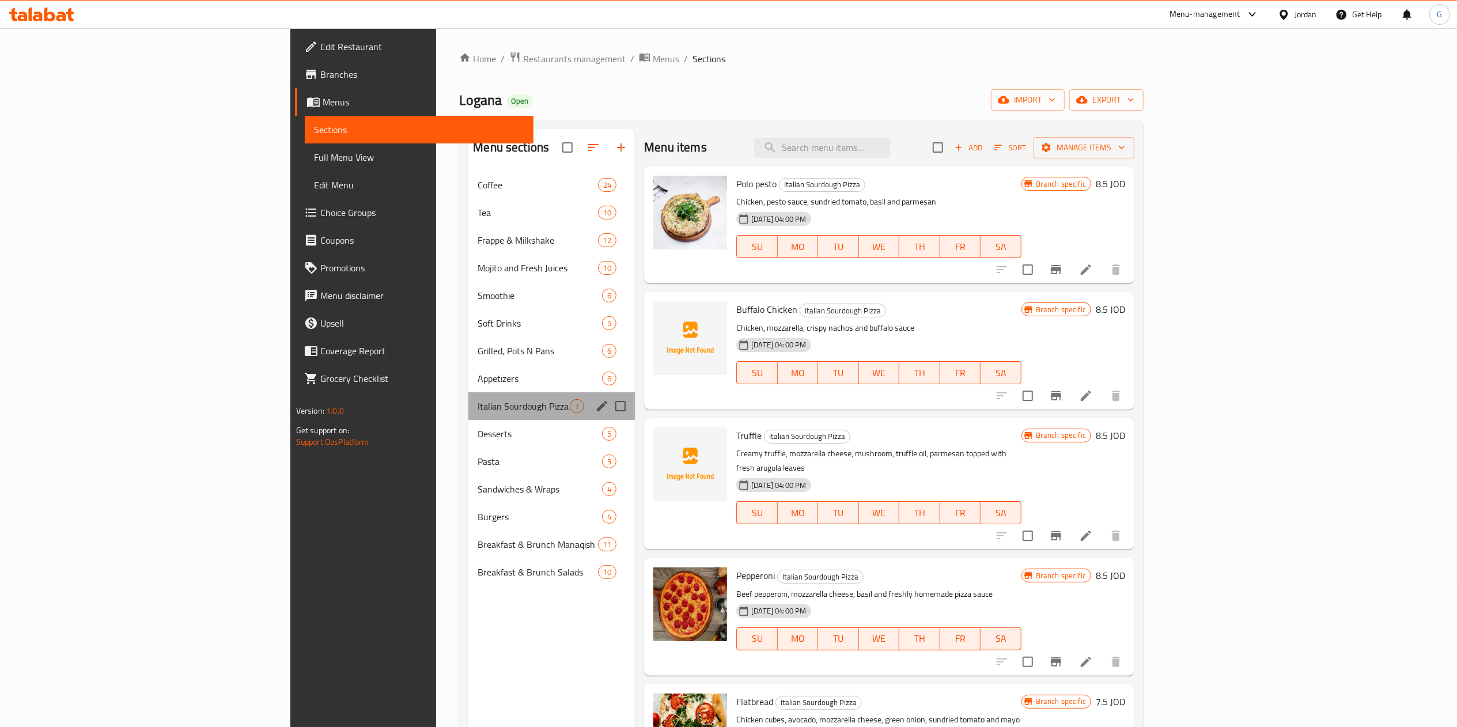
click at [468, 419] on div "Italian Sourdough Pizza 7" at bounding box center [551, 406] width 166 height 28
click at [478, 430] on span "Desserts" at bounding box center [524, 434] width 92 height 14
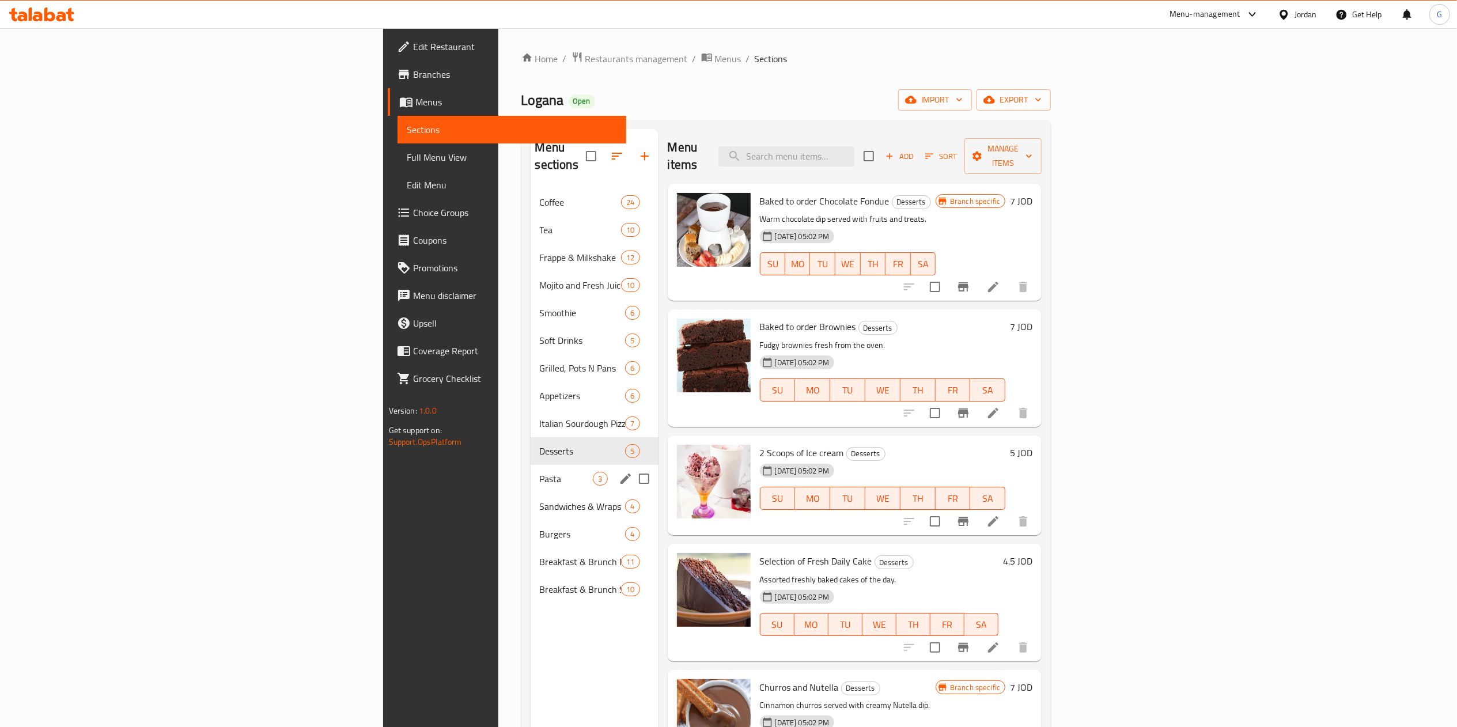
click at [531, 465] on div "Pasta 3" at bounding box center [595, 479] width 128 height 28
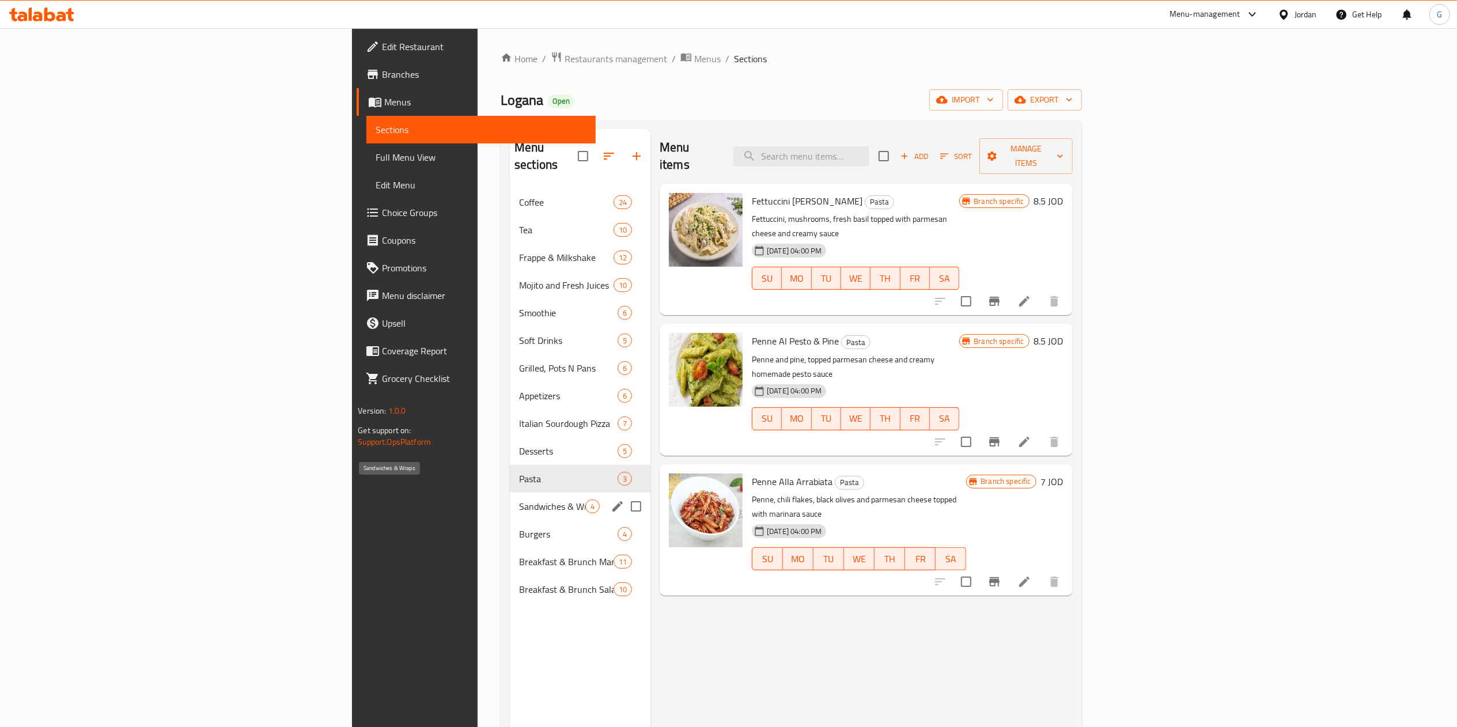
click at [519, 499] on span "Sandwiches & Wraps" at bounding box center [552, 506] width 66 height 14
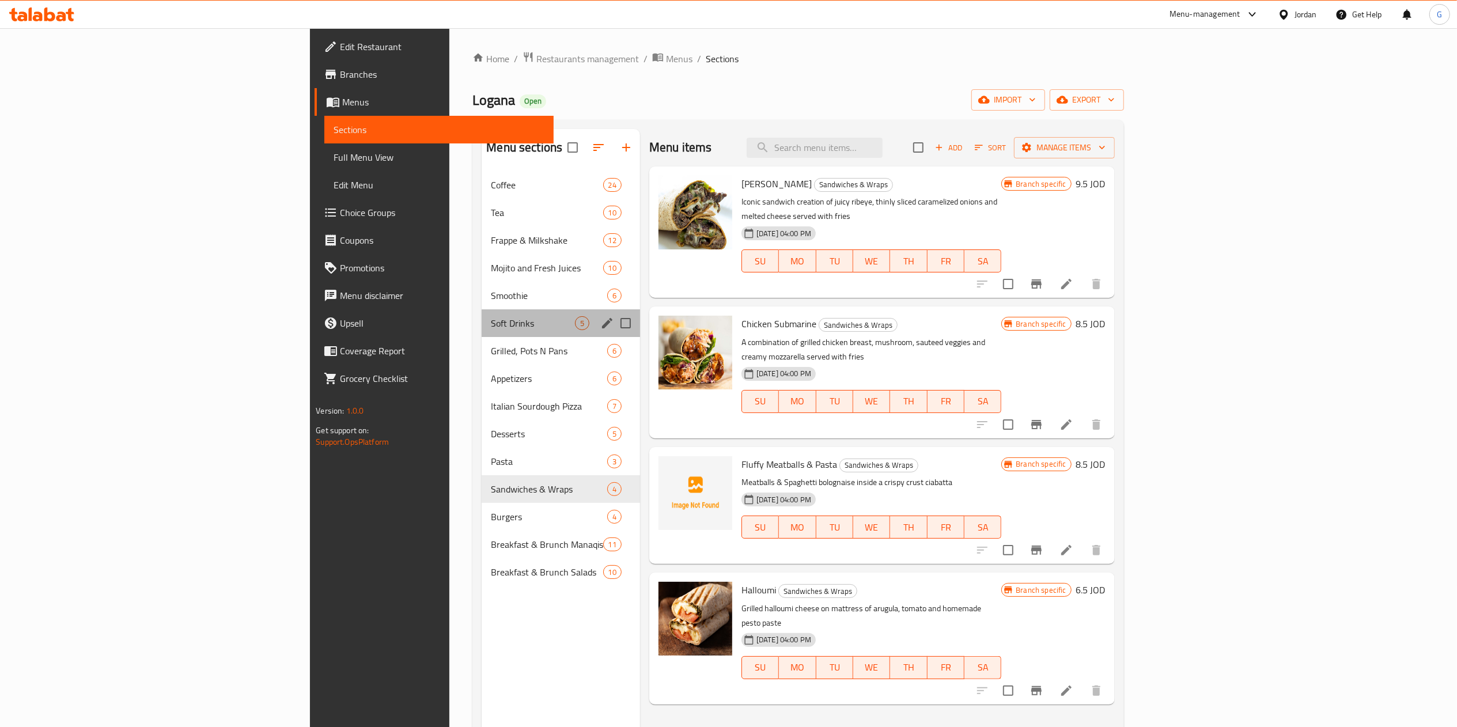
click at [482, 332] on div "Soft Drinks 5" at bounding box center [561, 323] width 158 height 28
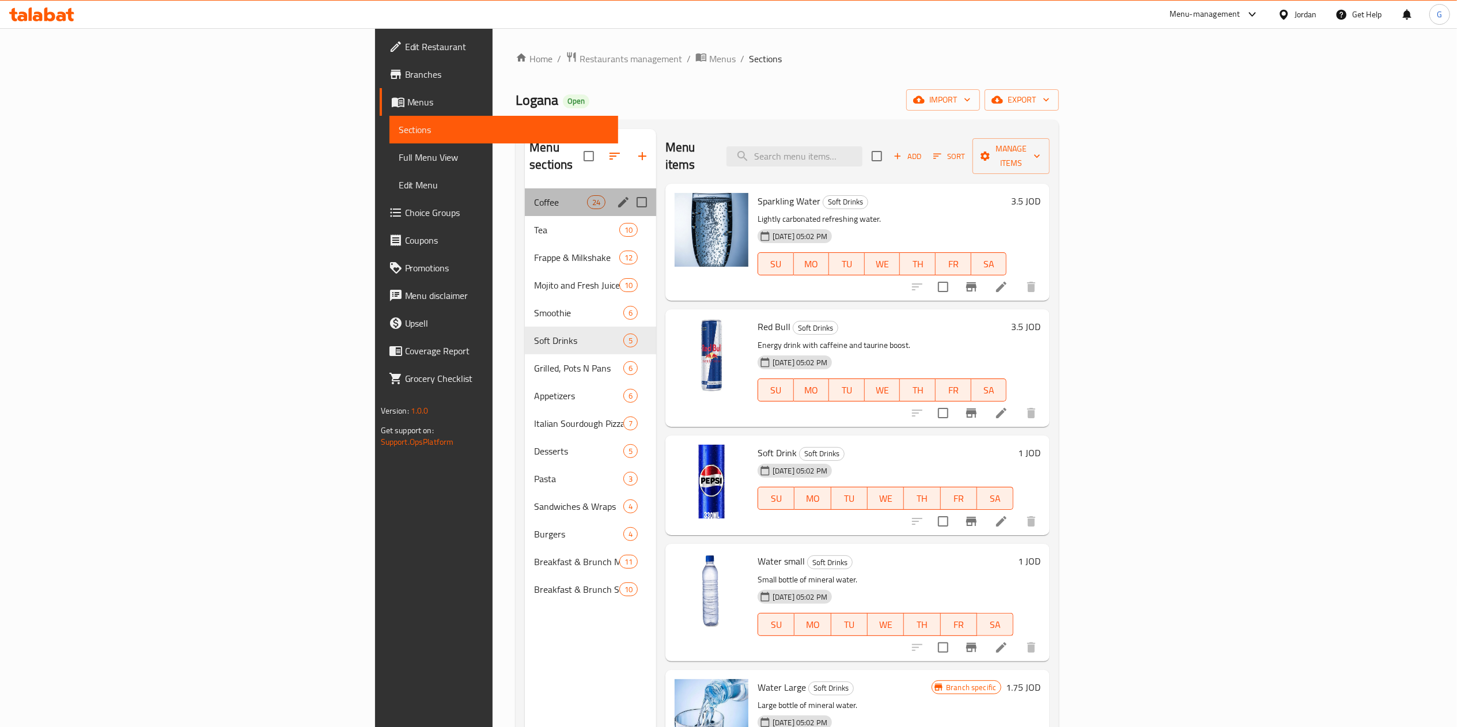
click at [525, 195] on div "Coffee 24" at bounding box center [590, 202] width 131 height 28
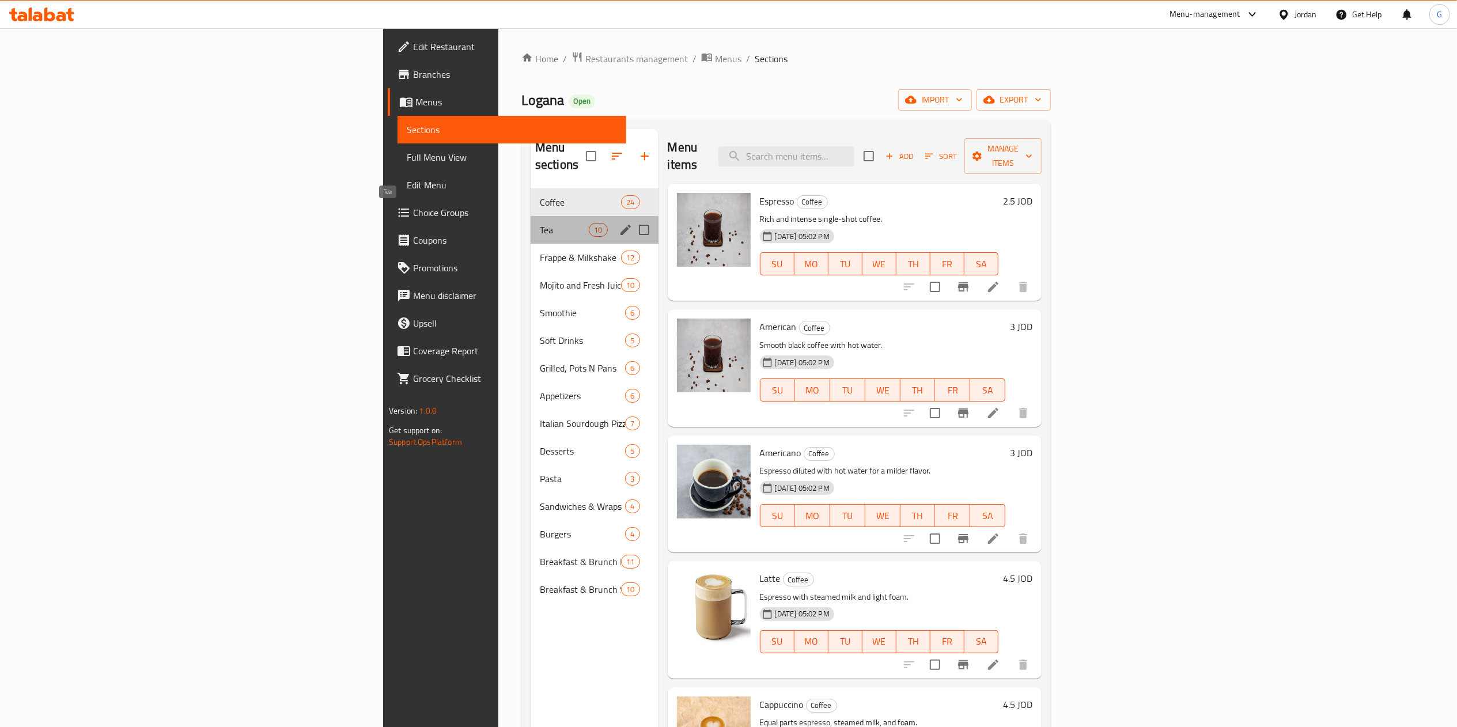
click at [540, 223] on span "Tea" at bounding box center [564, 230] width 49 height 14
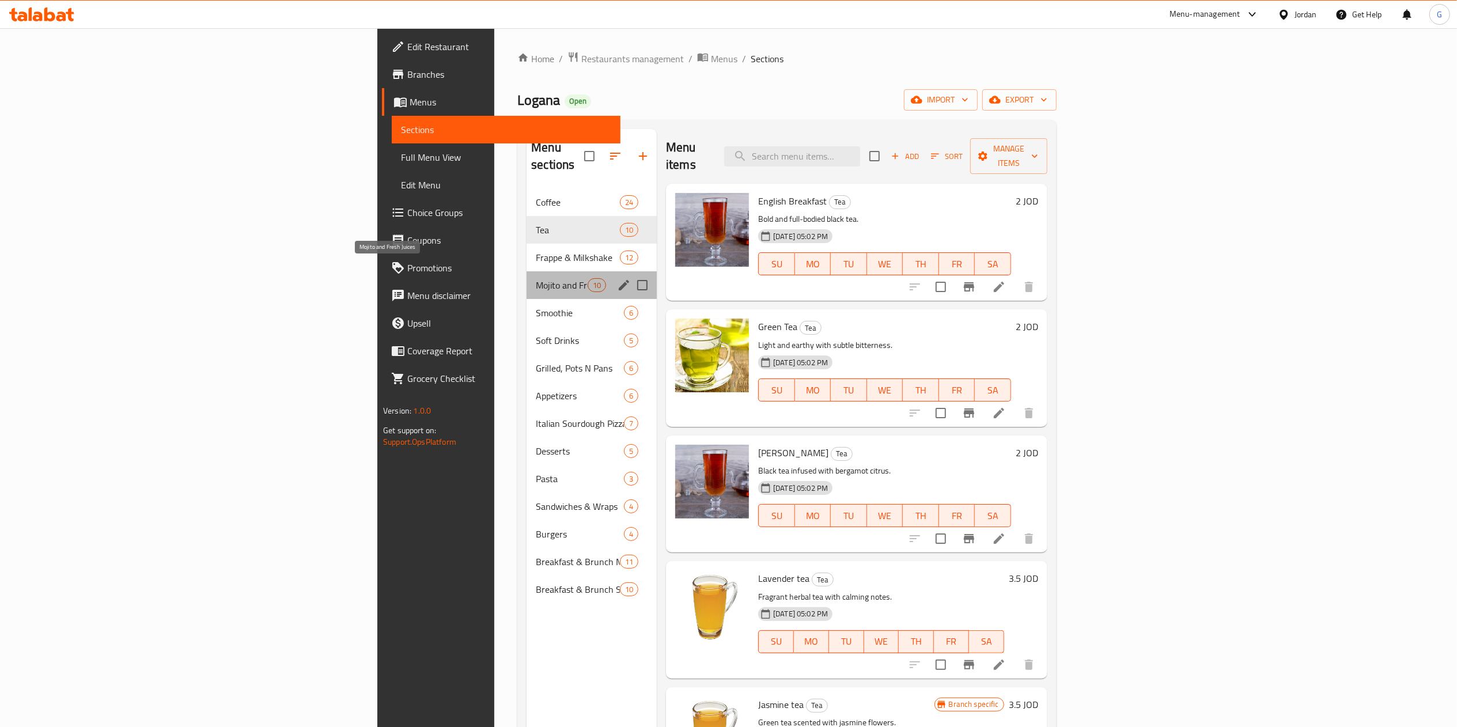
click at [536, 278] on span "Mojito and Fresh Juices" at bounding box center [562, 285] width 52 height 14
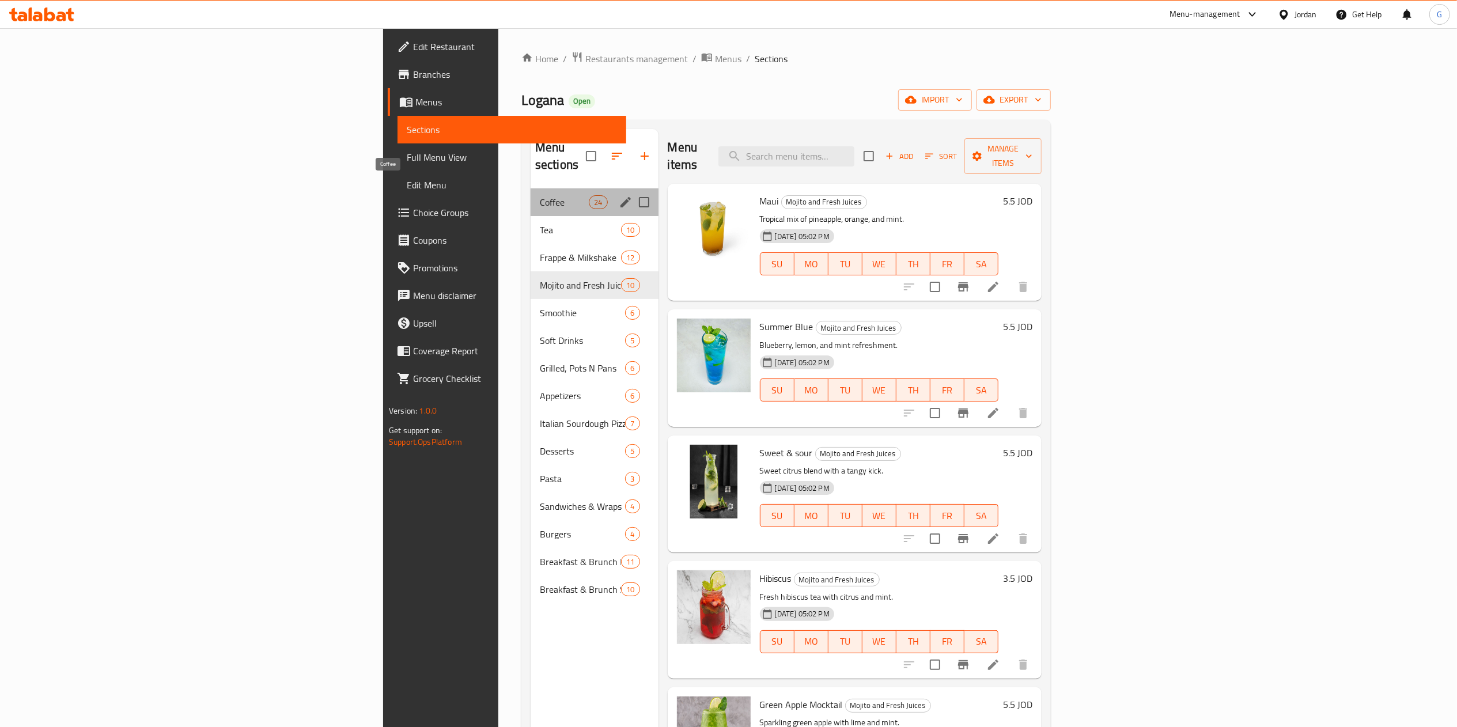
click at [540, 195] on span "Coffee" at bounding box center [564, 202] width 49 height 14
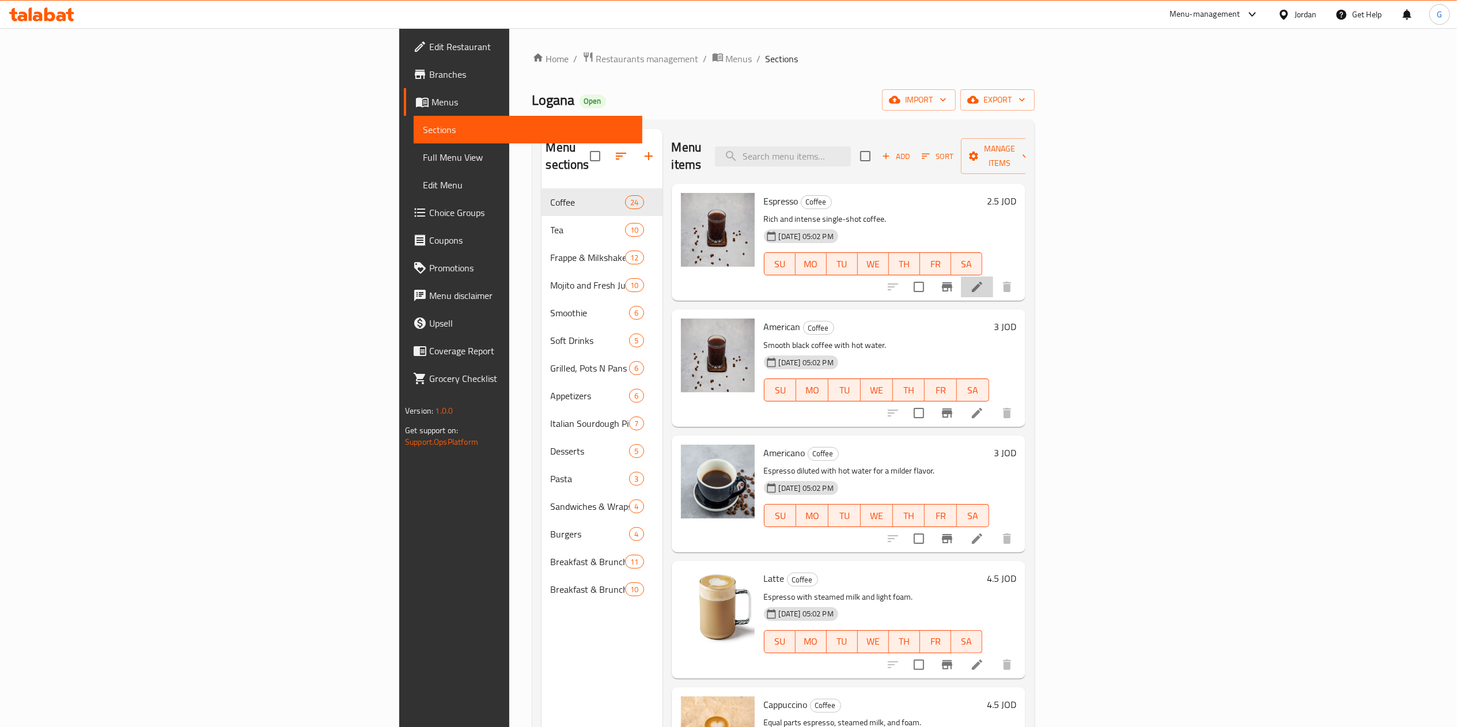
click at [993, 278] on li at bounding box center [977, 287] width 32 height 21
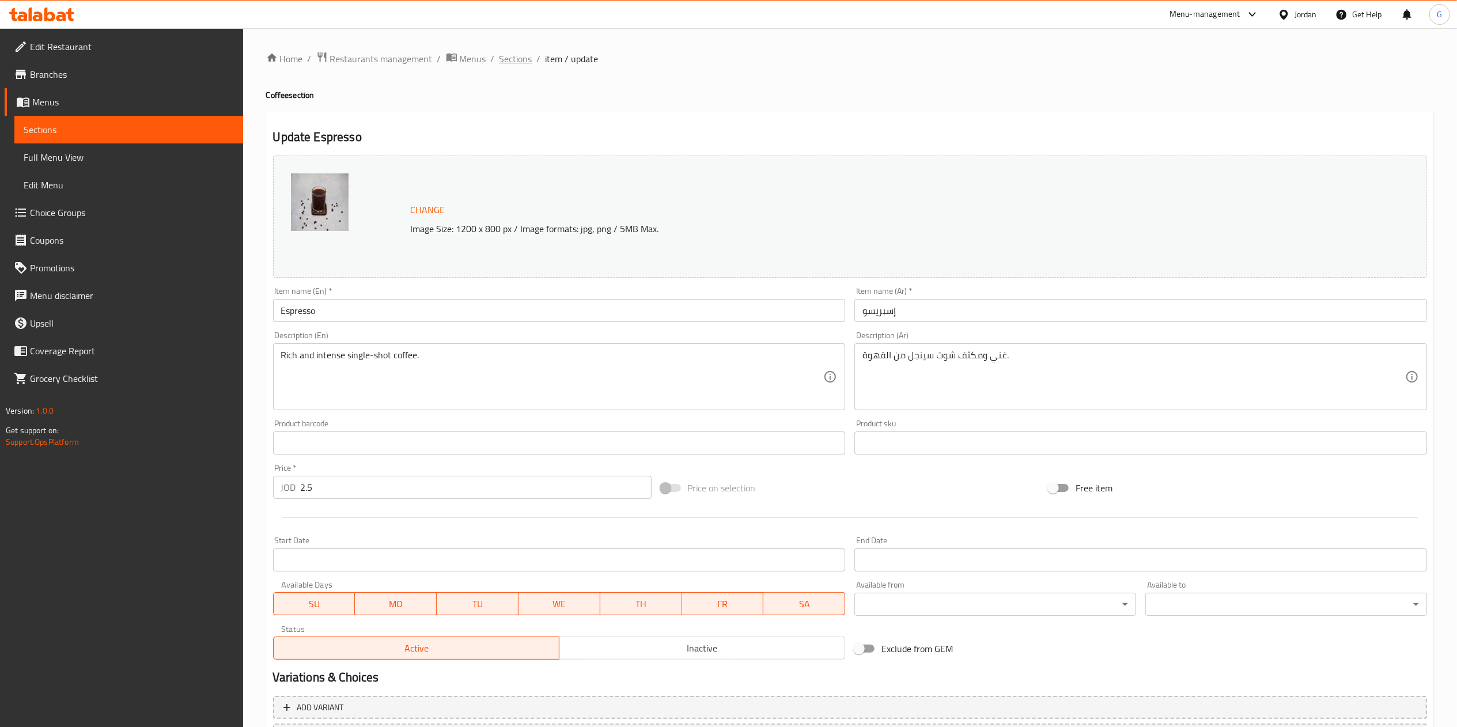
click at [517, 65] on span "Sections" at bounding box center [515, 59] width 33 height 14
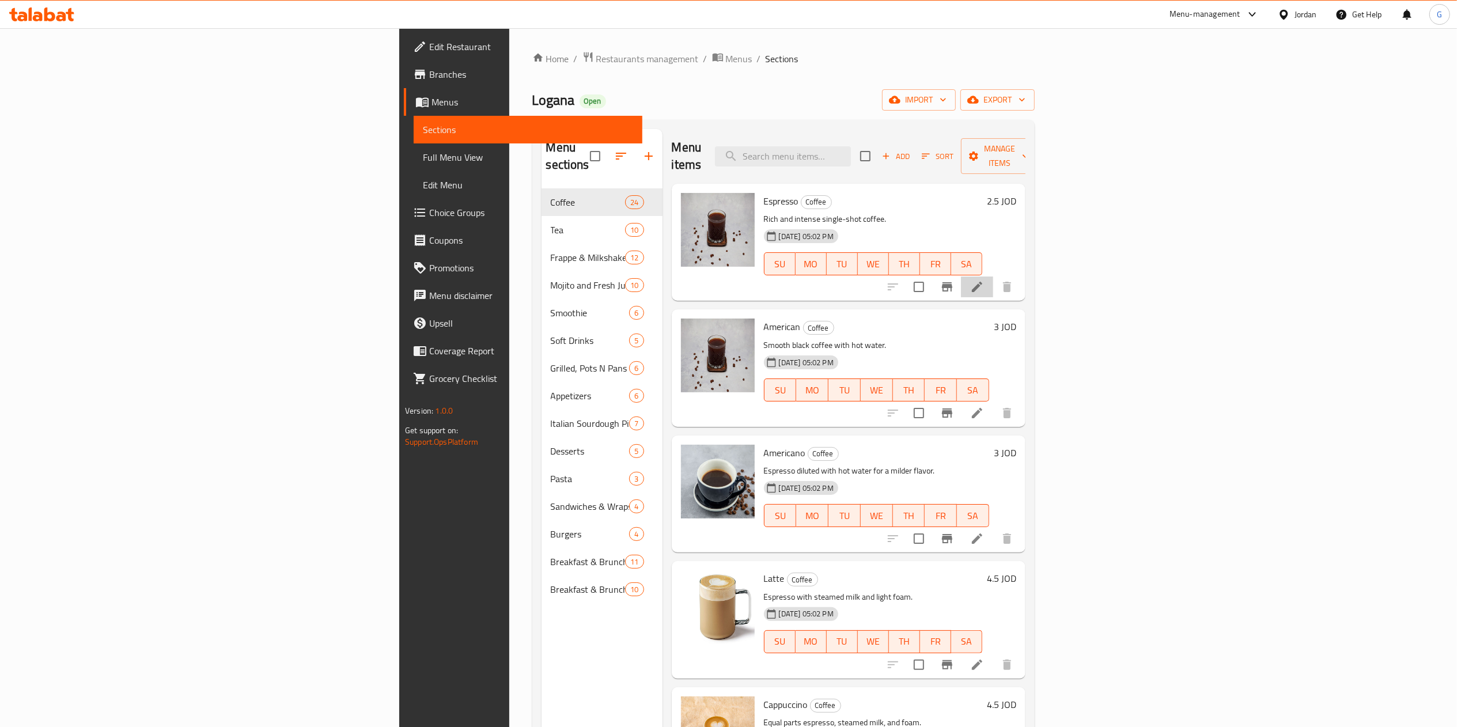
click at [993, 277] on li at bounding box center [977, 287] width 32 height 21
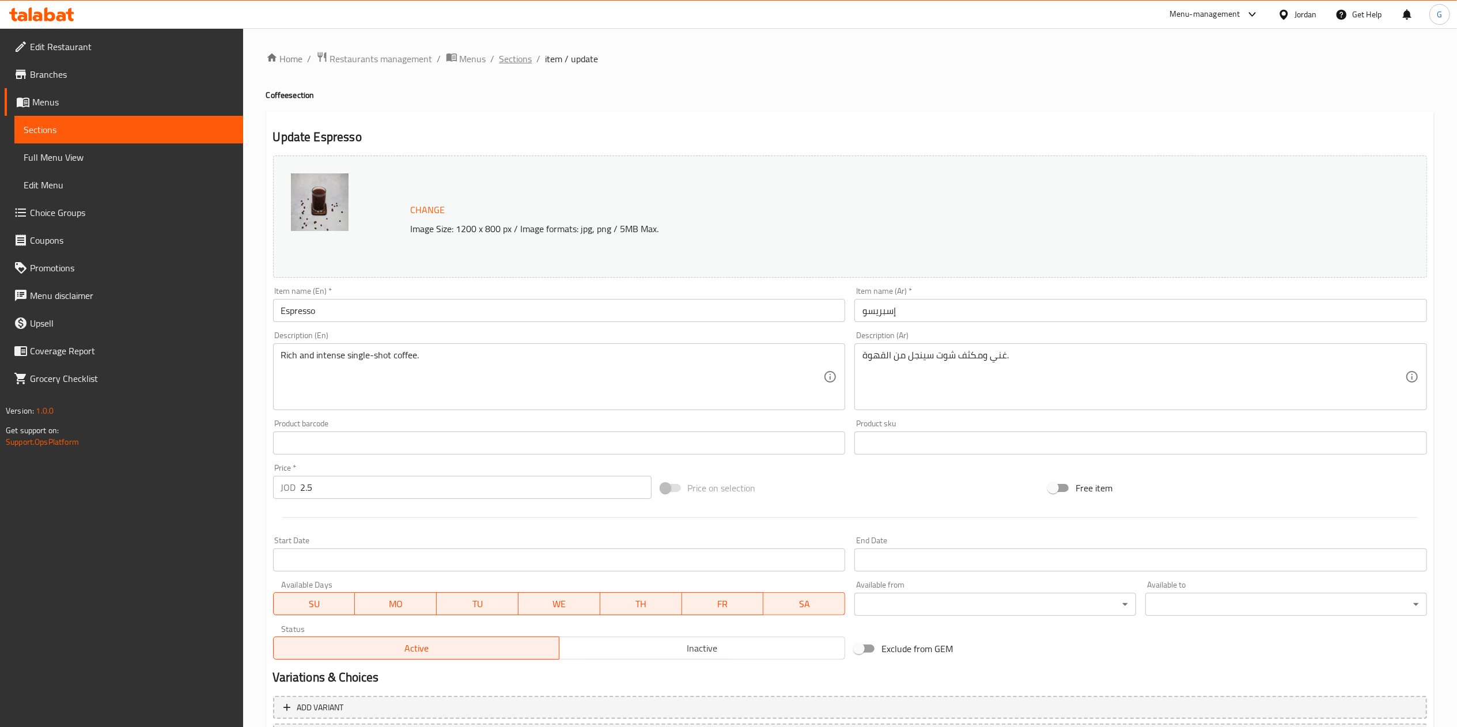
click at [514, 52] on span "Sections" at bounding box center [515, 59] width 33 height 14
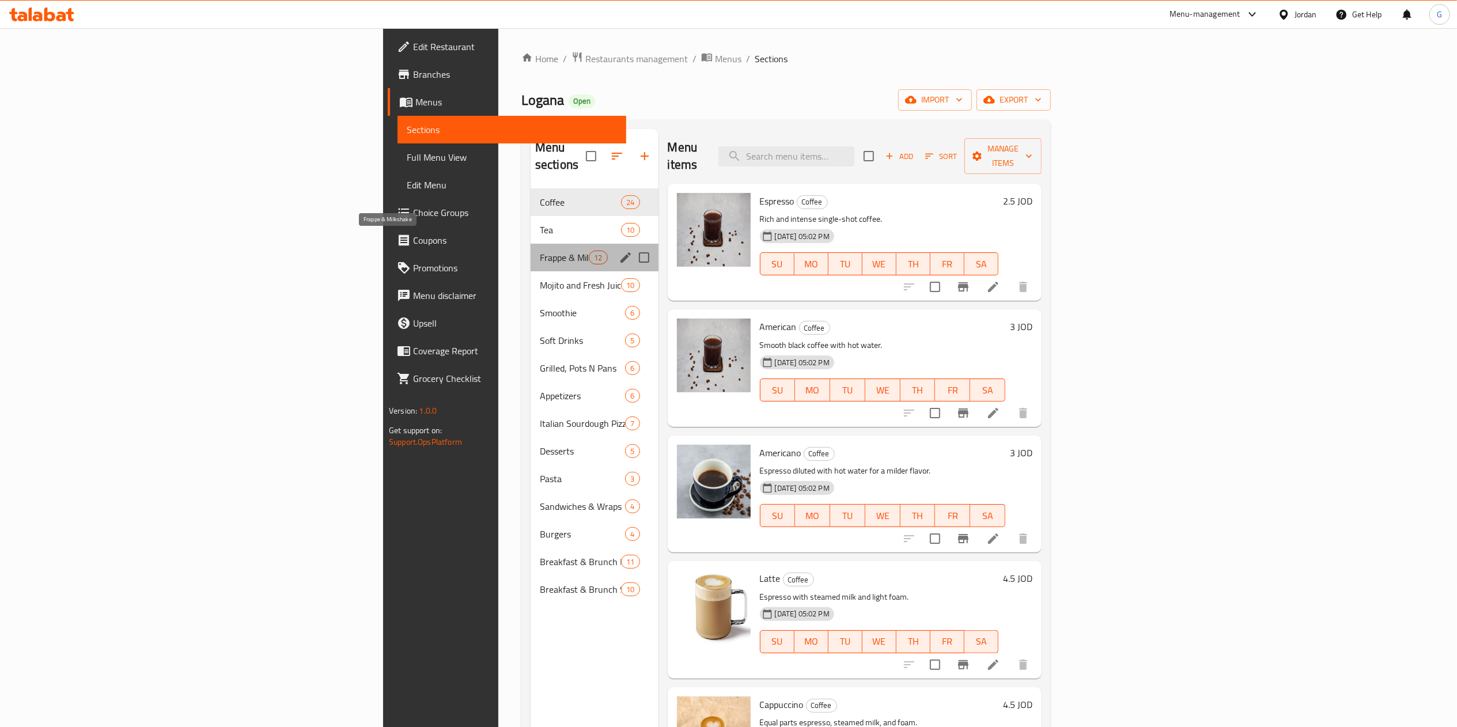
click at [540, 251] on span "Frappe & Milkshake" at bounding box center [564, 258] width 49 height 14
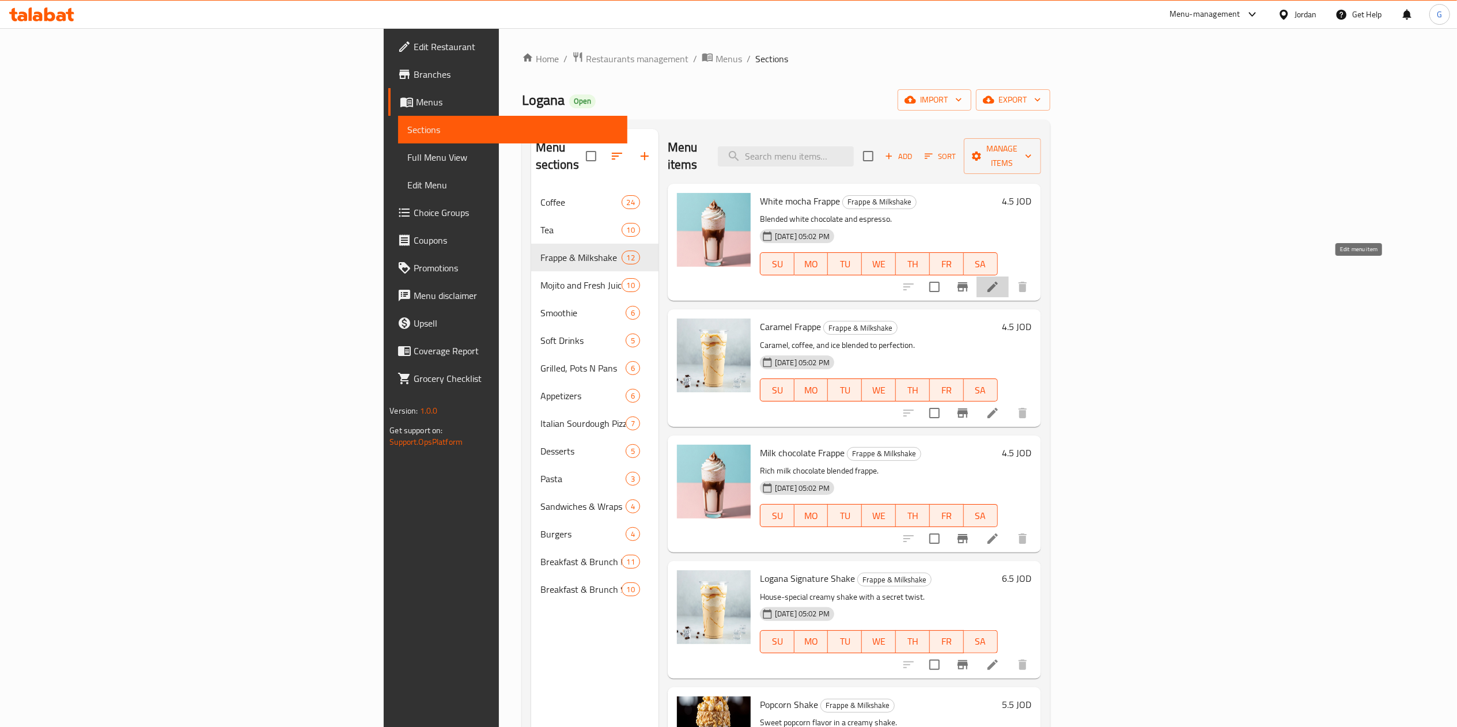
click at [999, 280] on icon at bounding box center [993, 287] width 14 height 14
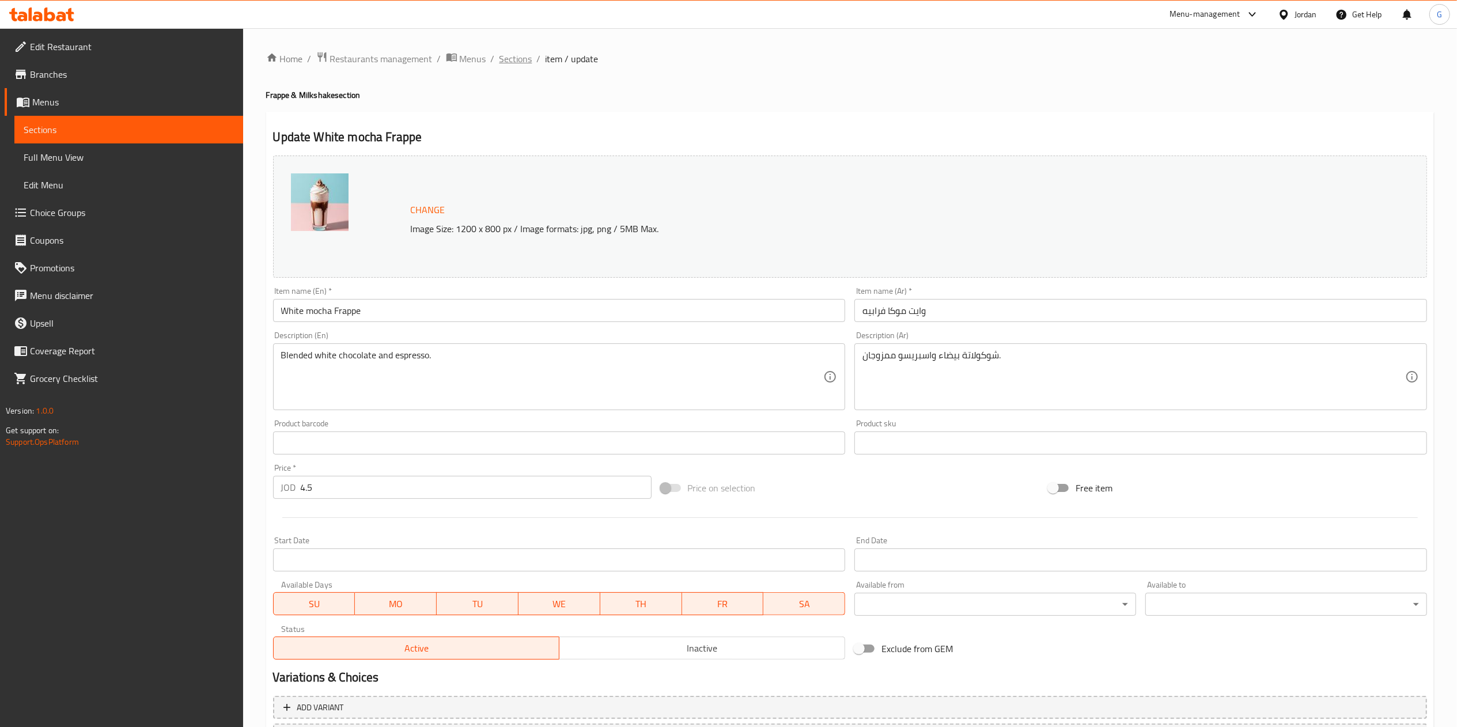
click at [509, 66] on span "Sections" at bounding box center [515, 59] width 33 height 14
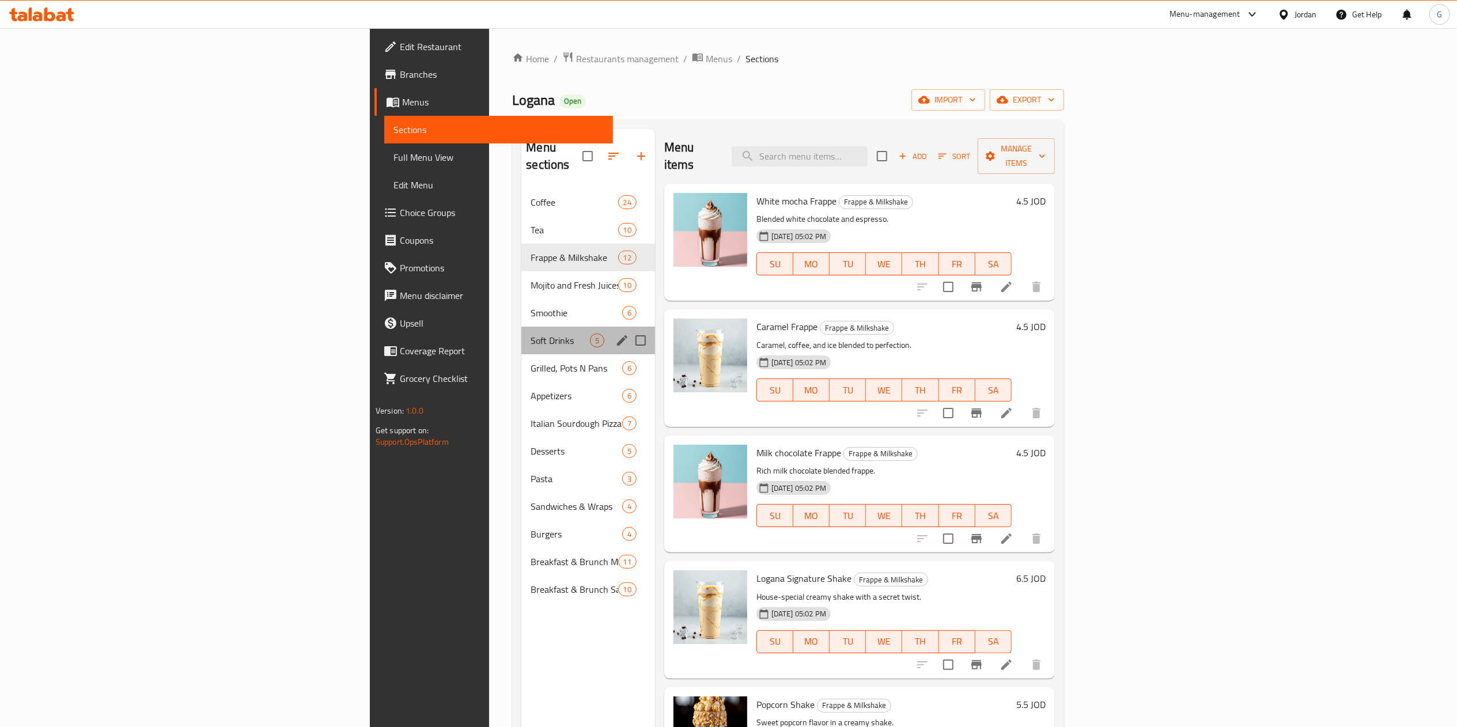
click at [521, 327] on div "Soft Drinks 5" at bounding box center [587, 341] width 133 height 28
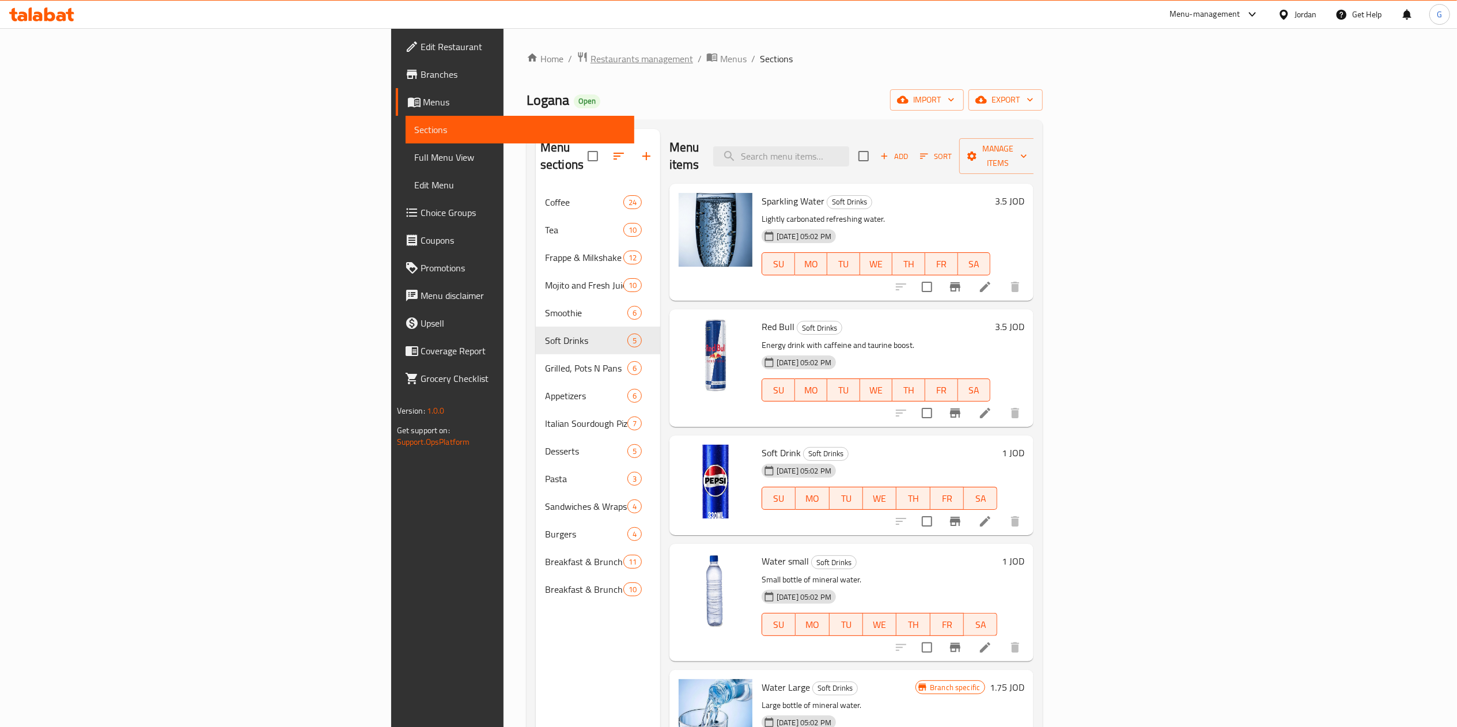
click at [590, 66] on span "Restaurants management" at bounding box center [641, 59] width 103 height 14
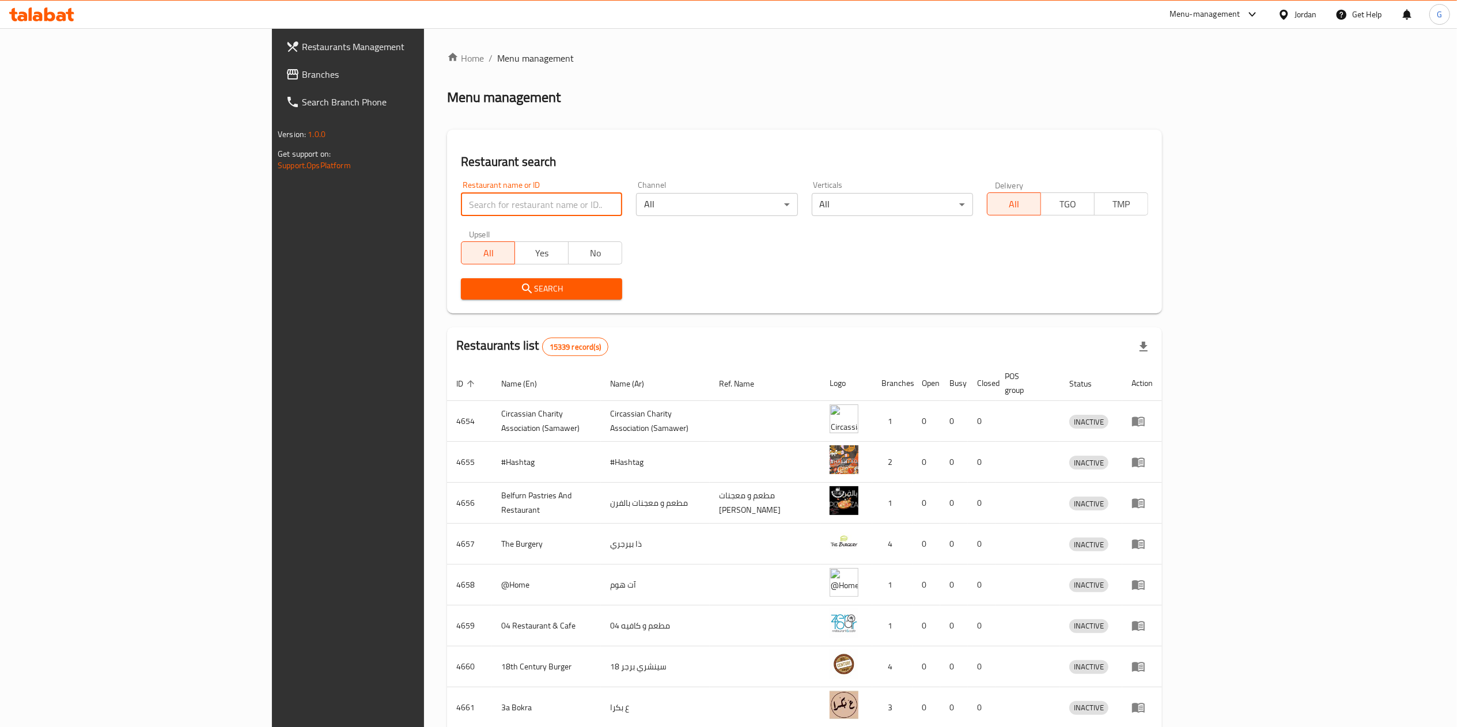
click at [461, 200] on input "search" at bounding box center [541, 204] width 161 height 23
type input "سر النكه"
click button "Search" at bounding box center [541, 288] width 161 height 21
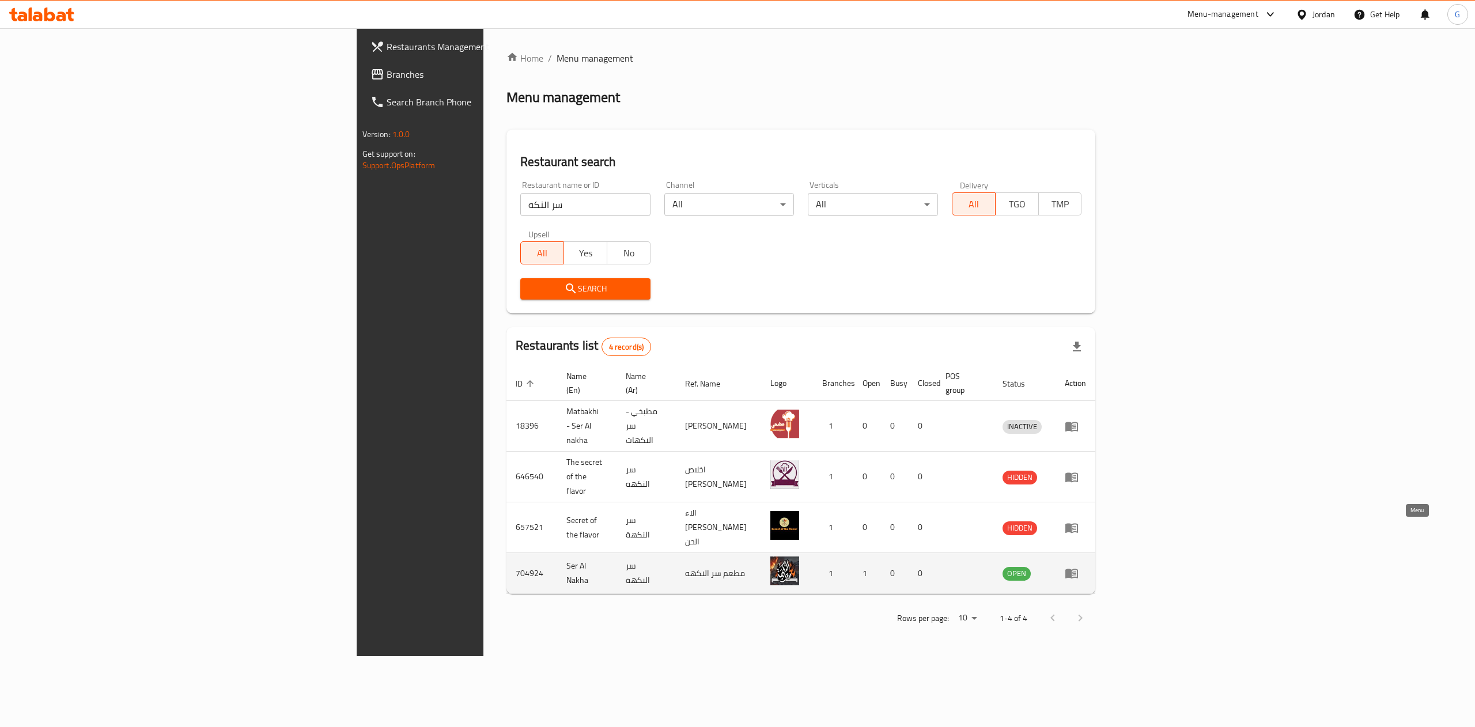
click at [1078, 566] on icon "enhanced table" at bounding box center [1072, 573] width 14 height 14
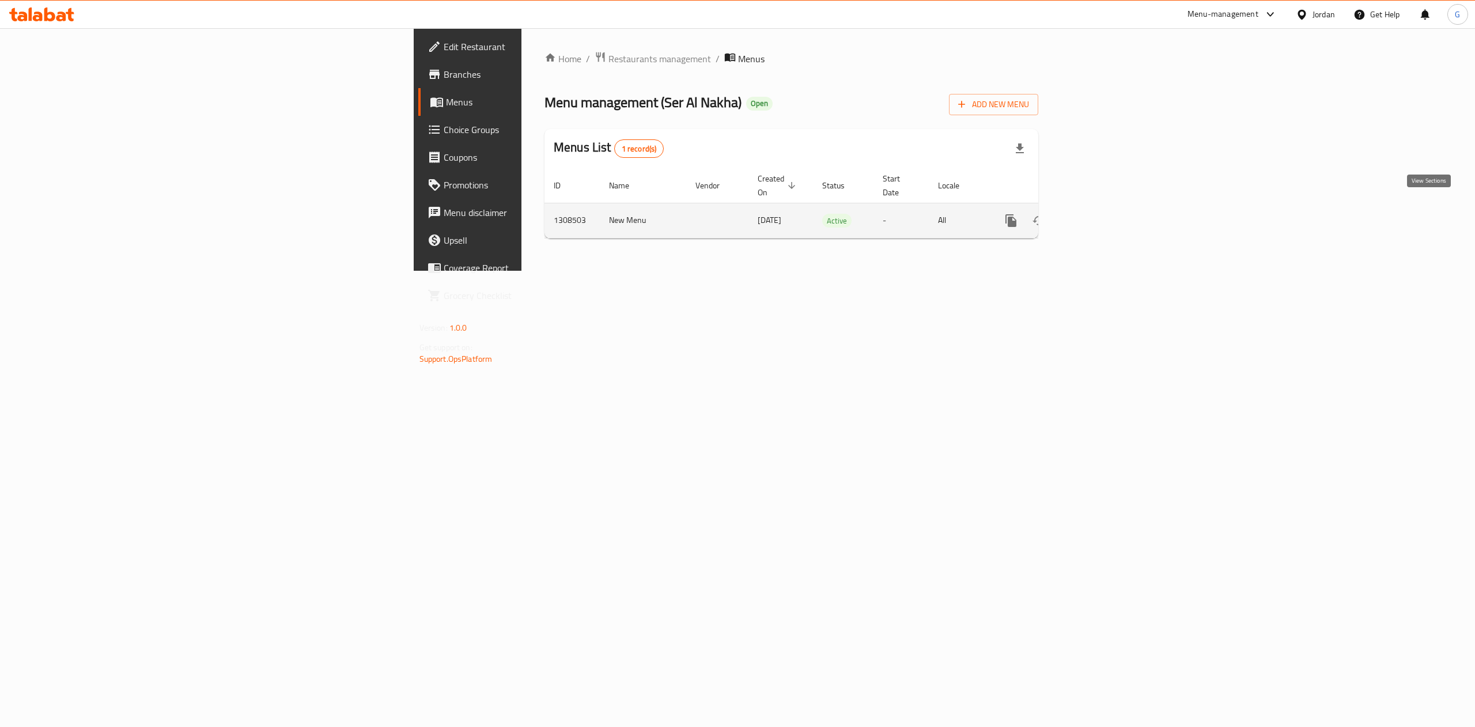
click at [1108, 207] on link "enhanced table" at bounding box center [1094, 221] width 28 height 28
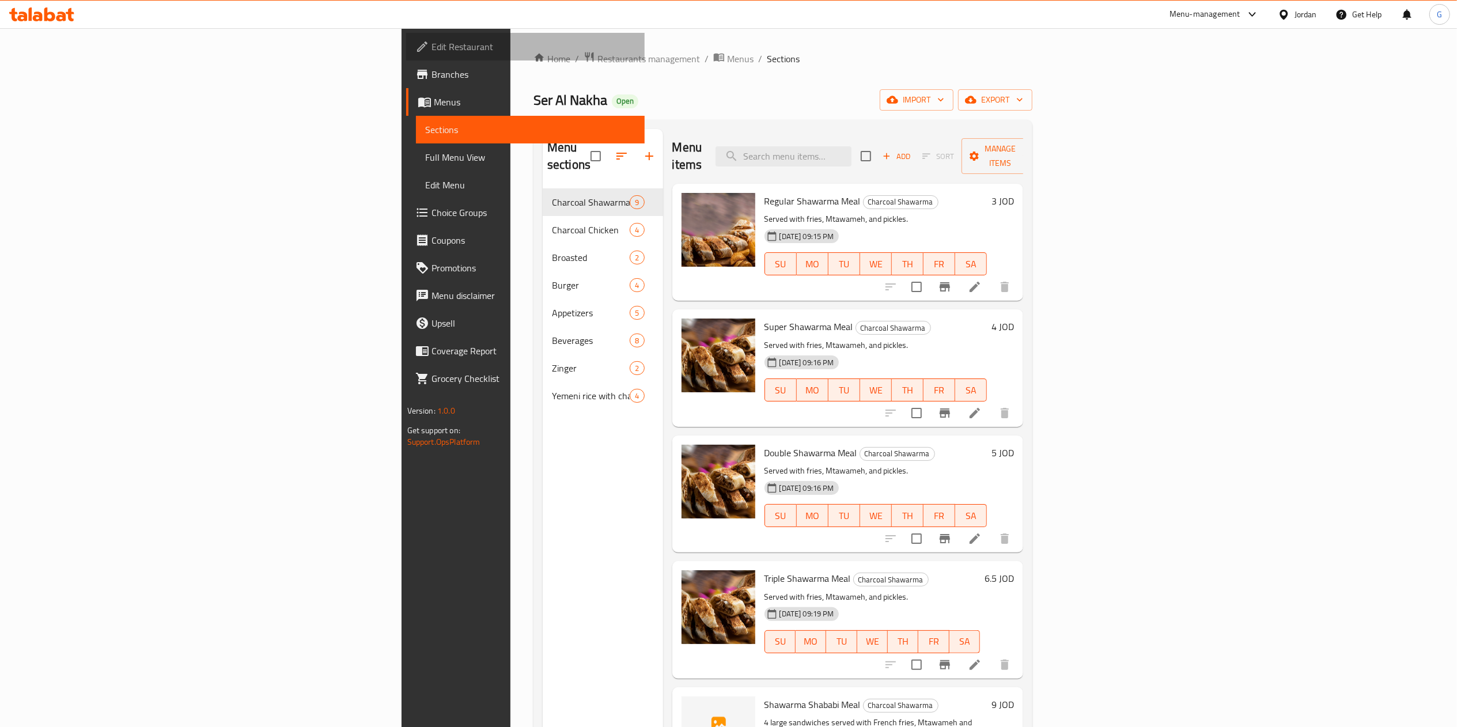
click at [431, 46] on span "Edit Restaurant" at bounding box center [533, 47] width 204 height 14
